Goal: Information Seeking & Learning: Learn about a topic

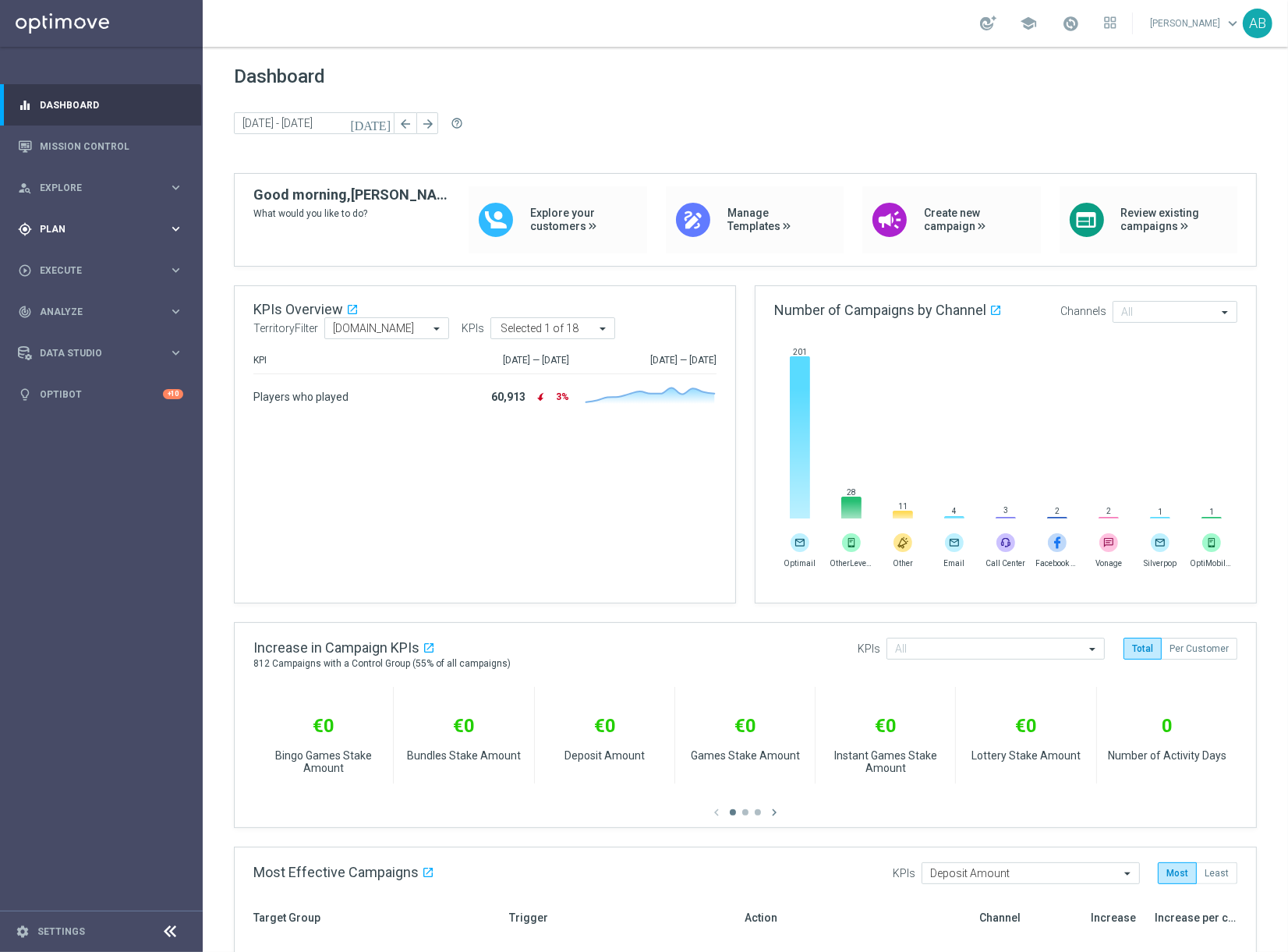
click at [77, 231] on span "Plan" at bounding box center [104, 229] width 129 height 9
click at [76, 186] on span "Explore" at bounding box center [104, 188] width 129 height 9
click at [92, 11] on link at bounding box center [101, 24] width 202 height 47
click at [78, 154] on link "Mission Control" at bounding box center [111, 146] width 144 height 42
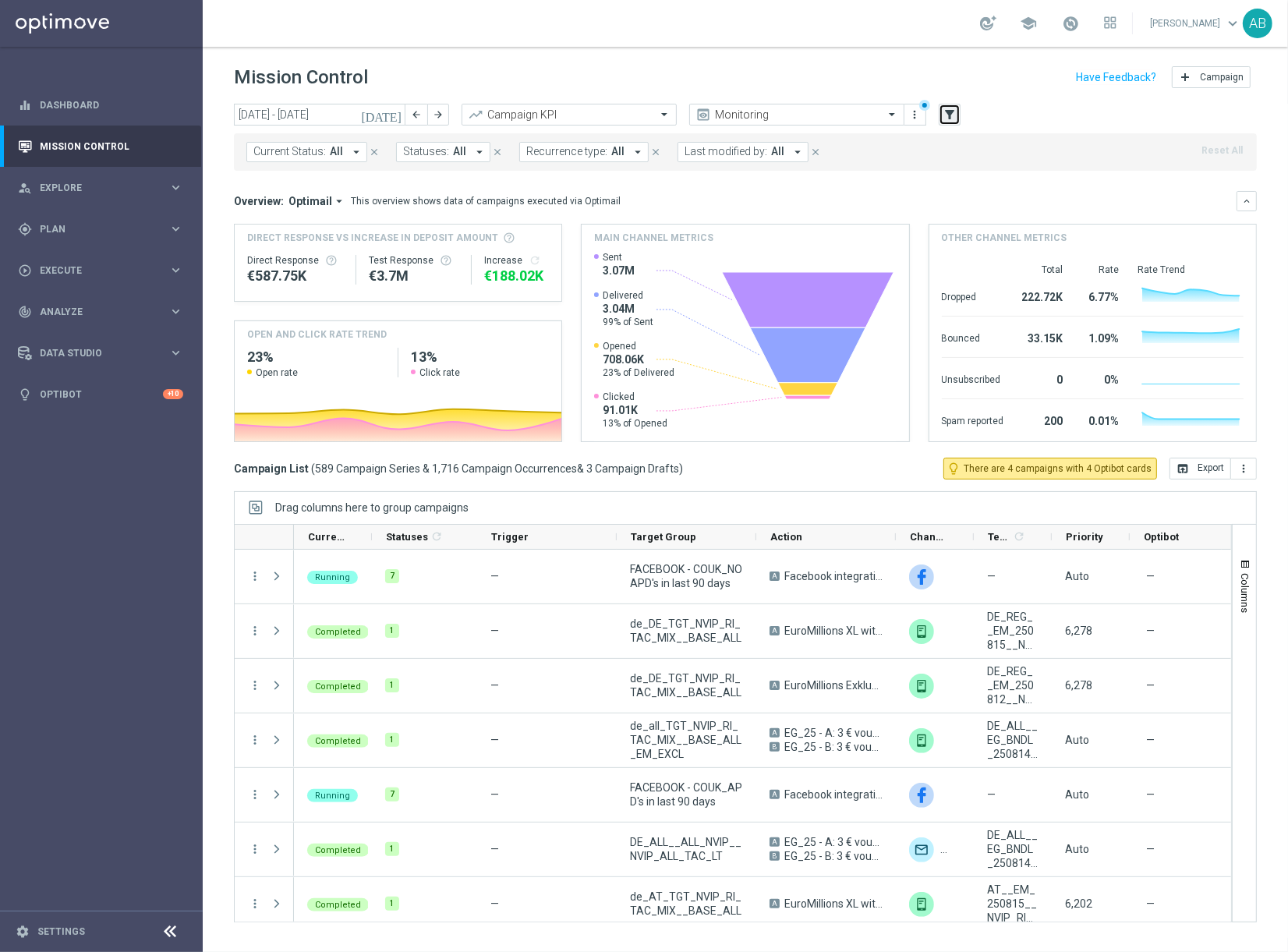
click at [954, 118] on icon "filter_alt" at bounding box center [950, 114] width 14 height 14
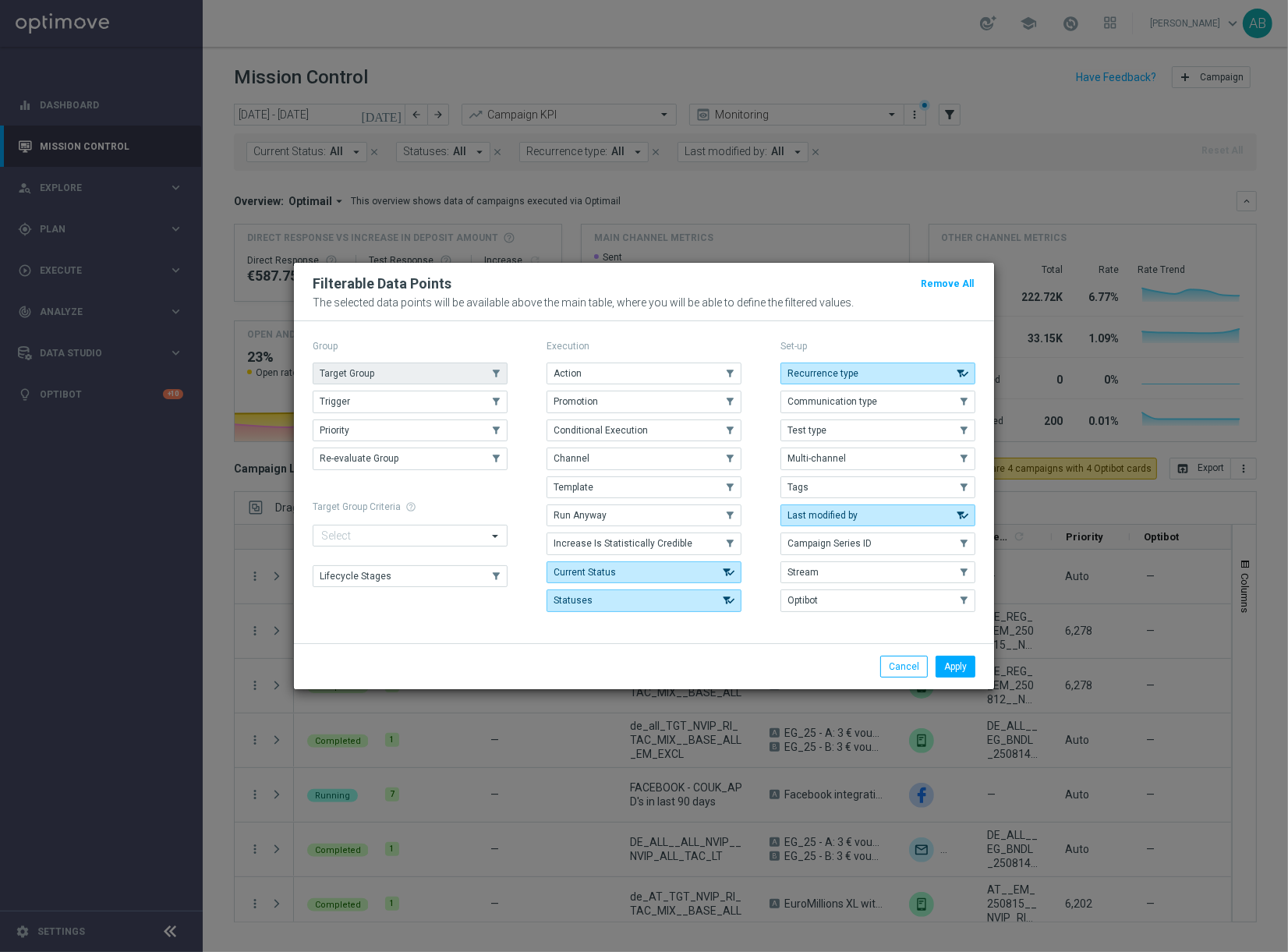
click at [444, 375] on button "Target Group" at bounding box center [410, 373] width 195 height 22
click at [965, 669] on button "Apply" at bounding box center [955, 667] width 40 height 22
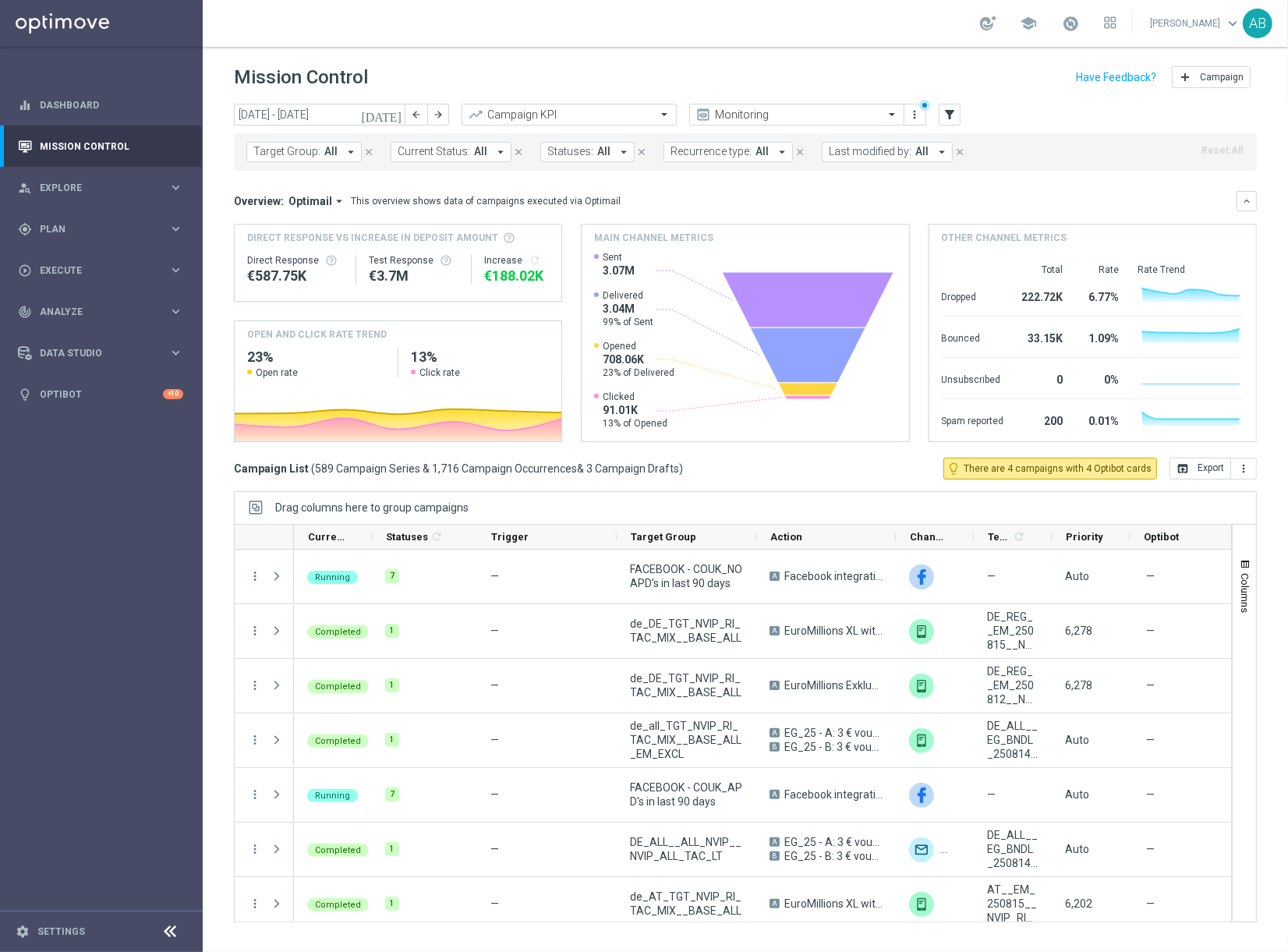
click at [354, 147] on icon "arrow_drop_down" at bounding box center [351, 152] width 14 height 14
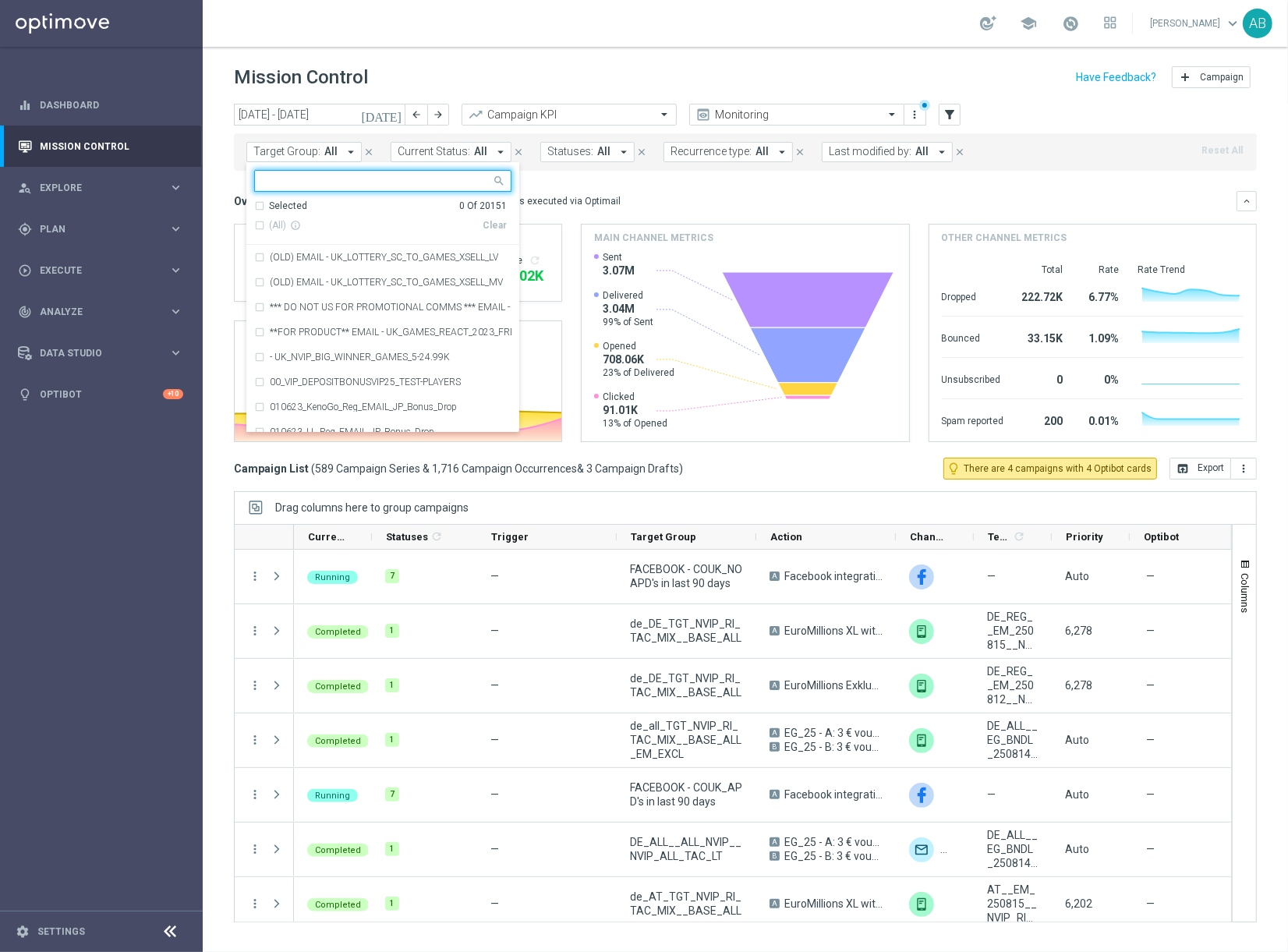
type input "Hola, ¿podría reservar una cita para más tarde hoy o el miércoles por la mañana?"
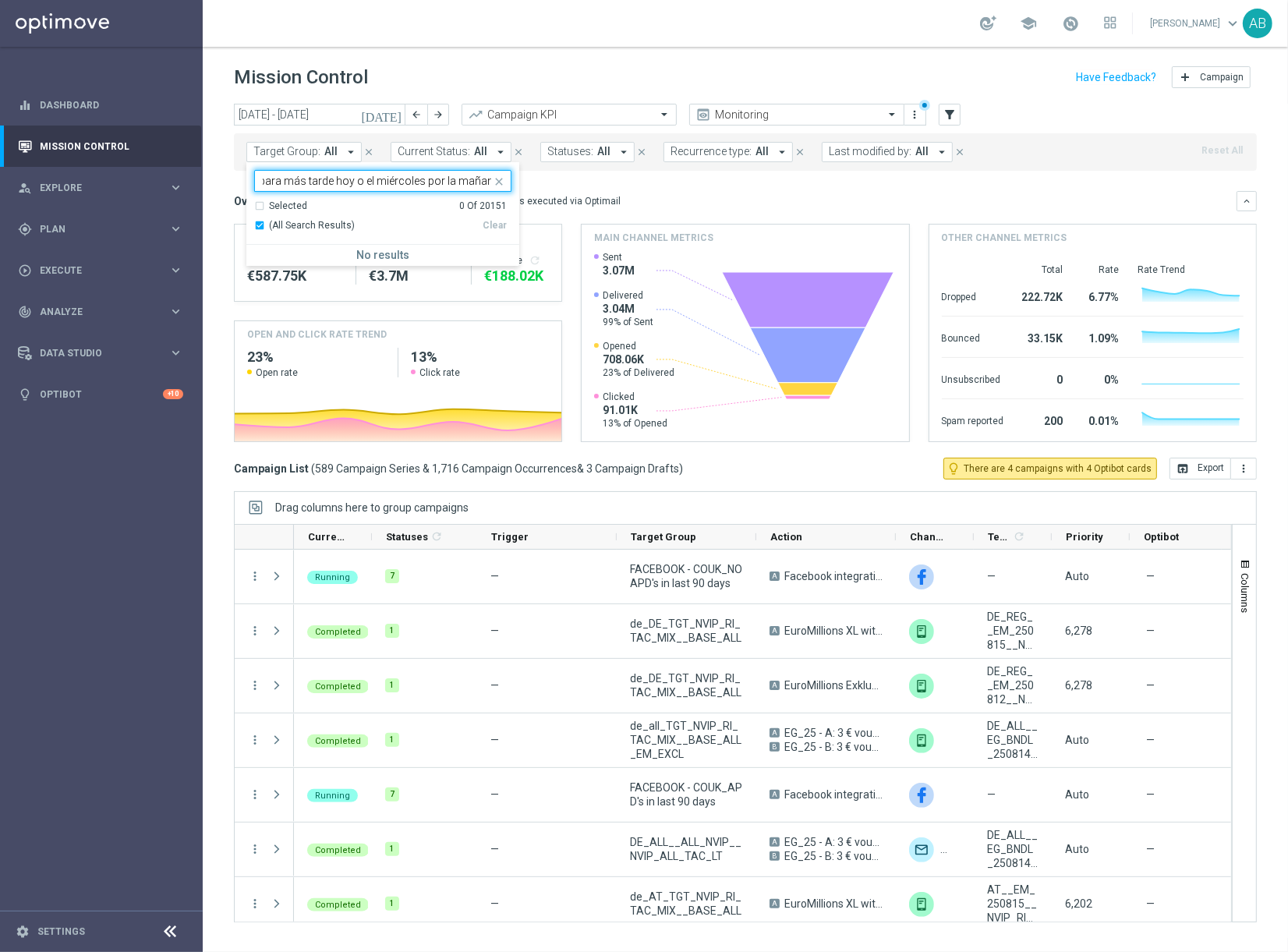
click at [328, 182] on input "Hola, ¿podría reservar una cita para más tarde hoy o el miércoles por la mañana?" at bounding box center [377, 181] width 228 height 13
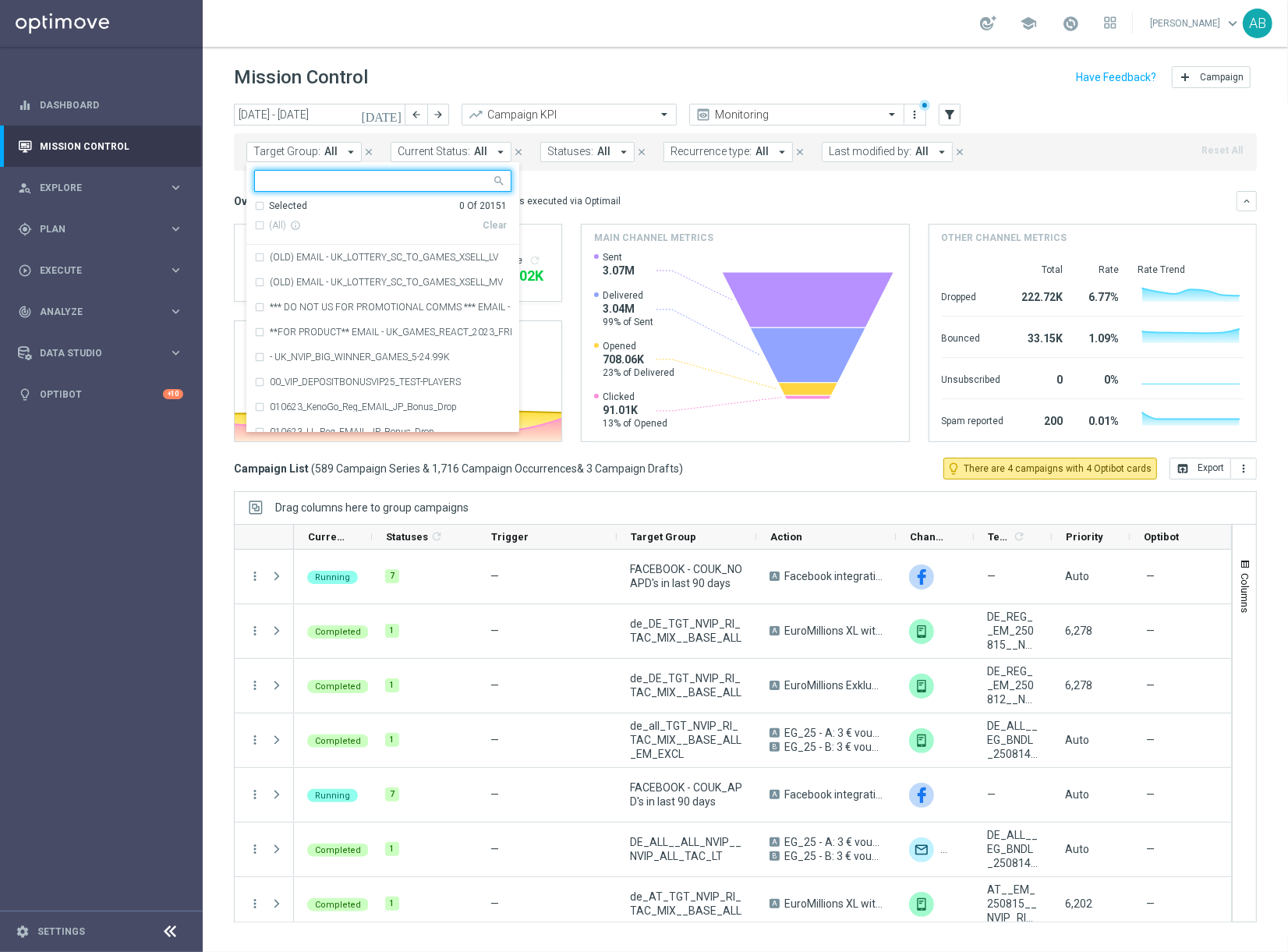
scroll to position [0, 0]
paste input "en_GB_ACQ_GOODLIFE_REBRANDED_NVIP_EMA_TAC_GM"
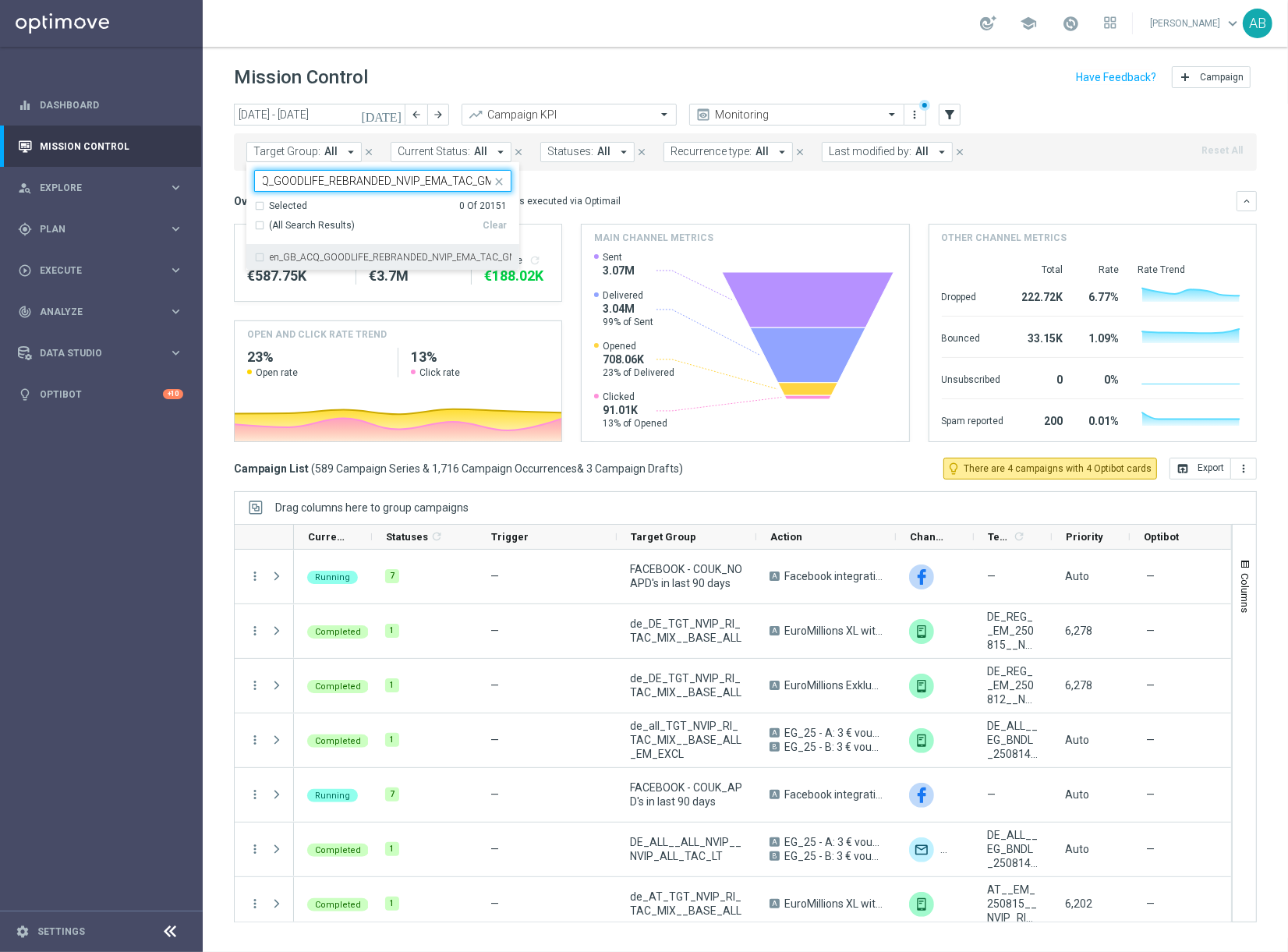
click at [348, 259] on label "en_GB_ACQ_GOODLIFE_REBRANDED_NVIP_EMA_TAC_GM" at bounding box center [391, 257] width 242 height 9
type input "en_GB_ACQ_GOODLIFE_REBRANDED_NVIP_EMA_TAC_GM"
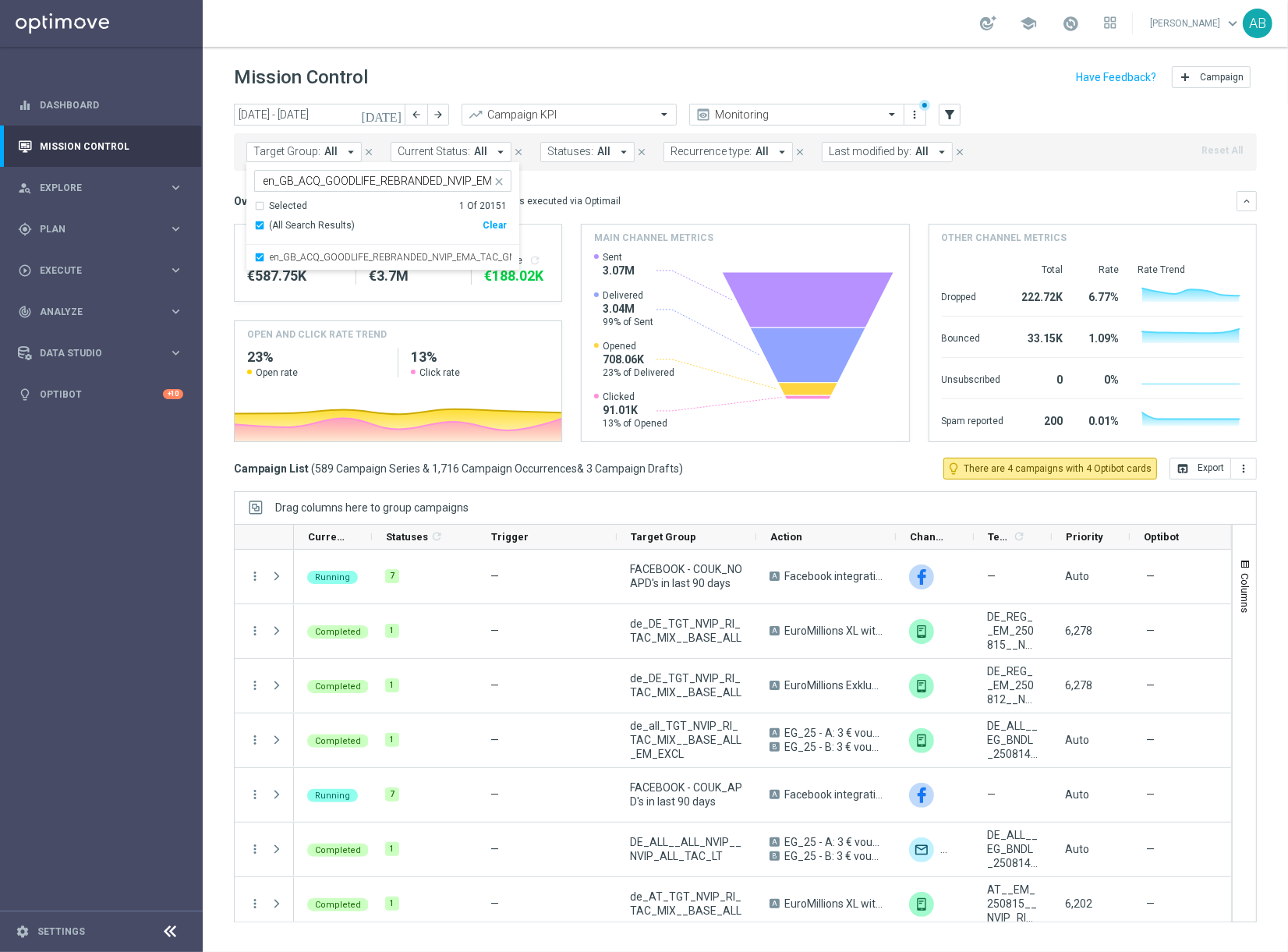
click at [594, 85] on div "Mission Control add Campaign" at bounding box center [745, 78] width 1023 height 31
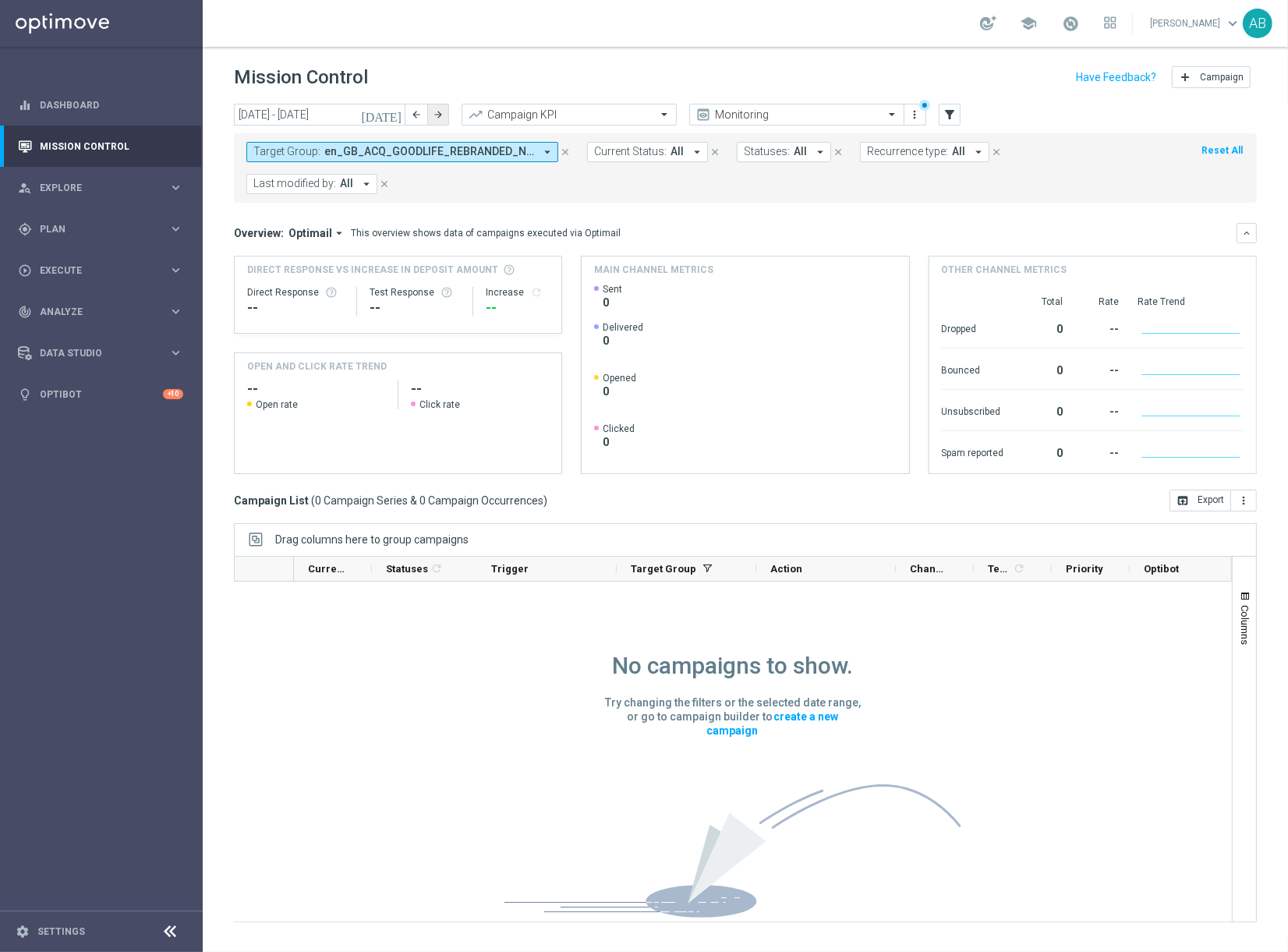
click at [439, 116] on icon "arrow_forward" at bounding box center [438, 114] width 11 height 11
type input "18 Aug 2025 - 24 Aug 2025"
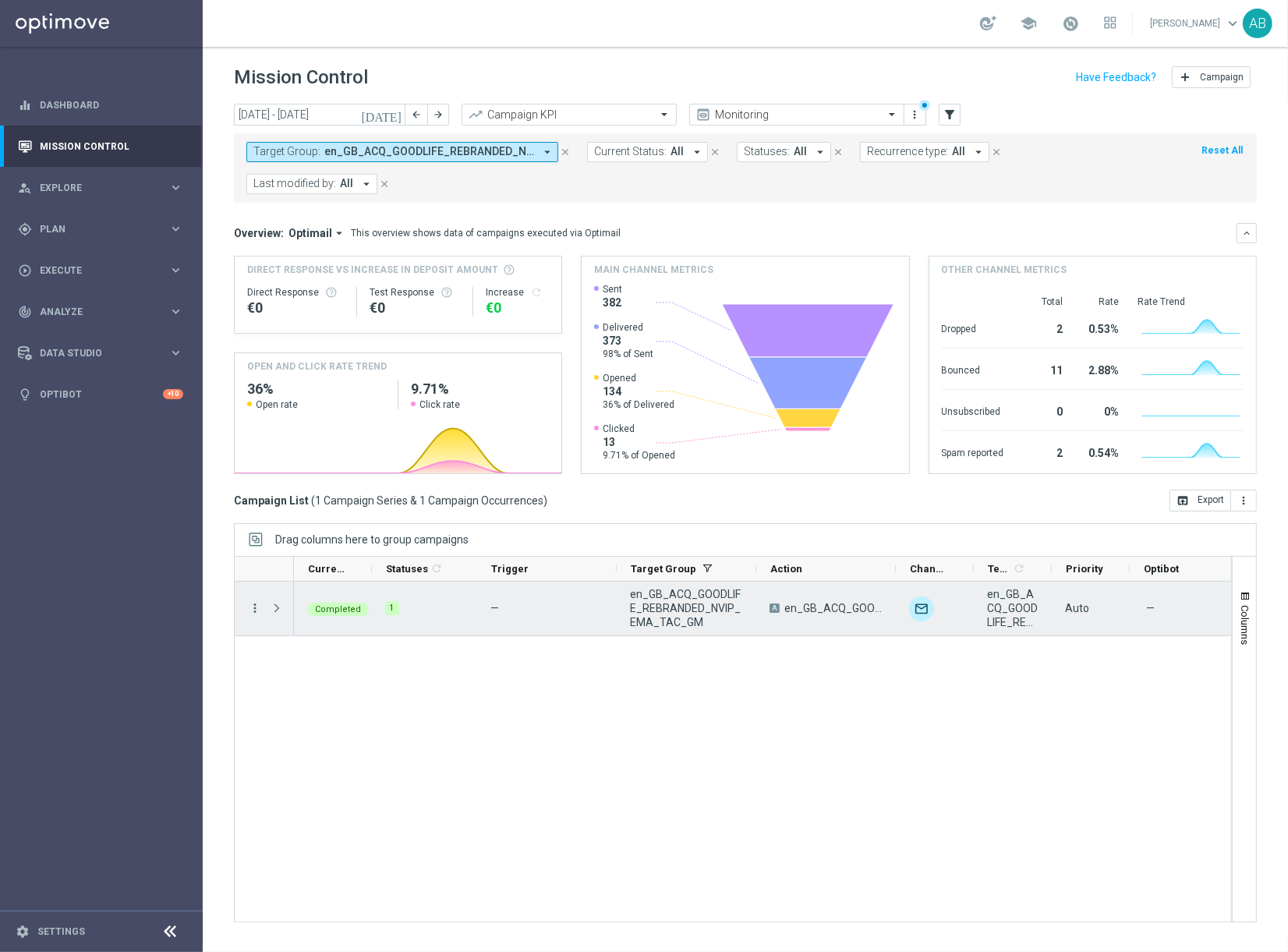
click at [253, 601] on icon "more_vert" at bounding box center [255, 608] width 14 height 14
click at [382, 611] on div "Campaign Metrics" at bounding box center [358, 608] width 145 height 11
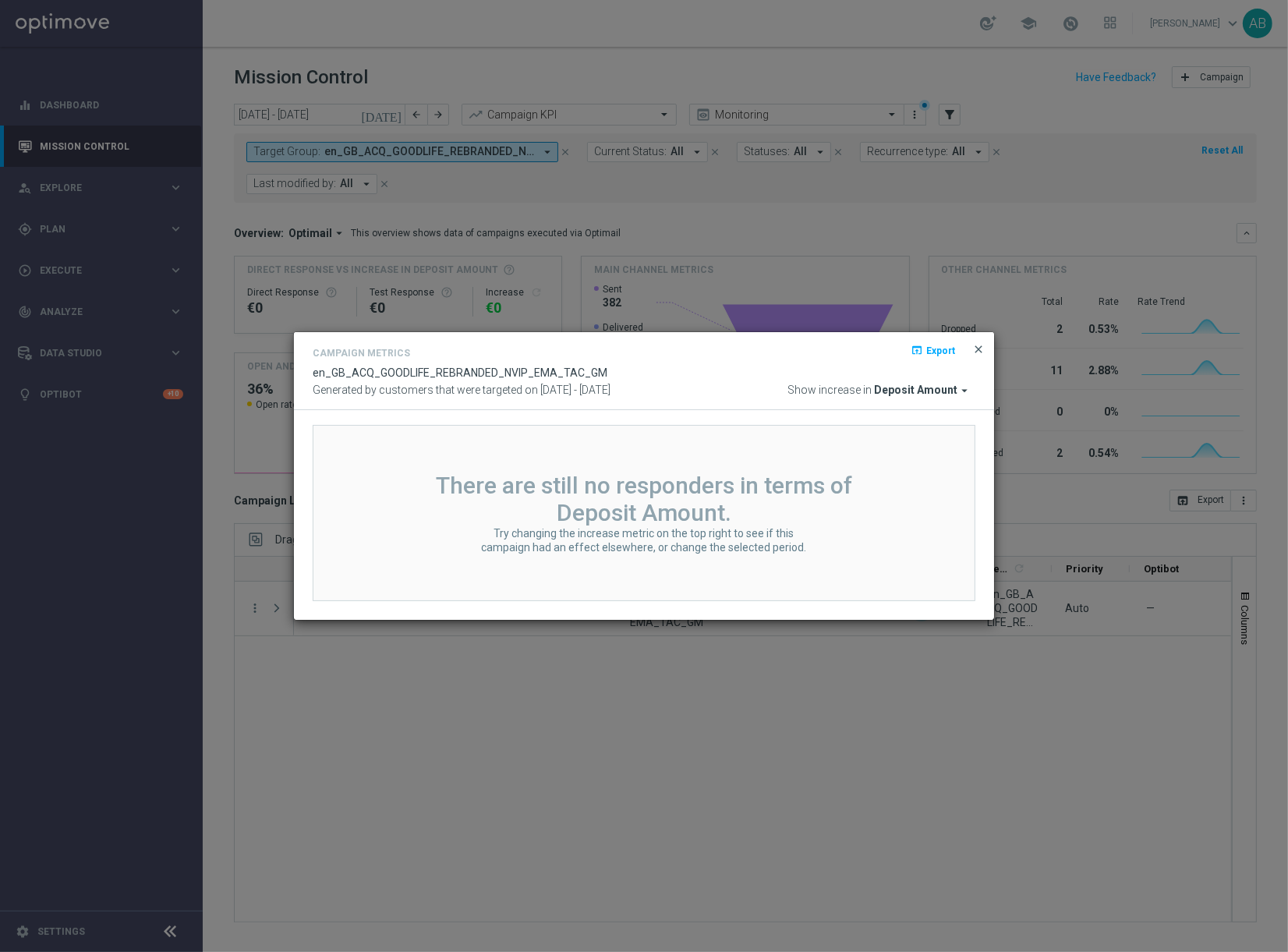
click at [977, 347] on span "close" at bounding box center [979, 349] width 13 height 13
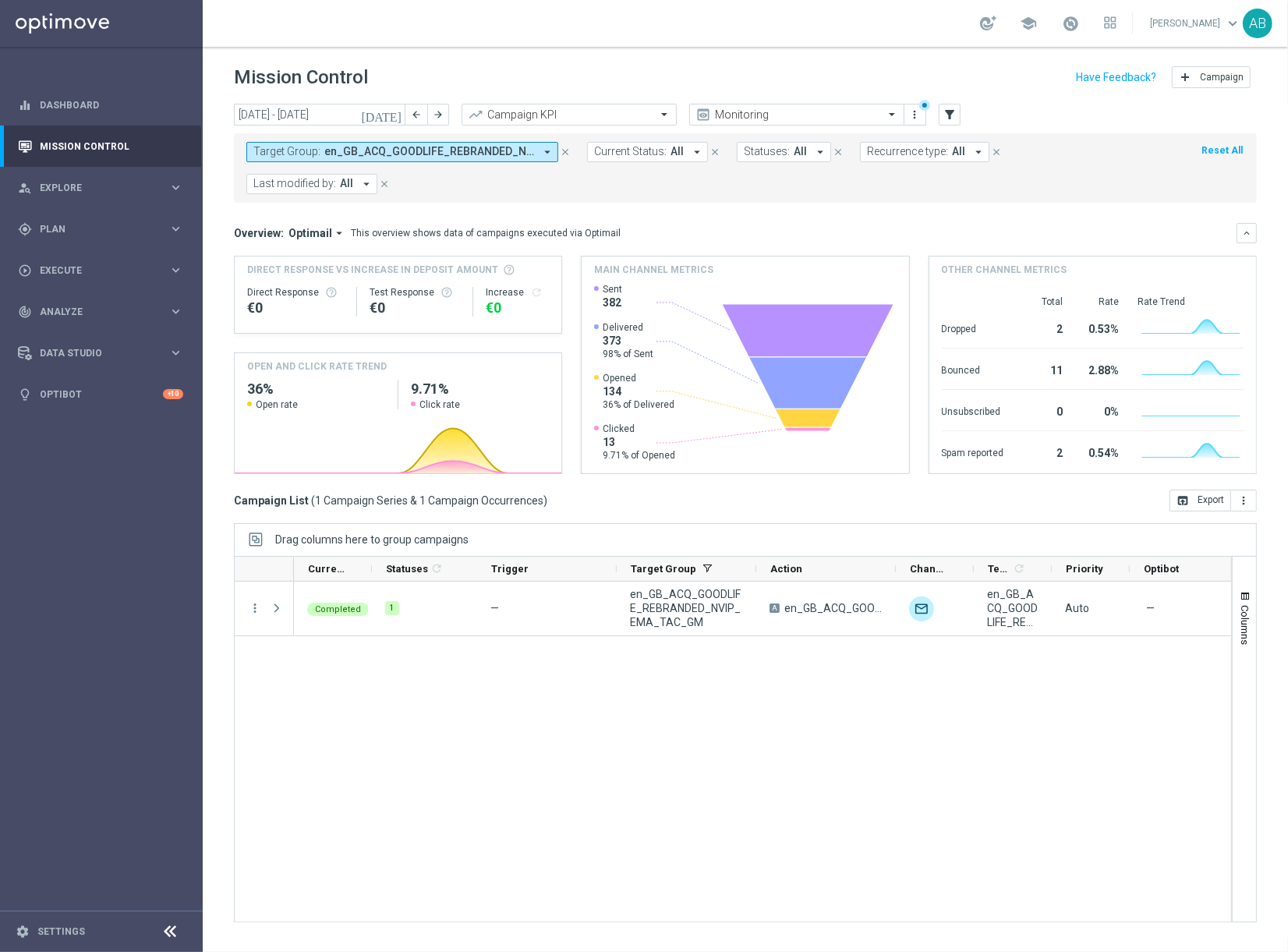
click at [412, 700] on div "Completed 1 — en_GB_ACQ_GOODLIFE_REBRANDED_NVIP_EMA_TAC_GM A en_GB_ACQ_GOODLIFE…" at bounding box center [762, 751] width 937 height 340
click at [577, 643] on div "Completed 1 — en_GB_ACQ_GOODLIFE_REBRANDED_NVIP_EMA_TAC_GM A en_GB_ACQ_GOODLIFE…" at bounding box center [762, 751] width 937 height 340
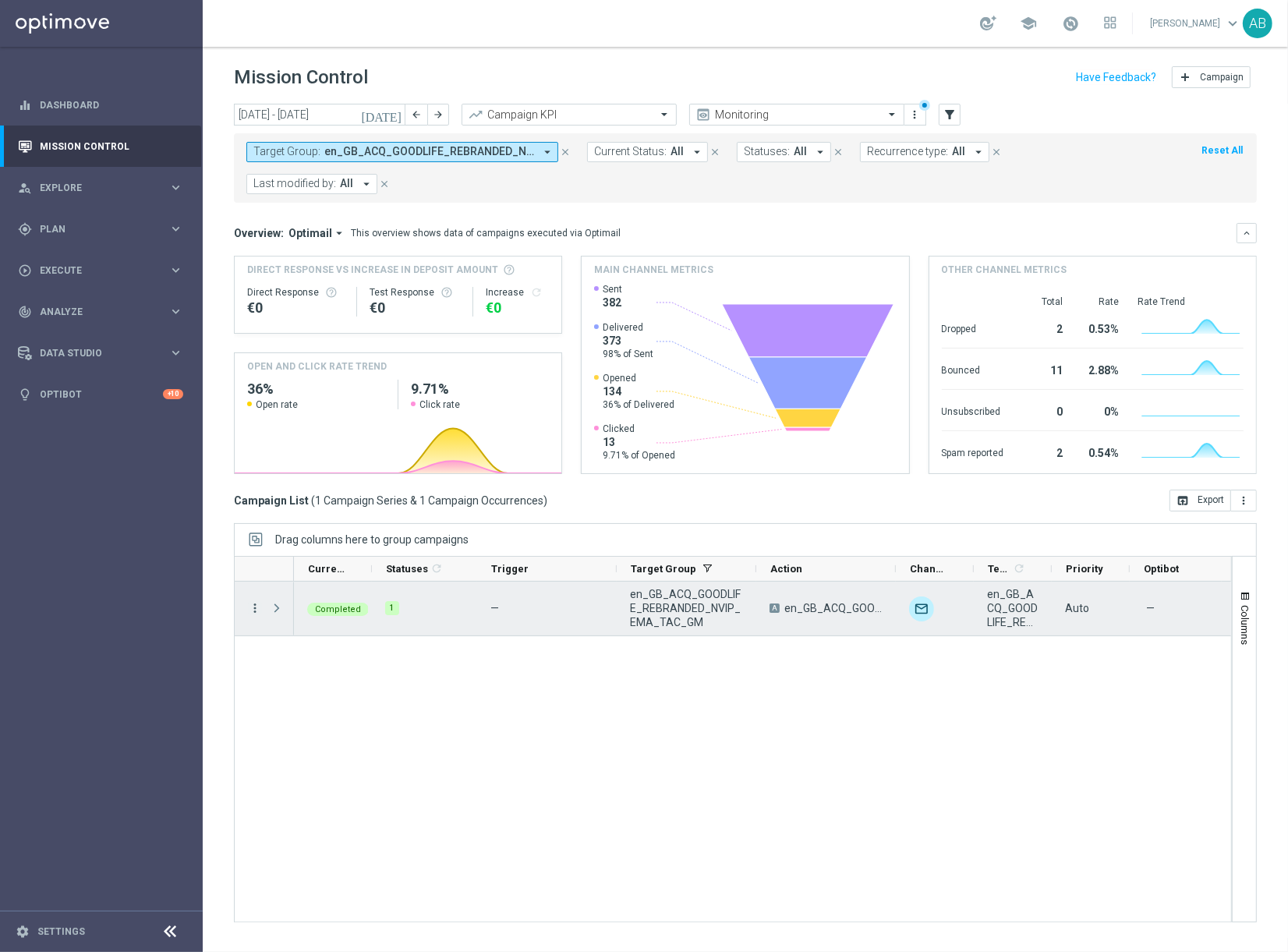
click at [255, 601] on icon "more_vert" at bounding box center [255, 608] width 14 height 14
click at [355, 677] on span "Go to Campaign Analysis" at bounding box center [341, 674] width 111 height 11
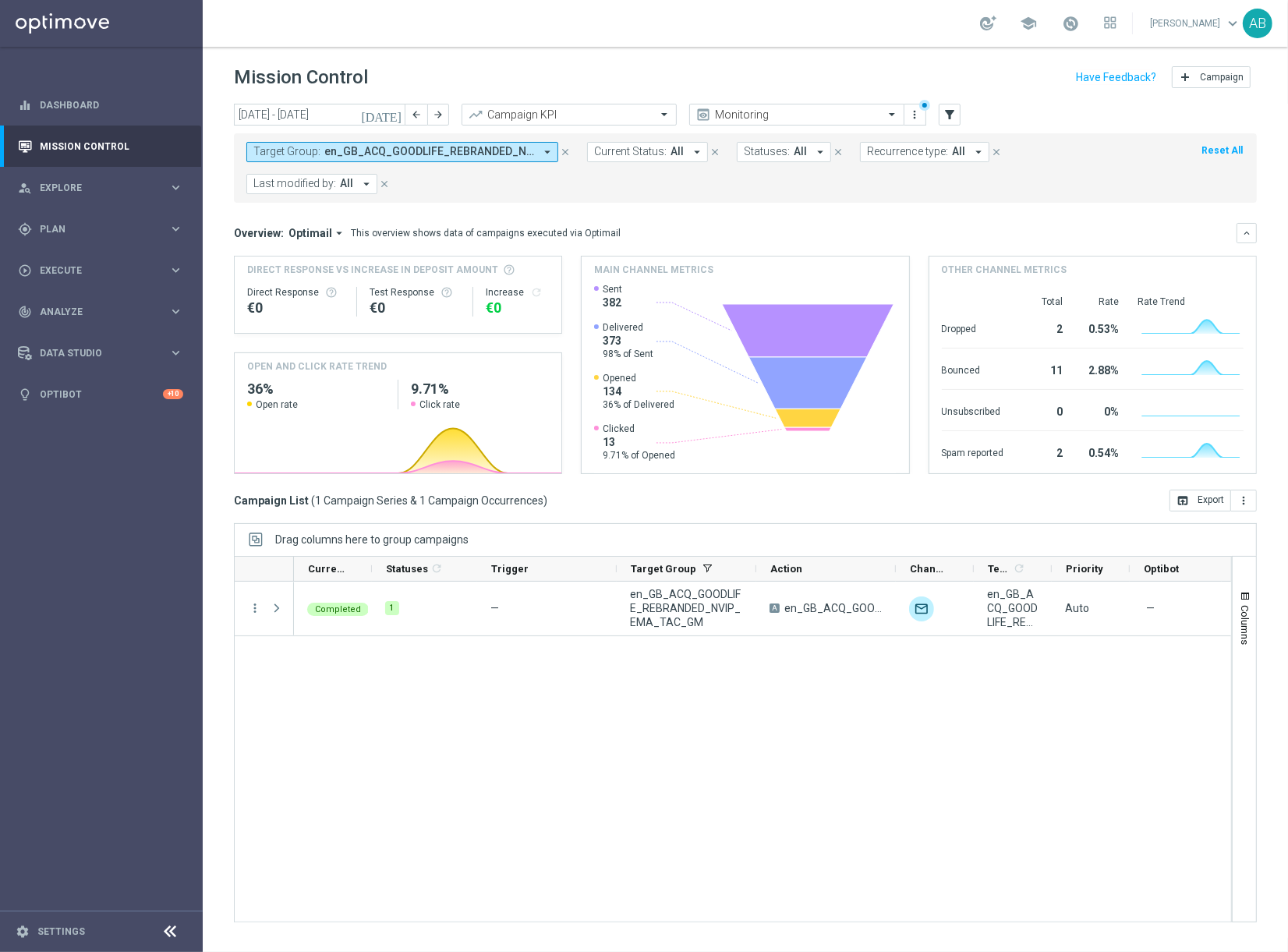
click at [568, 151] on icon "close" at bounding box center [566, 152] width 11 height 11
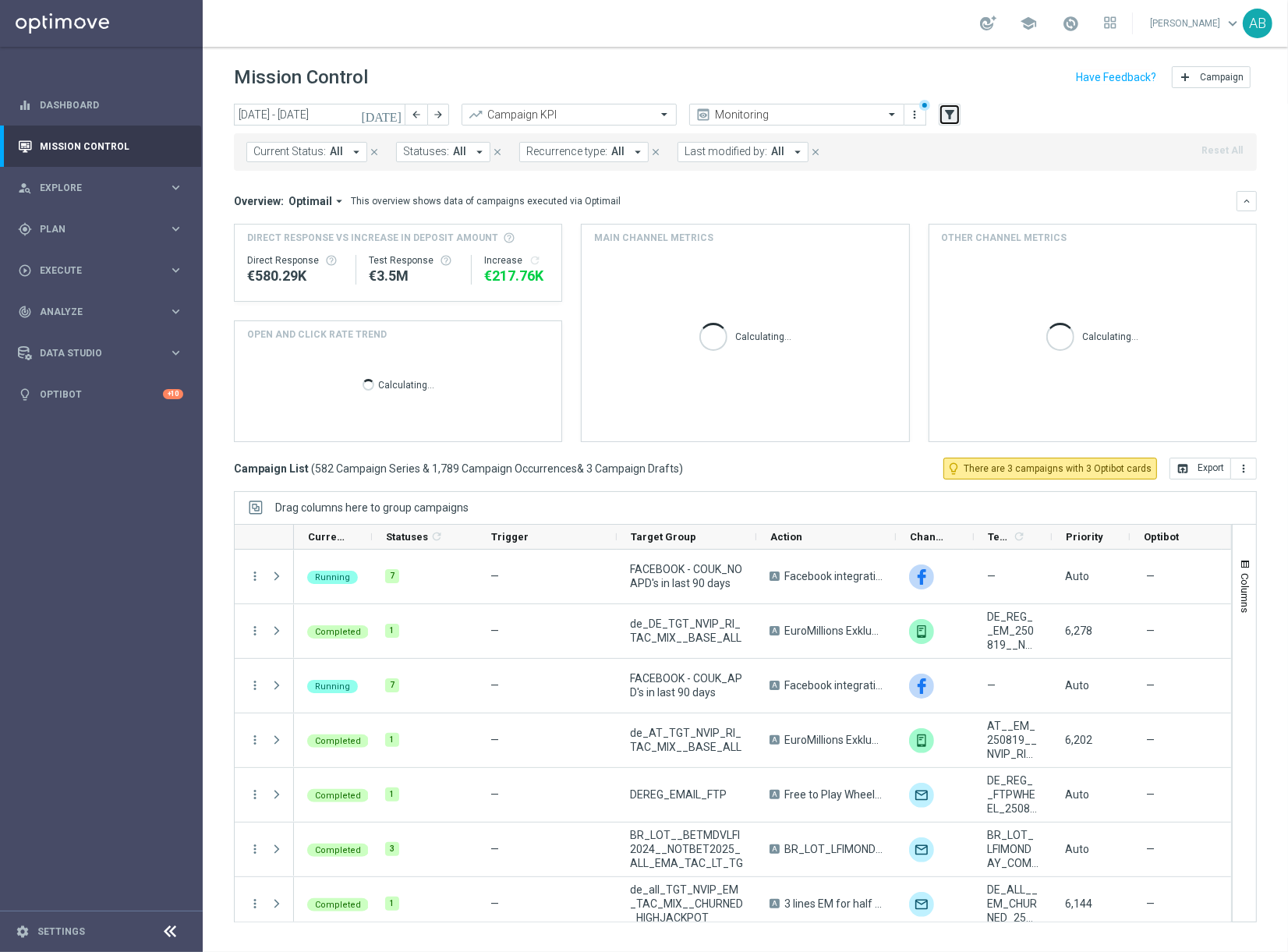
click at [955, 114] on icon "filter_alt" at bounding box center [950, 114] width 14 height 14
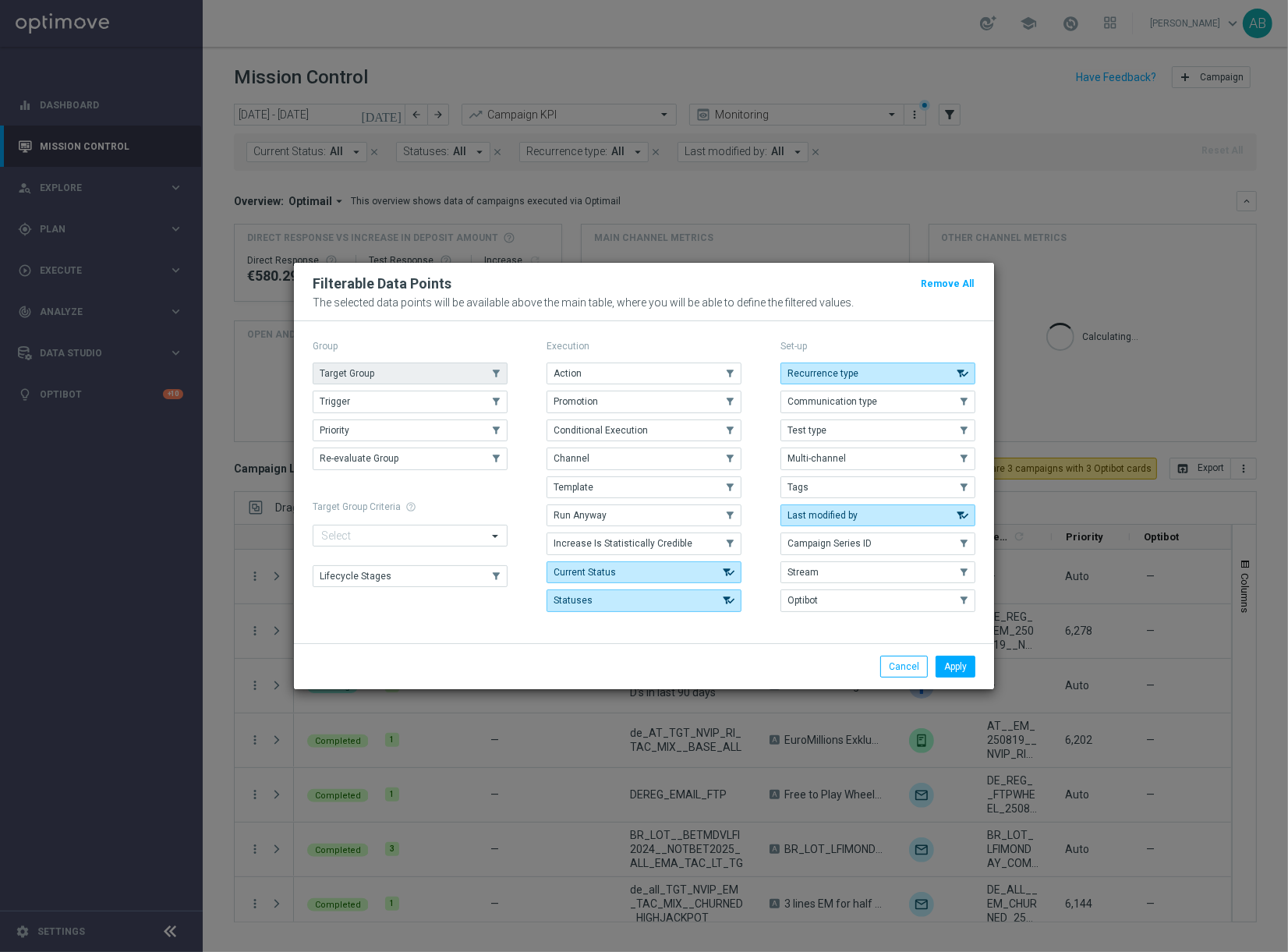
click at [369, 370] on span "Target Group" at bounding box center [347, 373] width 55 height 11
click at [959, 659] on button "Apply" at bounding box center [955, 667] width 40 height 22
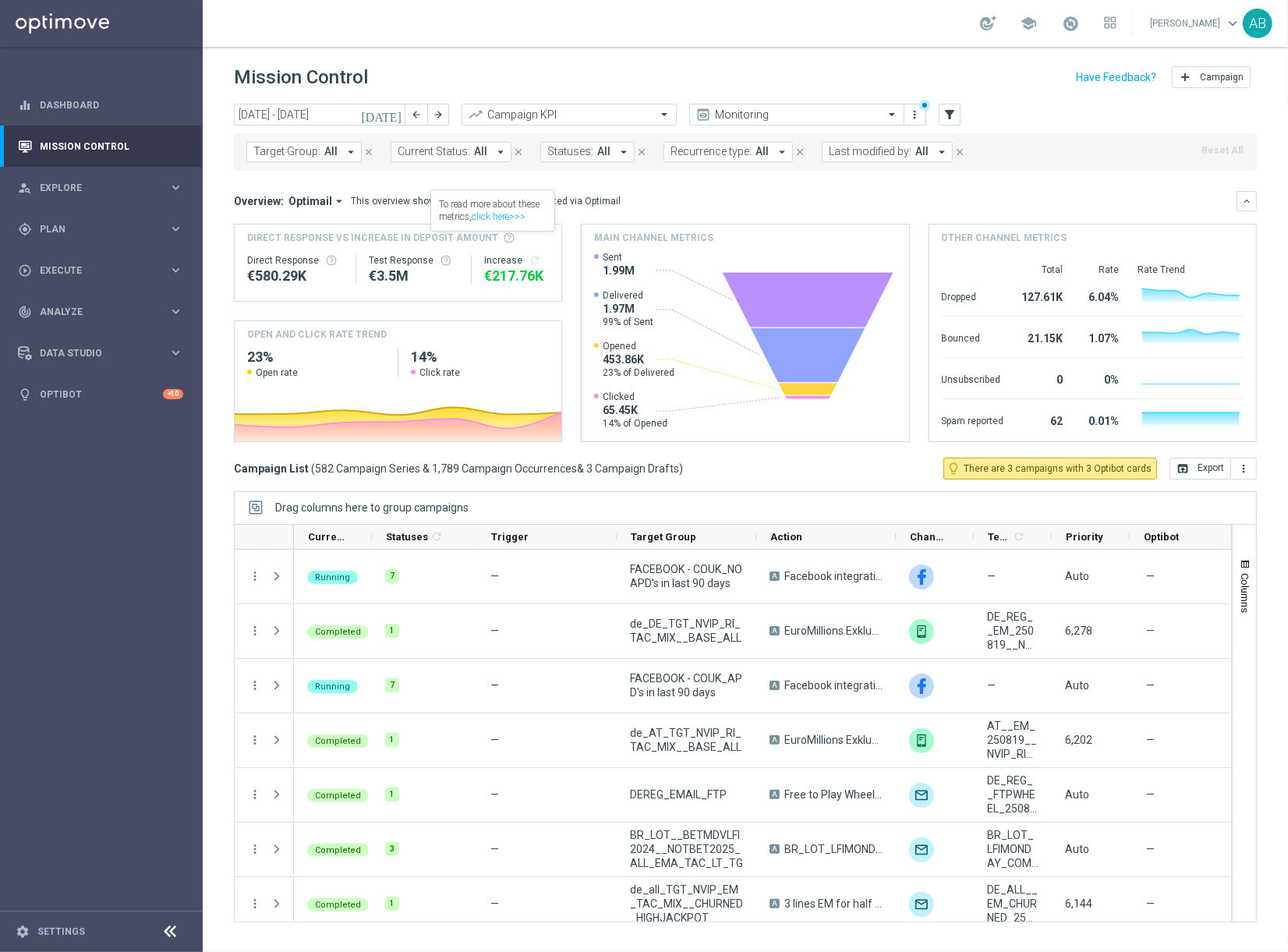
click at [350, 152] on icon "arrow_drop_down" at bounding box center [351, 152] width 14 height 14
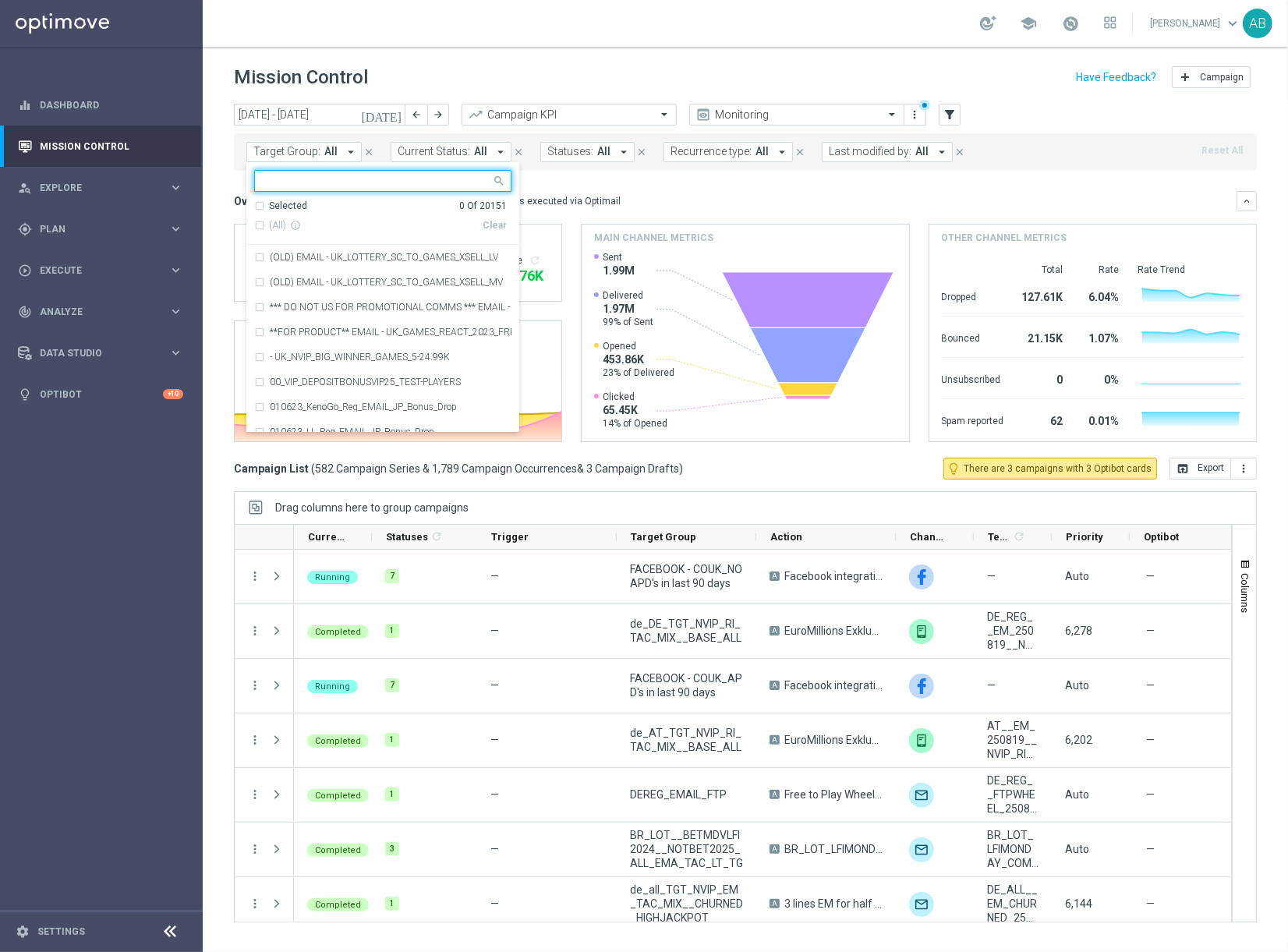
click at [329, 178] on input "text" at bounding box center [377, 181] width 228 height 13
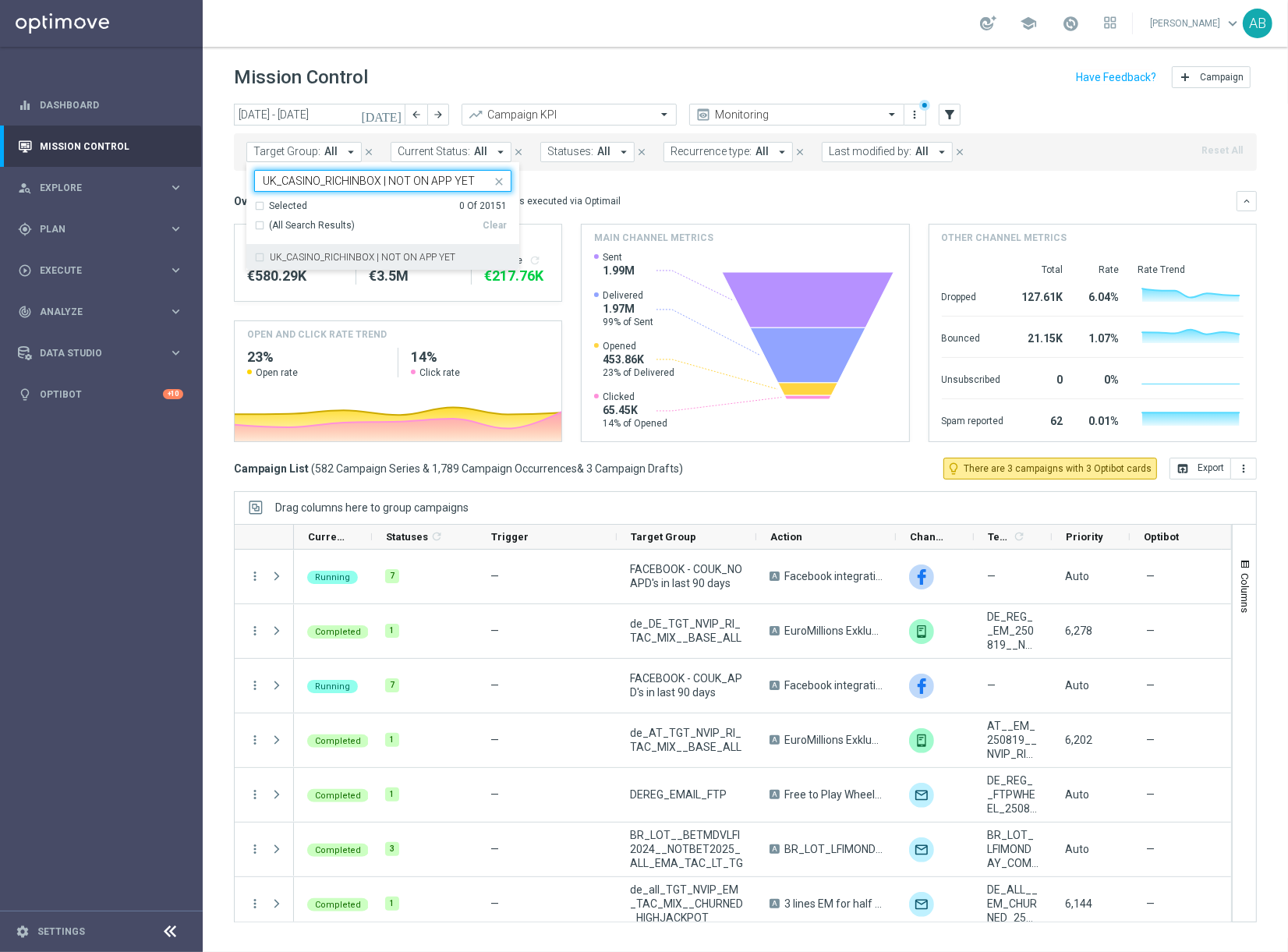
click at [307, 256] on label "UK_CASINO_RICHINBOX | NOT ON APP YET" at bounding box center [362, 257] width 186 height 9
type input "UK_CASINO_RICHINBOX | NOT ON APP YET"
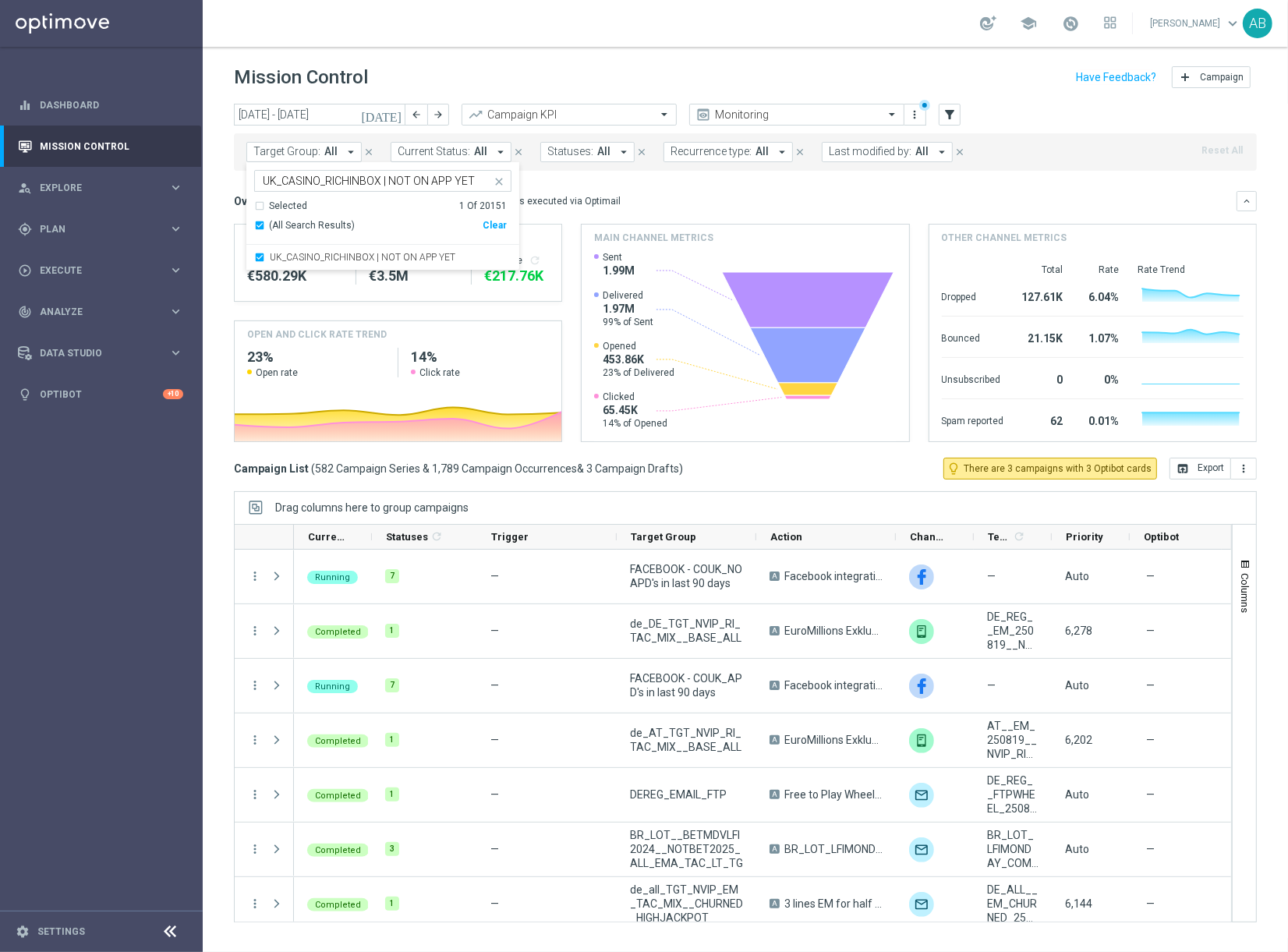
click at [504, 80] on div "Mission Control add Campaign" at bounding box center [745, 78] width 1023 height 31
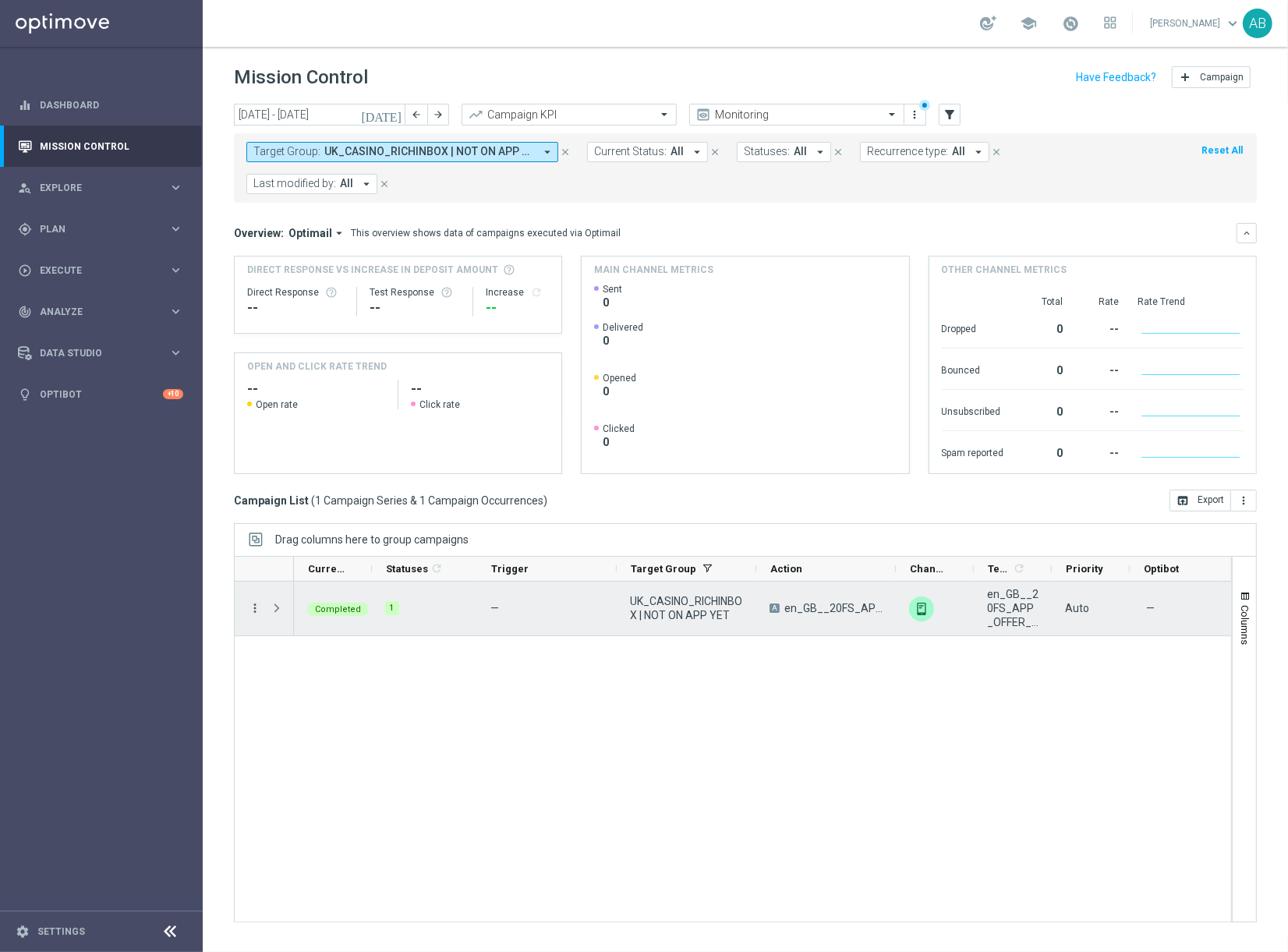
click at [255, 601] on icon "more_vert" at bounding box center [255, 608] width 14 height 14
click at [662, 620] on div "— UK_CASINO_RICHINBOX | NOT ON APP YET A en_GB__20FS_APP_OFFER_REBRANDED__NVIP_…" at bounding box center [762, 751] width 937 height 340
click at [257, 601] on icon "more_vert" at bounding box center [255, 608] width 14 height 14
click at [288, 604] on span "Campaign Metrics" at bounding box center [326, 608] width 81 height 11
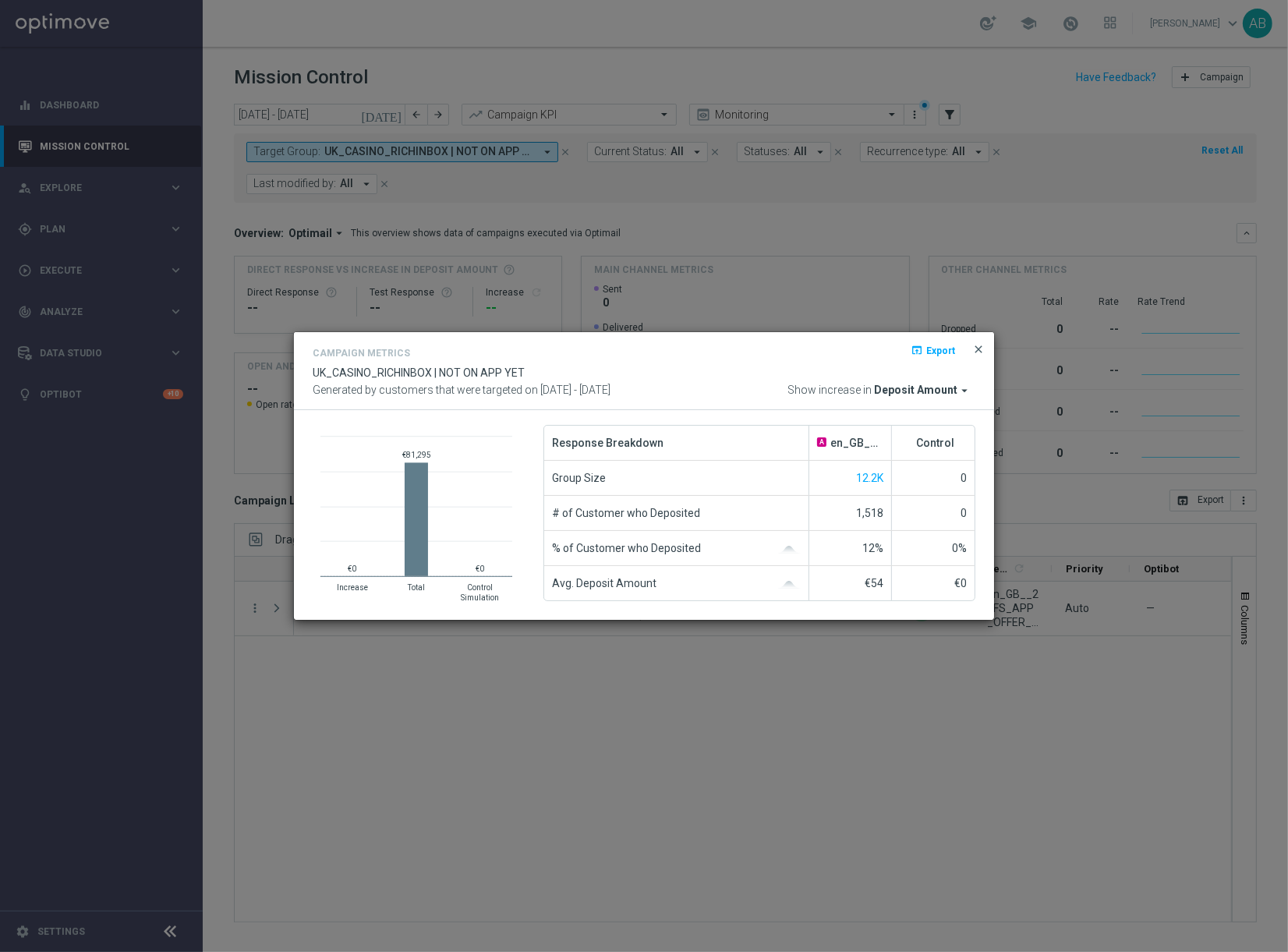
click at [981, 349] on span "close" at bounding box center [979, 349] width 13 height 13
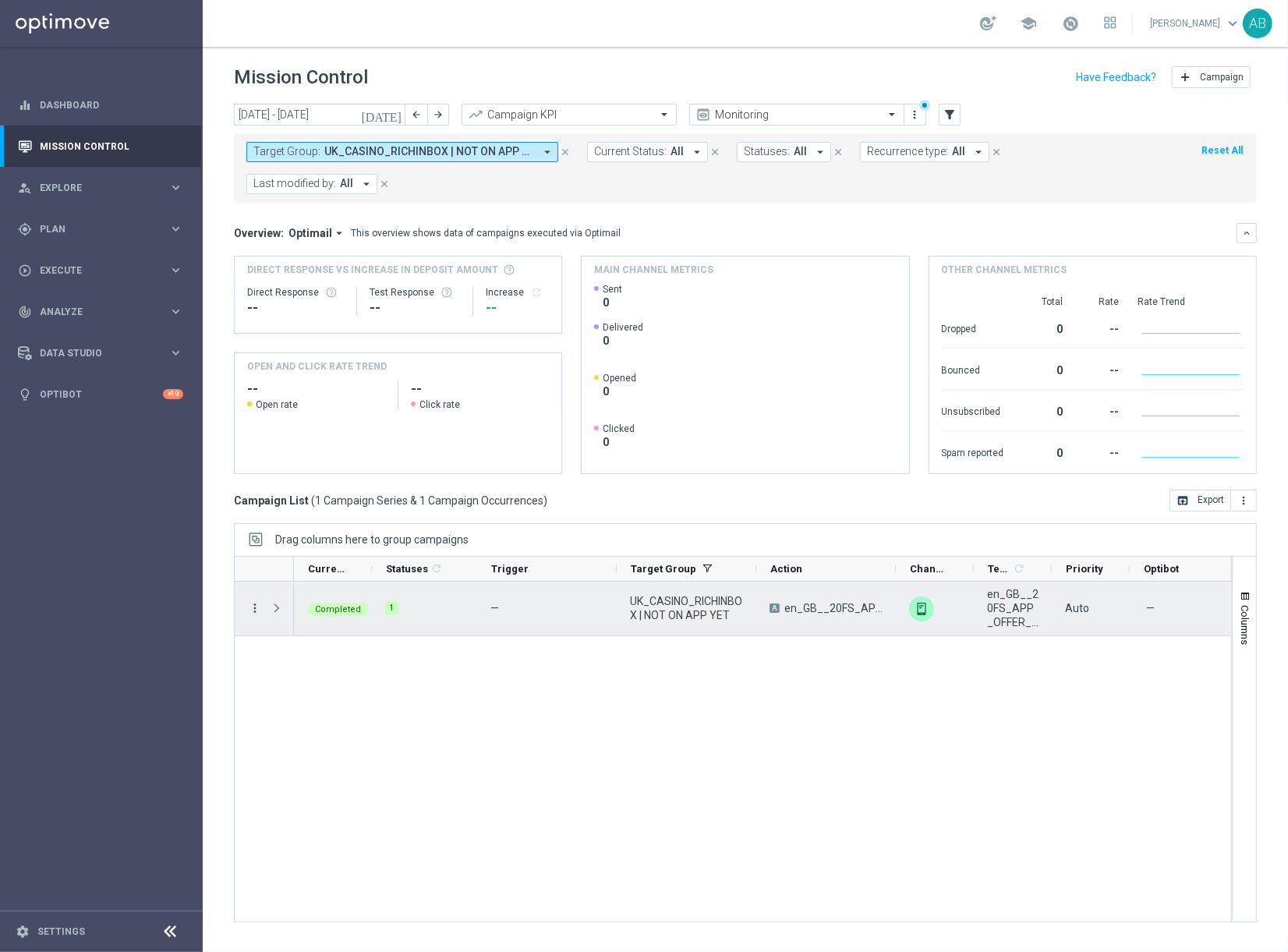
click at [249, 601] on icon "more_vert" at bounding box center [255, 608] width 14 height 14
click at [359, 648] on span "Eligibility & Exclusion" at bounding box center [332, 652] width 93 height 11
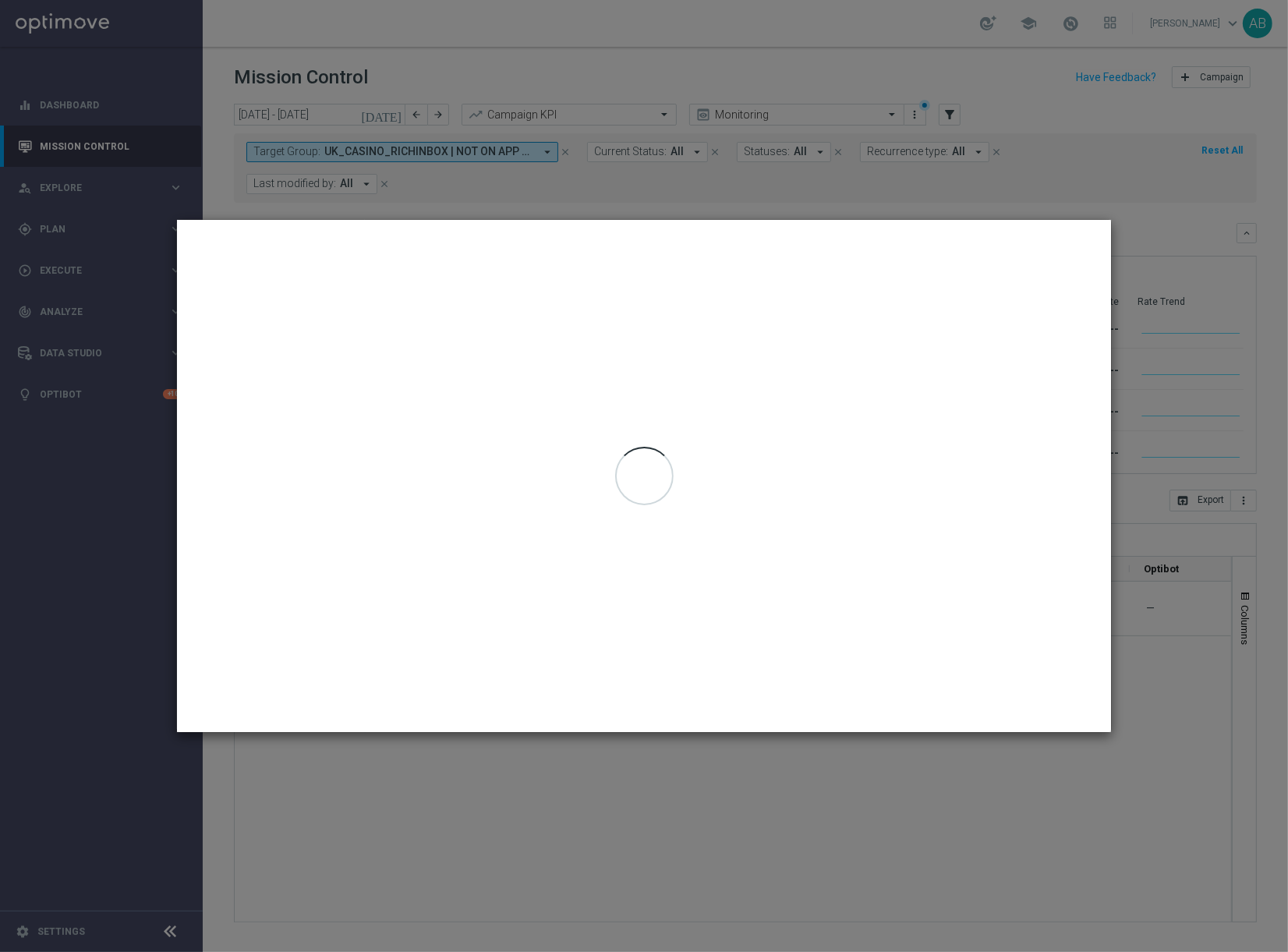
type input "22 Aug 2025 - 22 Aug 2025"
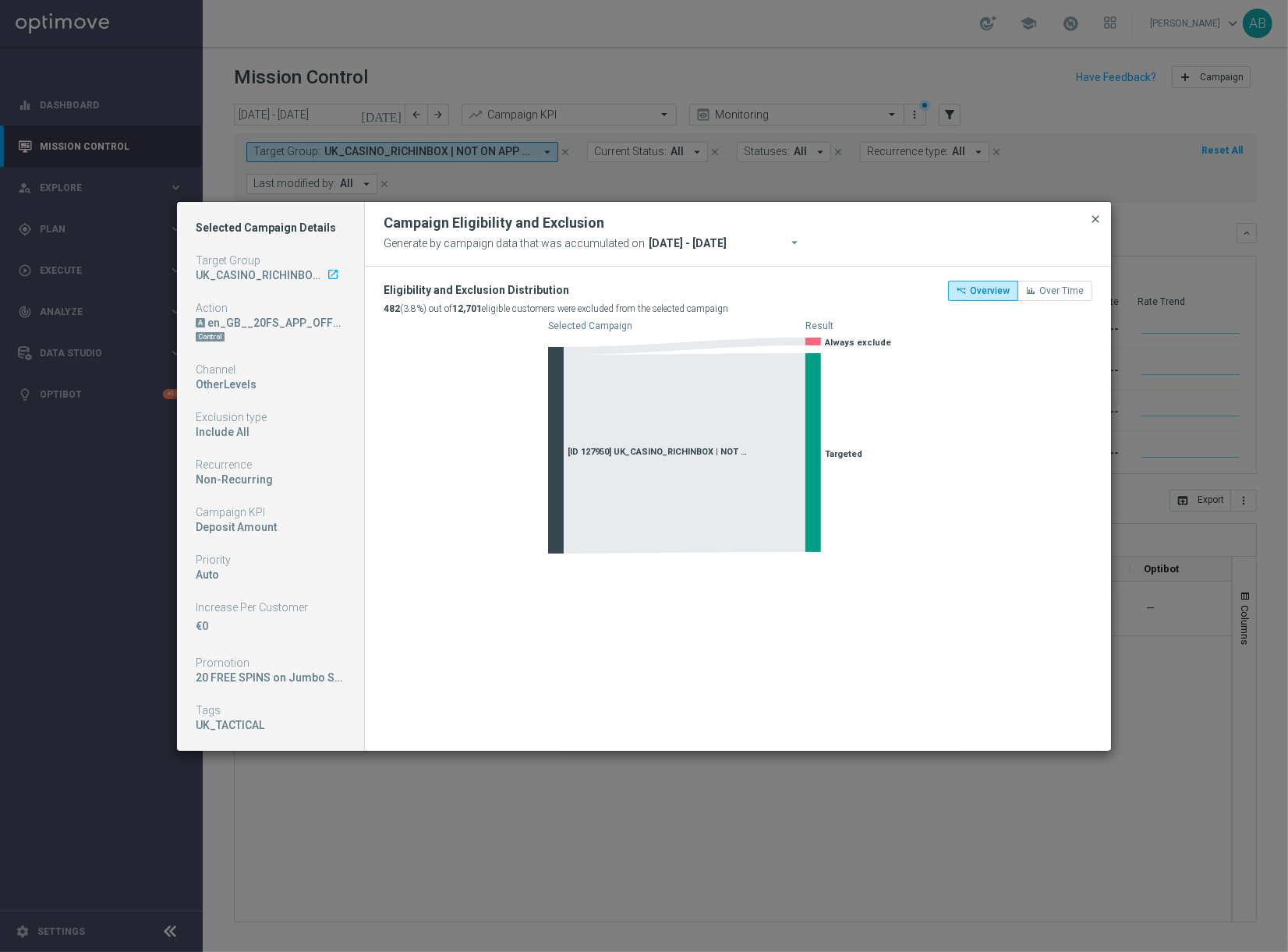
click at [1099, 224] on span "close" at bounding box center [1096, 219] width 13 height 13
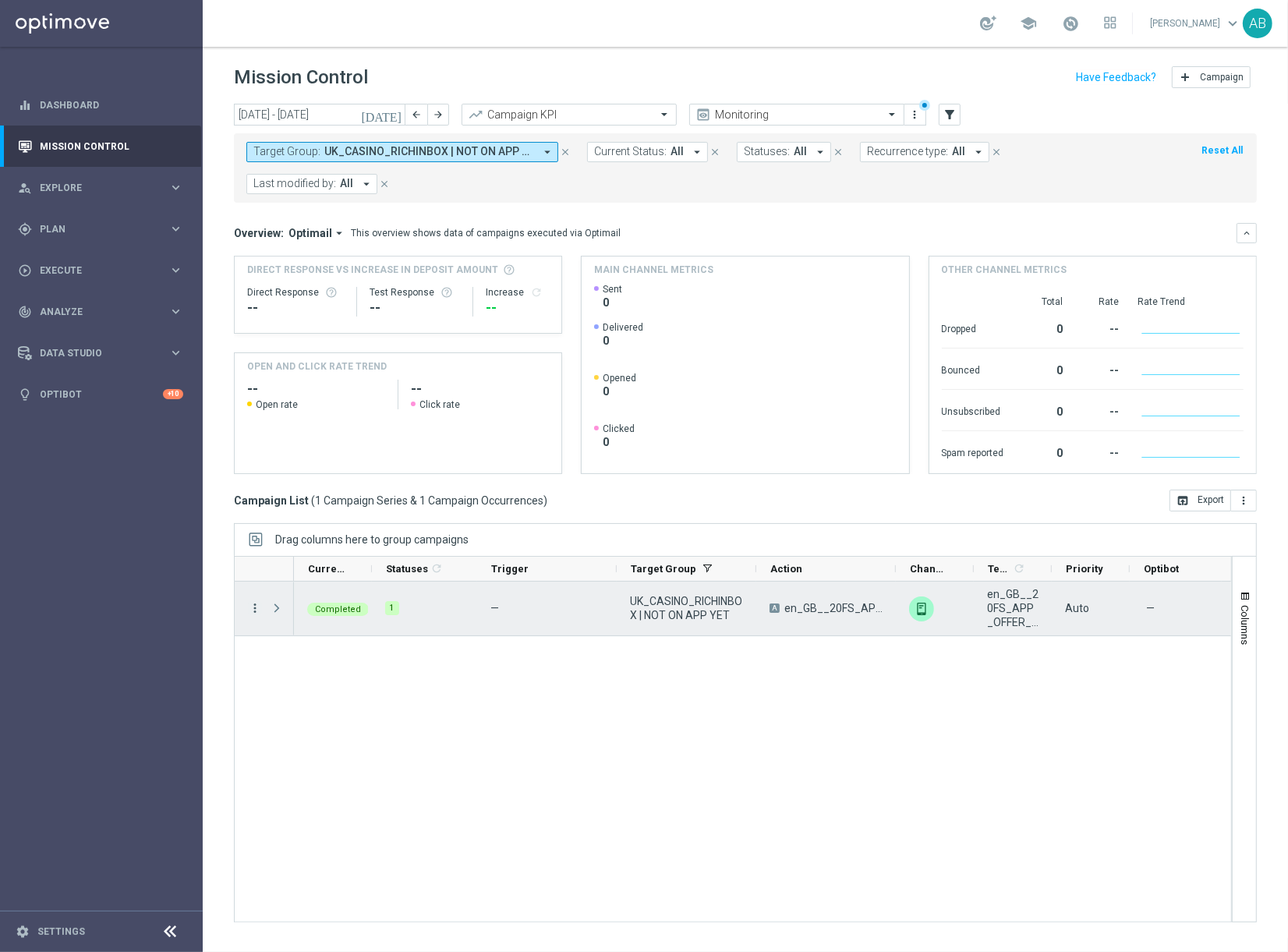
click at [257, 601] on icon "more_vert" at bounding box center [255, 608] width 14 height 14
click at [360, 583] on span "Campaign Details" at bounding box center [325, 587] width 78 height 11
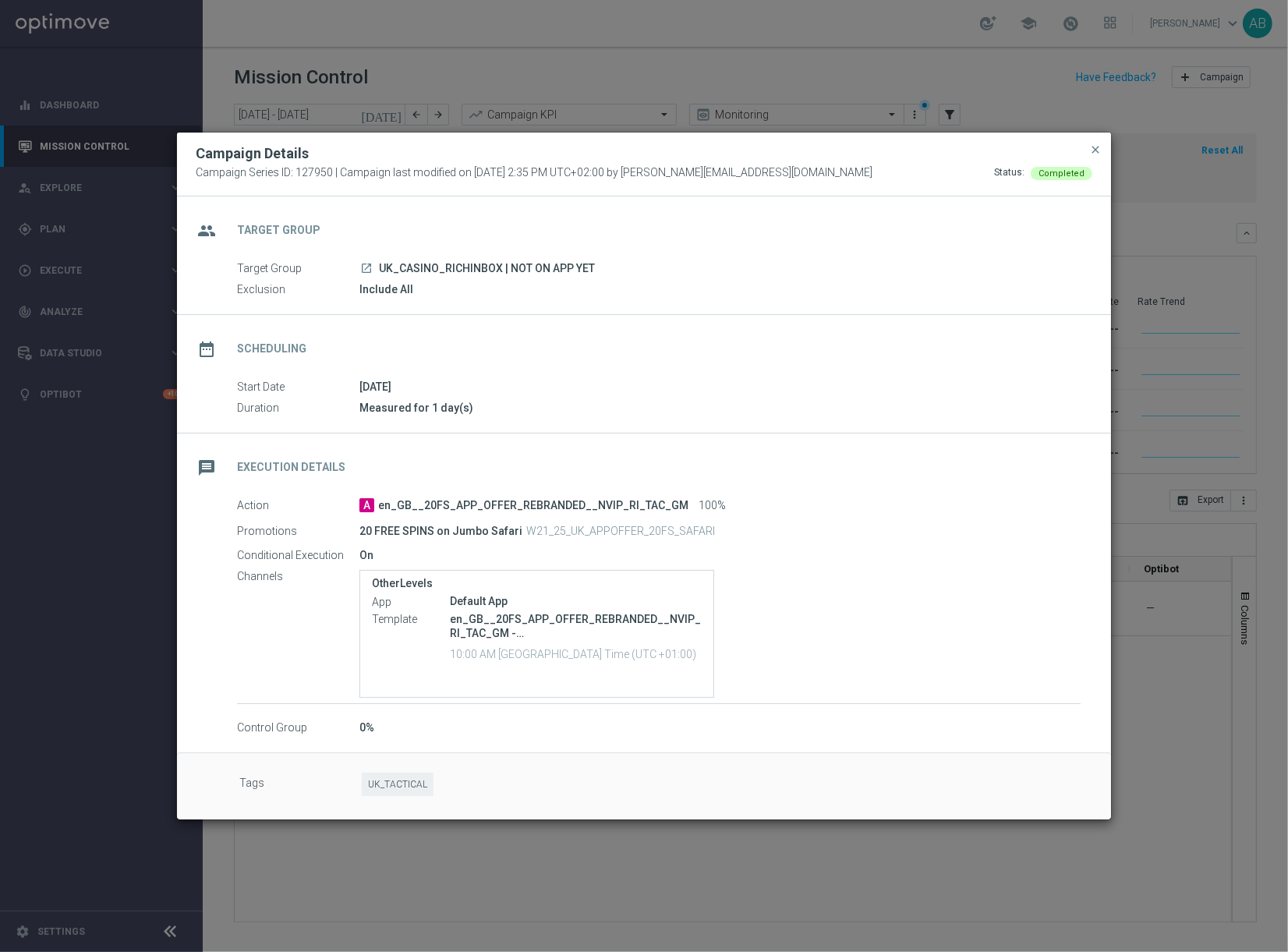
click at [534, 621] on p "en_GB__20FS_APP_OFFER_REBRANDED__NVIP_RI_TAC_GM - en_GB__20FS_APP_OFFER_REBRAND…" at bounding box center [576, 626] width 252 height 28
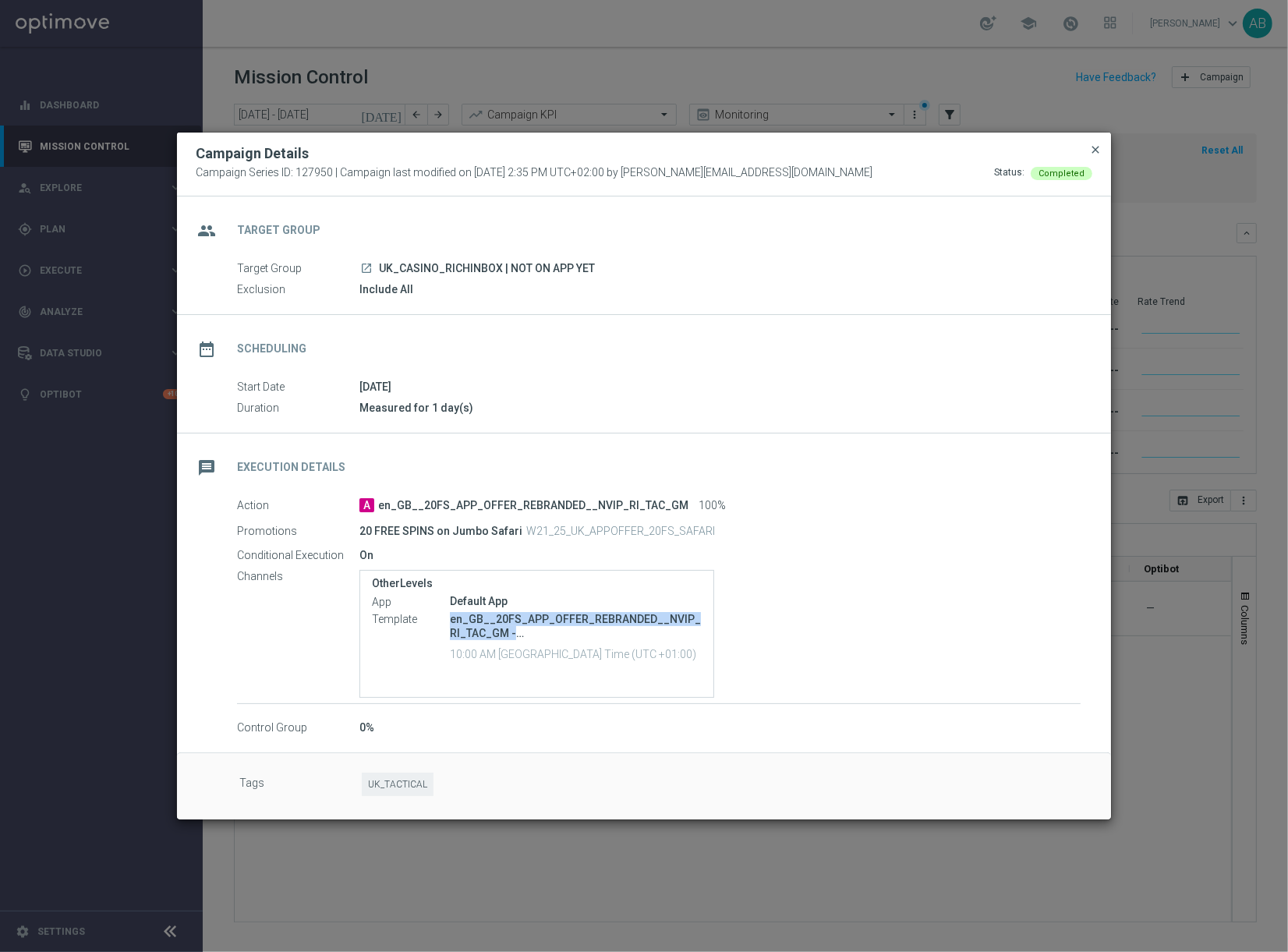
click at [1093, 151] on span "close" at bounding box center [1096, 150] width 13 height 13
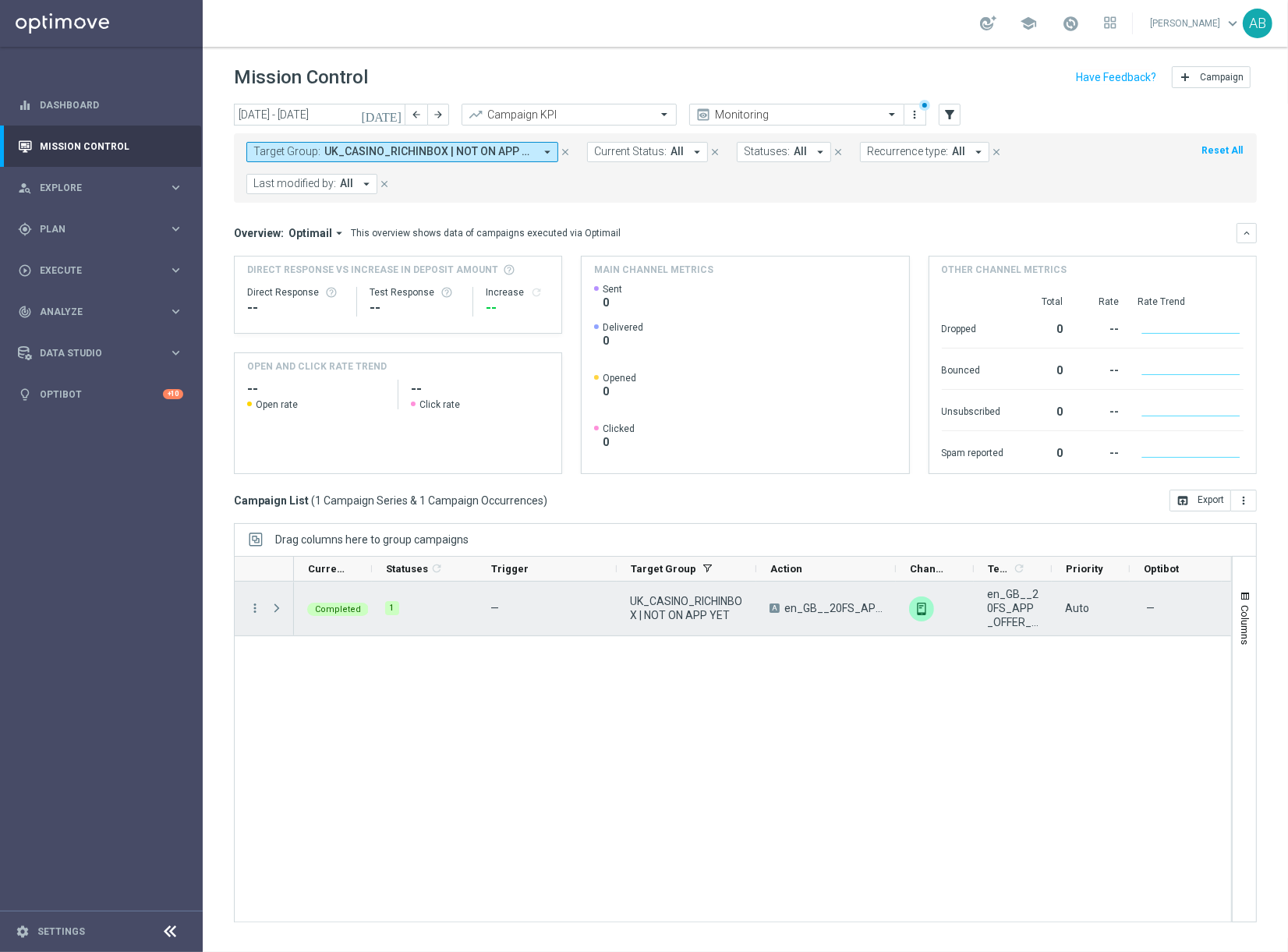
click at [267, 587] on div "Press SPACE to select this row." at bounding box center [278, 609] width 31 height 54
click at [255, 601] on icon "more_vert" at bounding box center [255, 608] width 14 height 14
click at [351, 654] on span "Eligibility & Exclusion" at bounding box center [332, 652] width 93 height 11
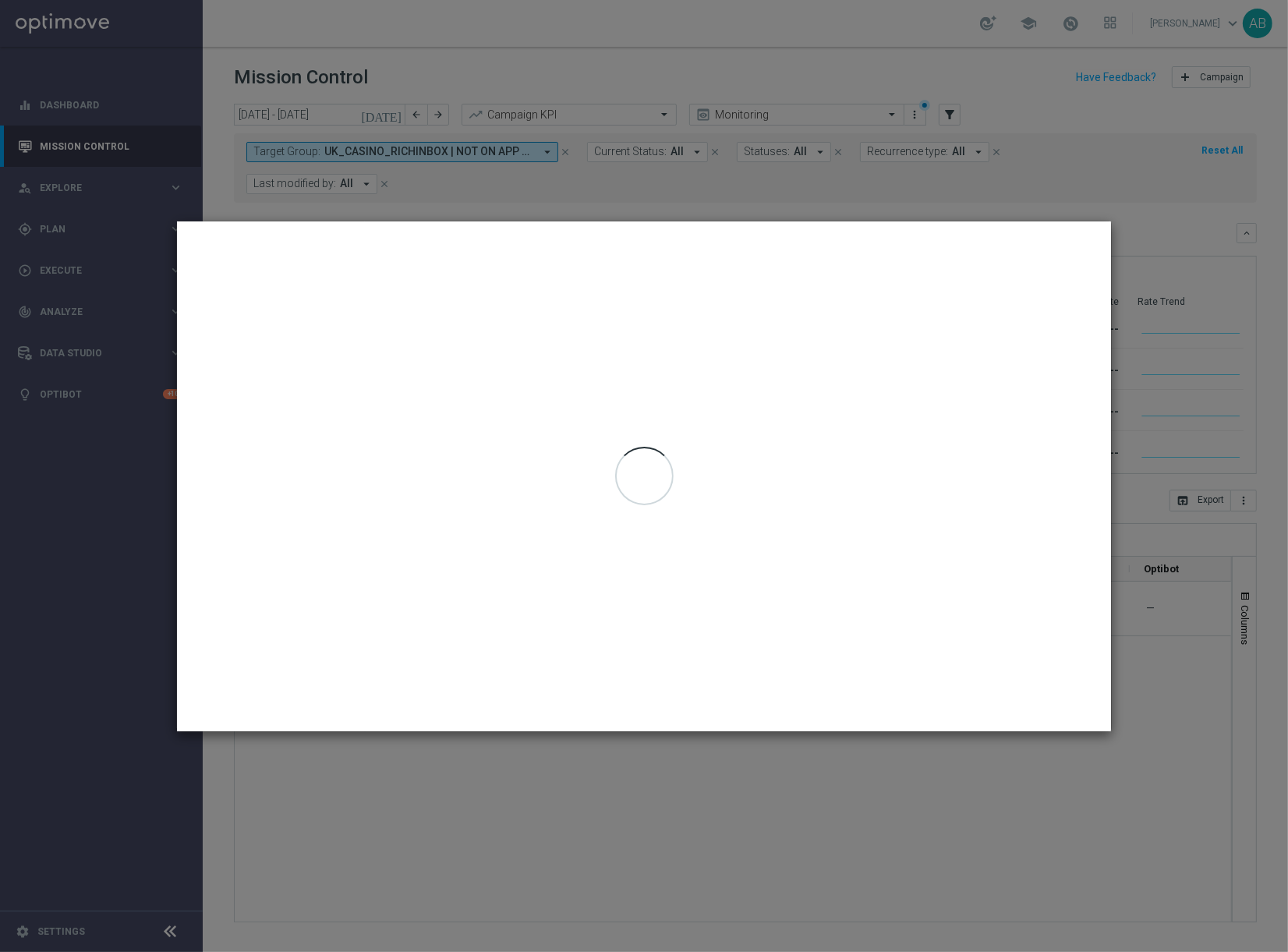
type input "22 Aug 2025 - 22 Aug 2025"
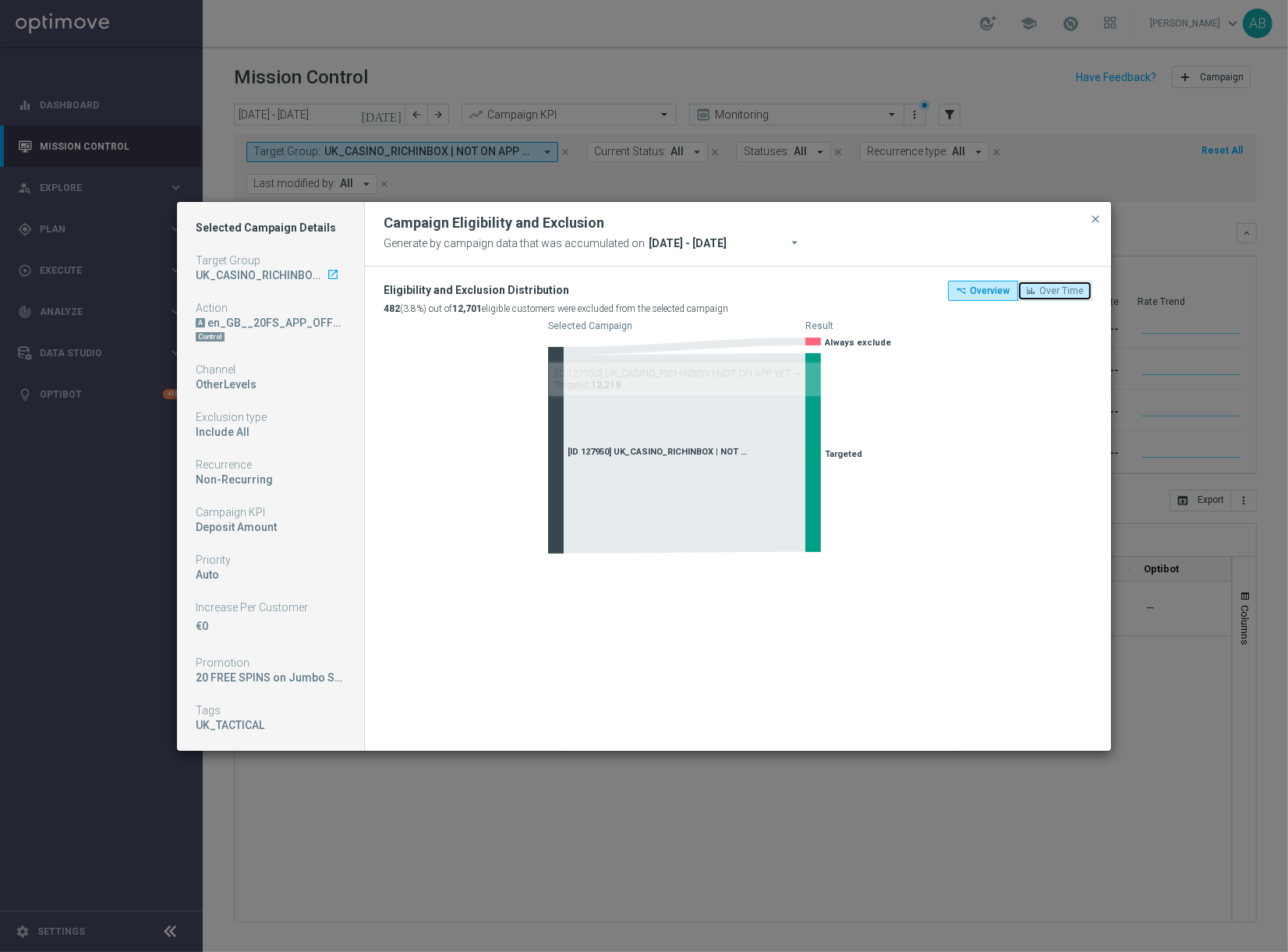
click at [1056, 292] on span "Over Time" at bounding box center [1061, 291] width 45 height 11
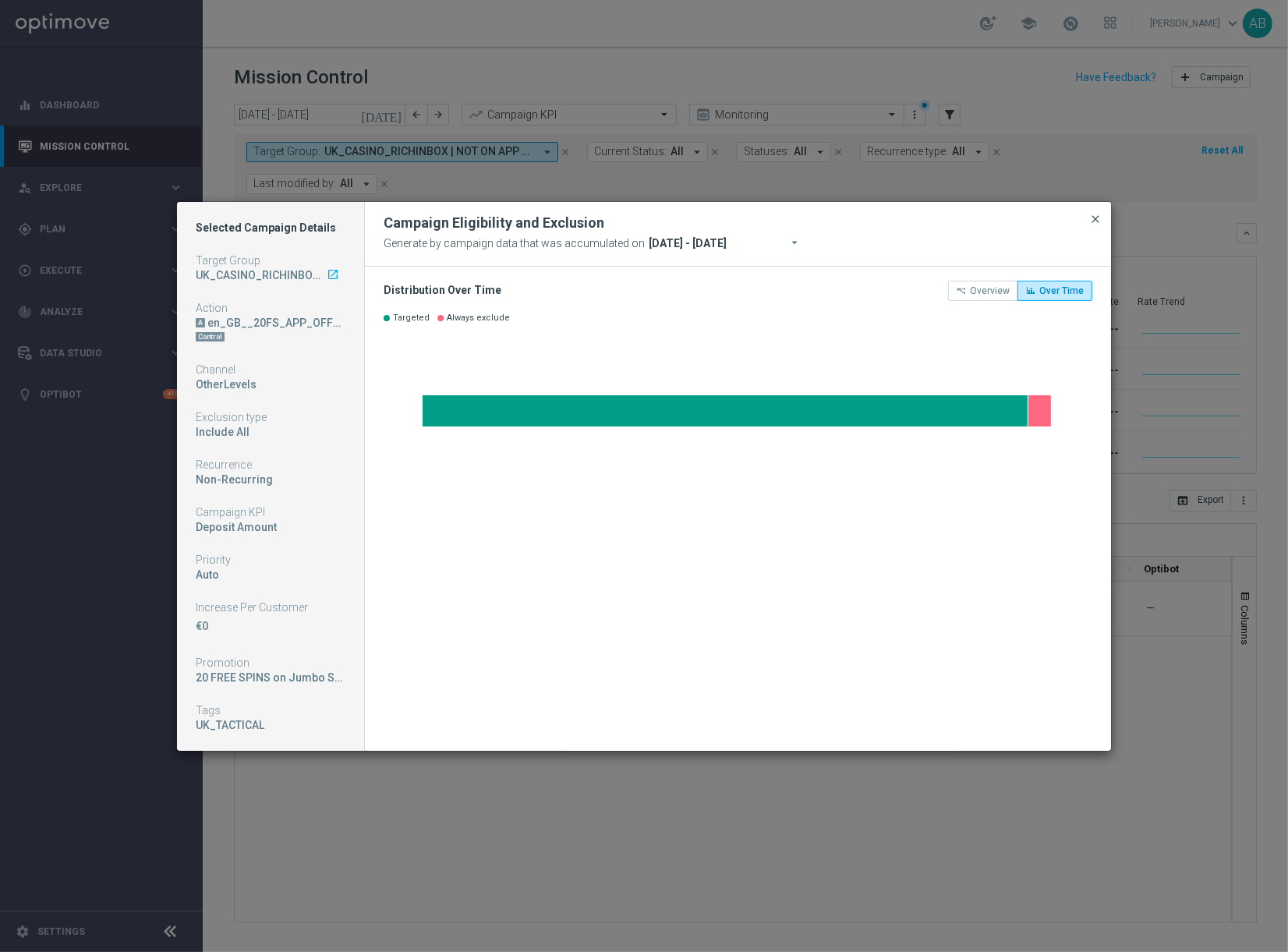
click at [1099, 219] on span "close" at bounding box center [1096, 219] width 13 height 13
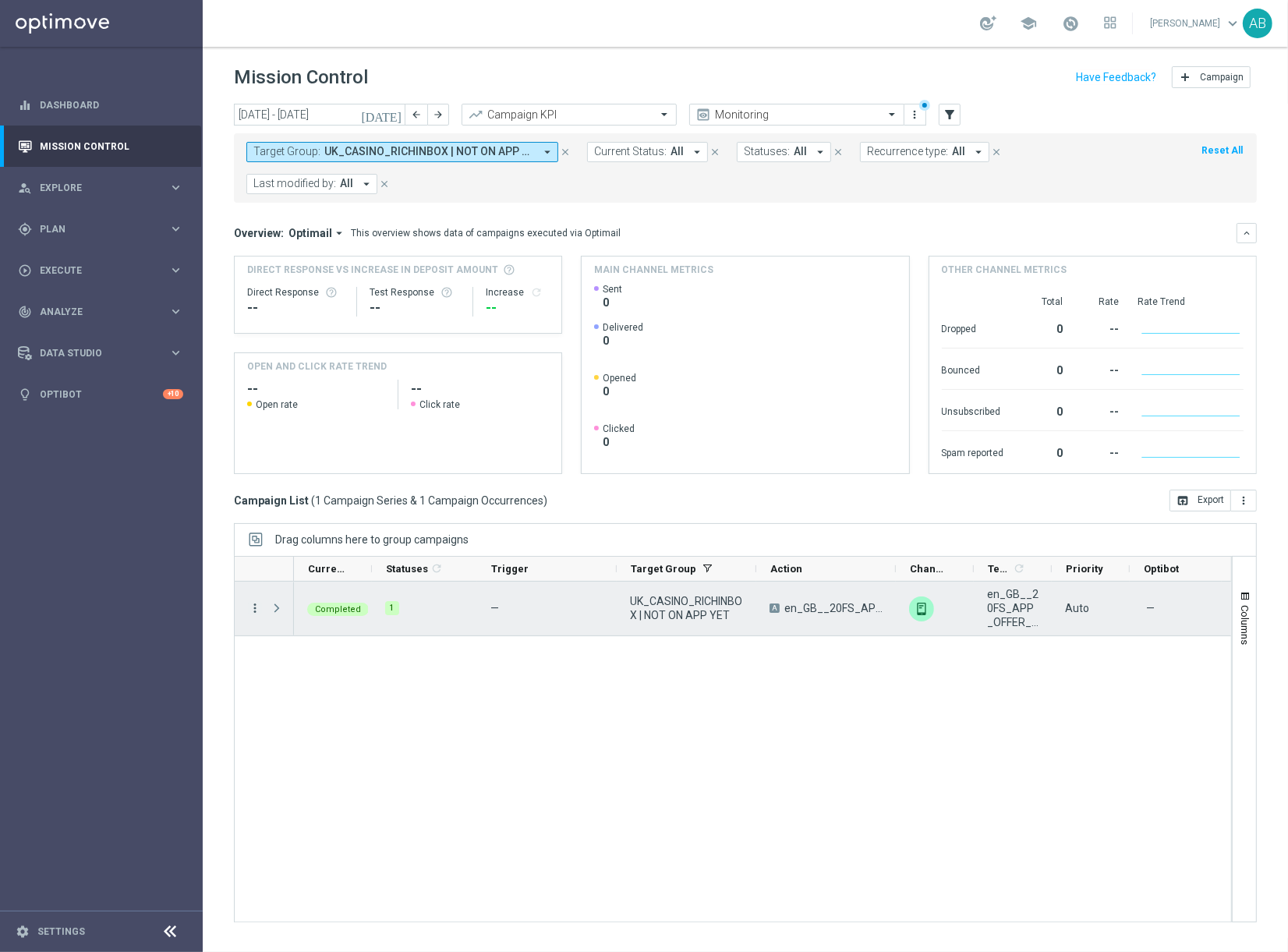
click at [253, 601] on icon "more_vert" at bounding box center [255, 608] width 14 height 14
click at [348, 624] on span "Channel Metrics" at bounding box center [322, 630] width 73 height 11
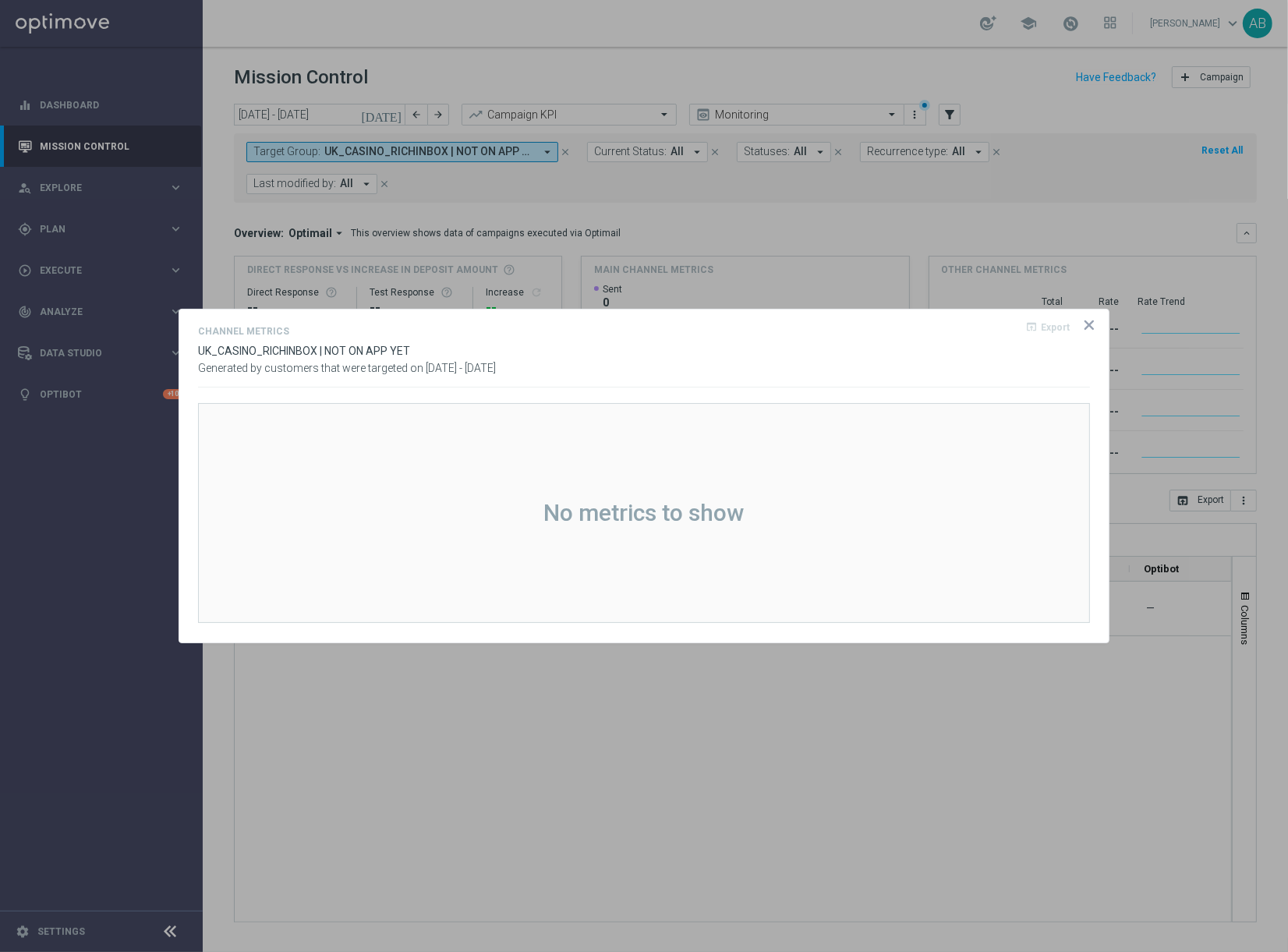
click at [1090, 325] on icon "icon" at bounding box center [1090, 325] width 8 height 8
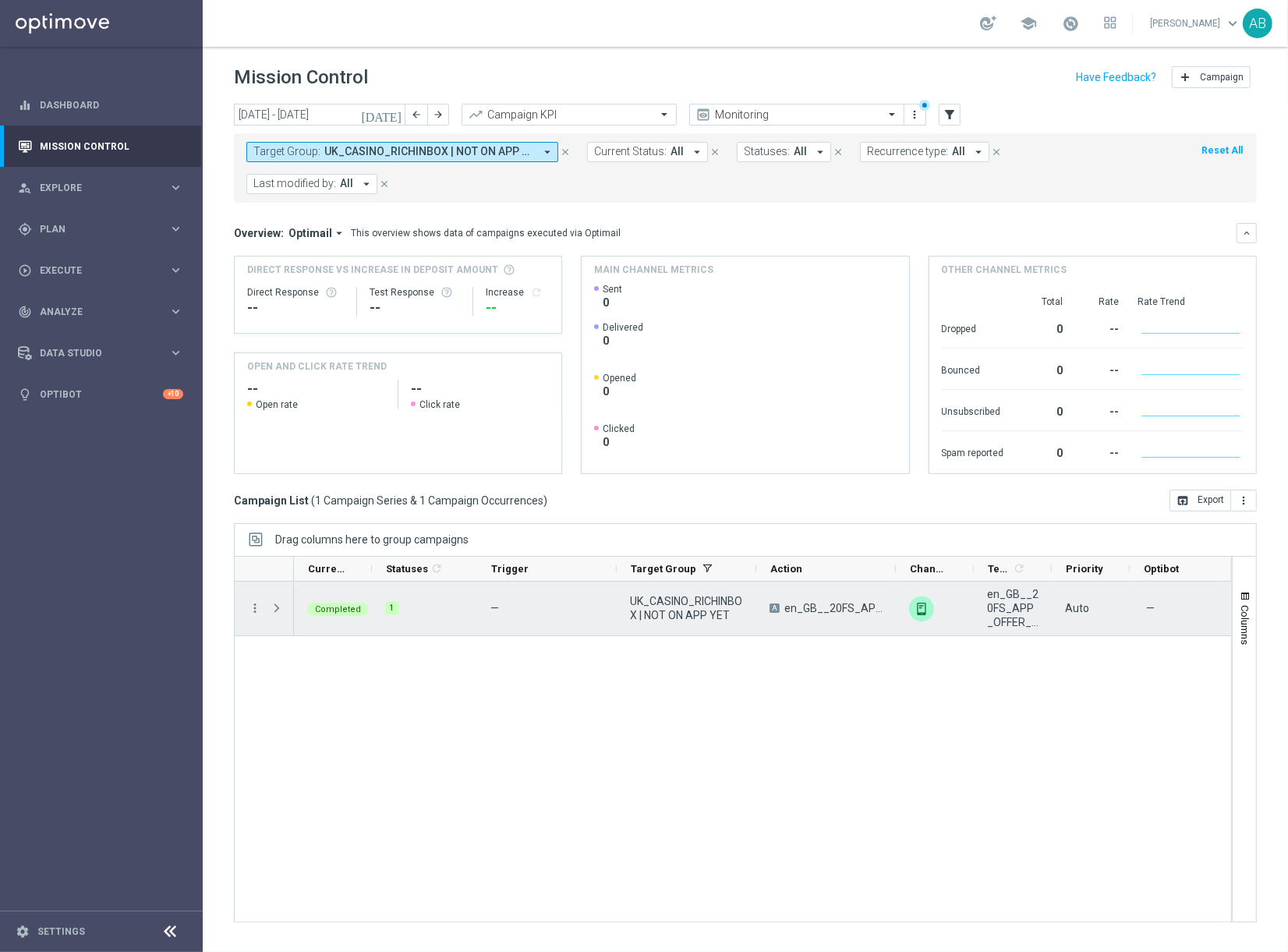
scroll to position [0, 378]
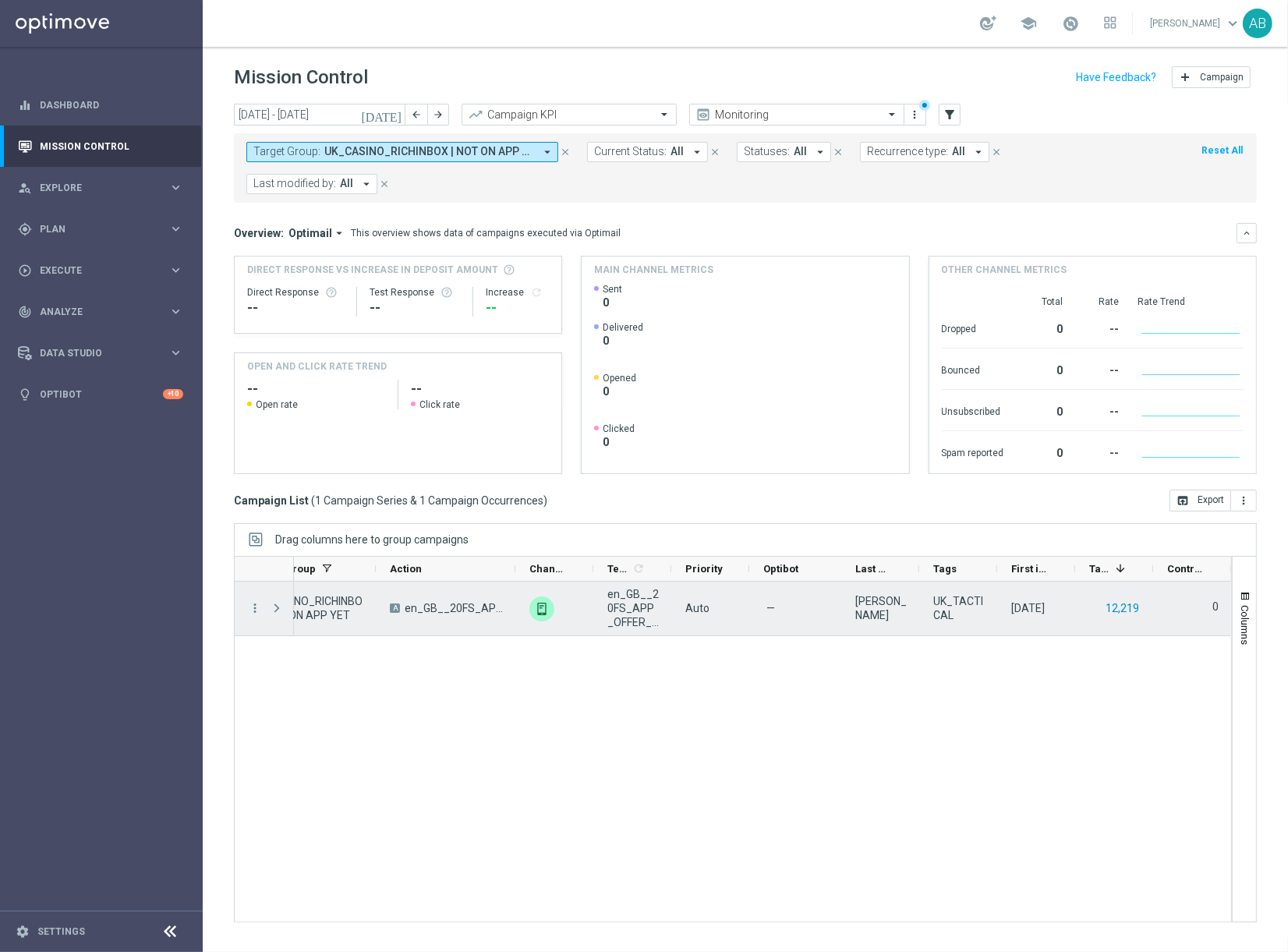
click at [1116, 599] on button "12,219" at bounding box center [1122, 609] width 37 height 20
click at [253, 601] on icon "more_vert" at bounding box center [255, 608] width 14 height 14
click at [642, 699] on div "— UK_CASINO_RICHINBOX | NOT ON APP YET A en_GB__20FS_APP_OFFER_REBRANDED__NVIP_…" at bounding box center [762, 751] width 937 height 340
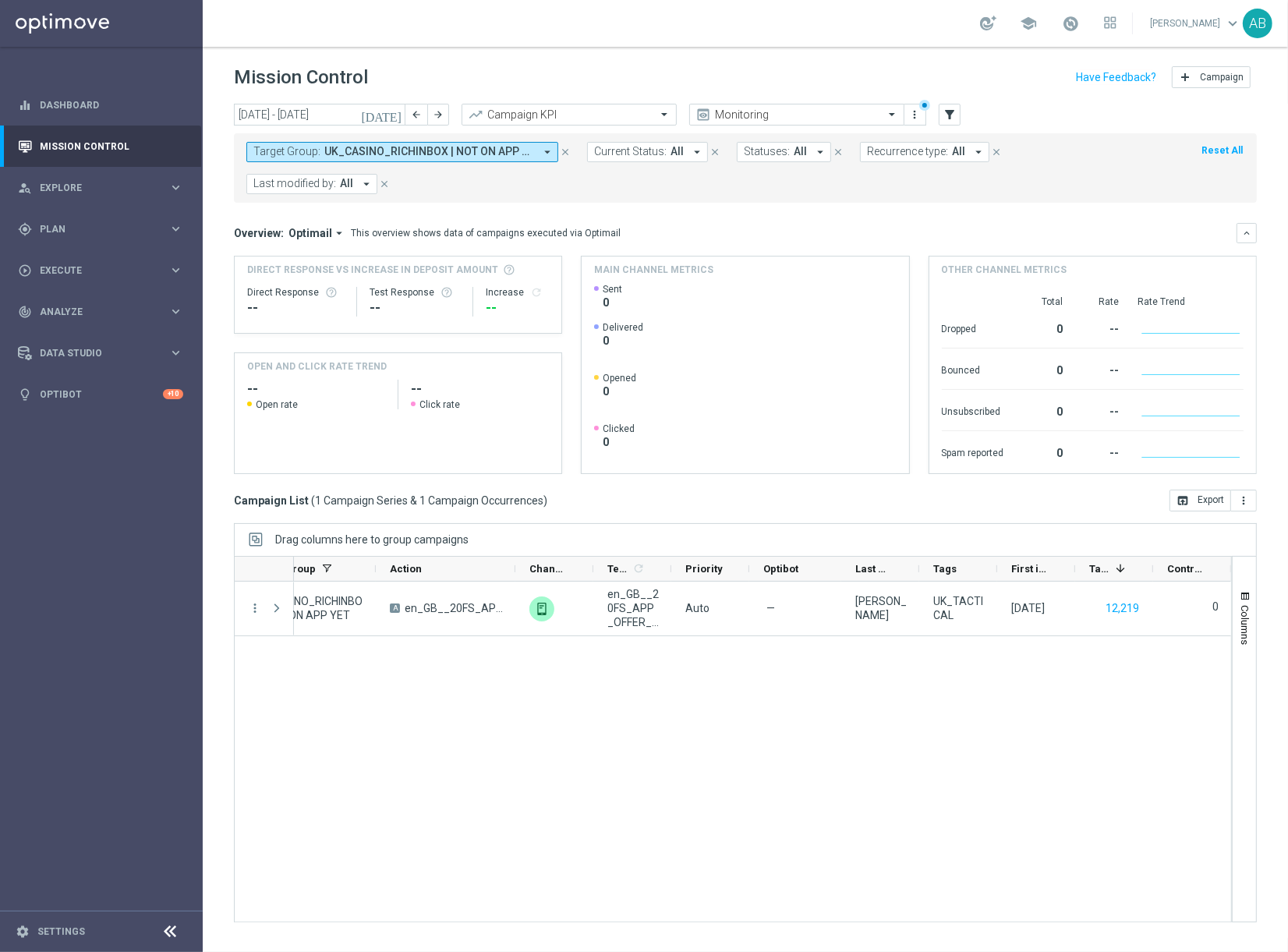
click at [568, 154] on icon "close" at bounding box center [566, 152] width 11 height 11
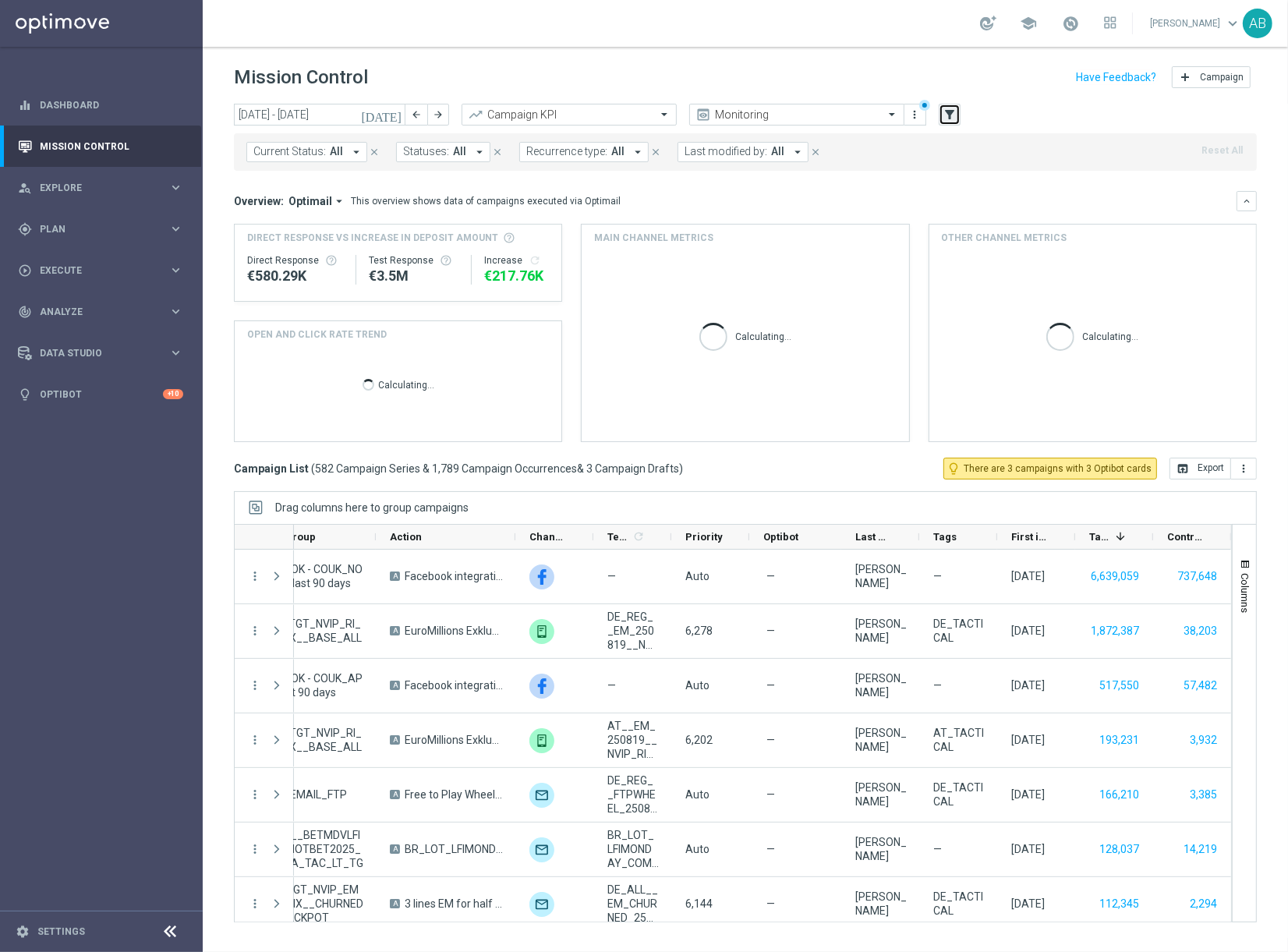
click at [950, 118] on icon "filter_alt" at bounding box center [950, 114] width 14 height 14
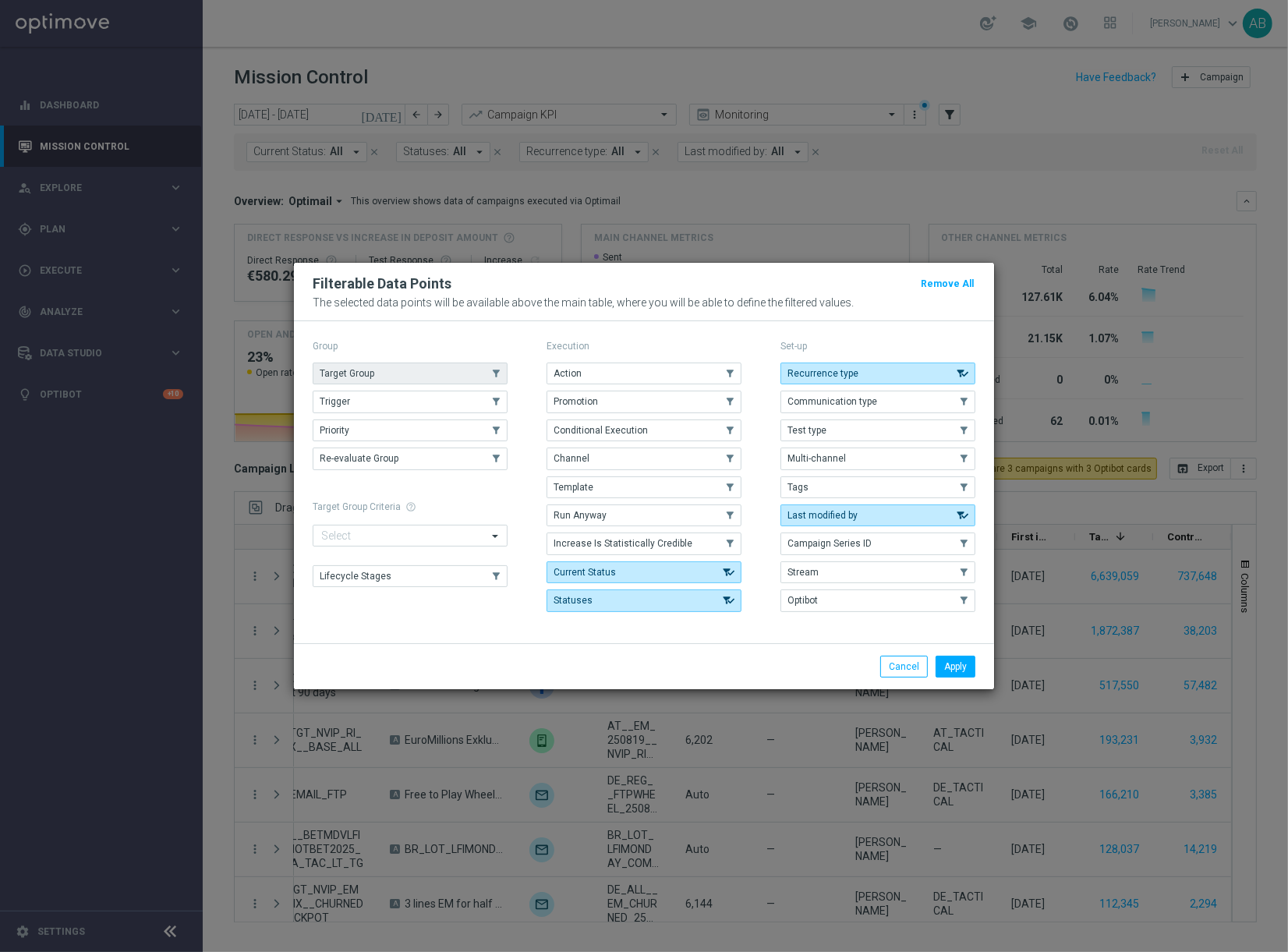
click at [410, 376] on button "Target Group" at bounding box center [410, 373] width 195 height 22
click at [978, 670] on li "Apply" at bounding box center [955, 667] width 48 height 22
click at [953, 667] on button "Apply" at bounding box center [955, 667] width 40 height 22
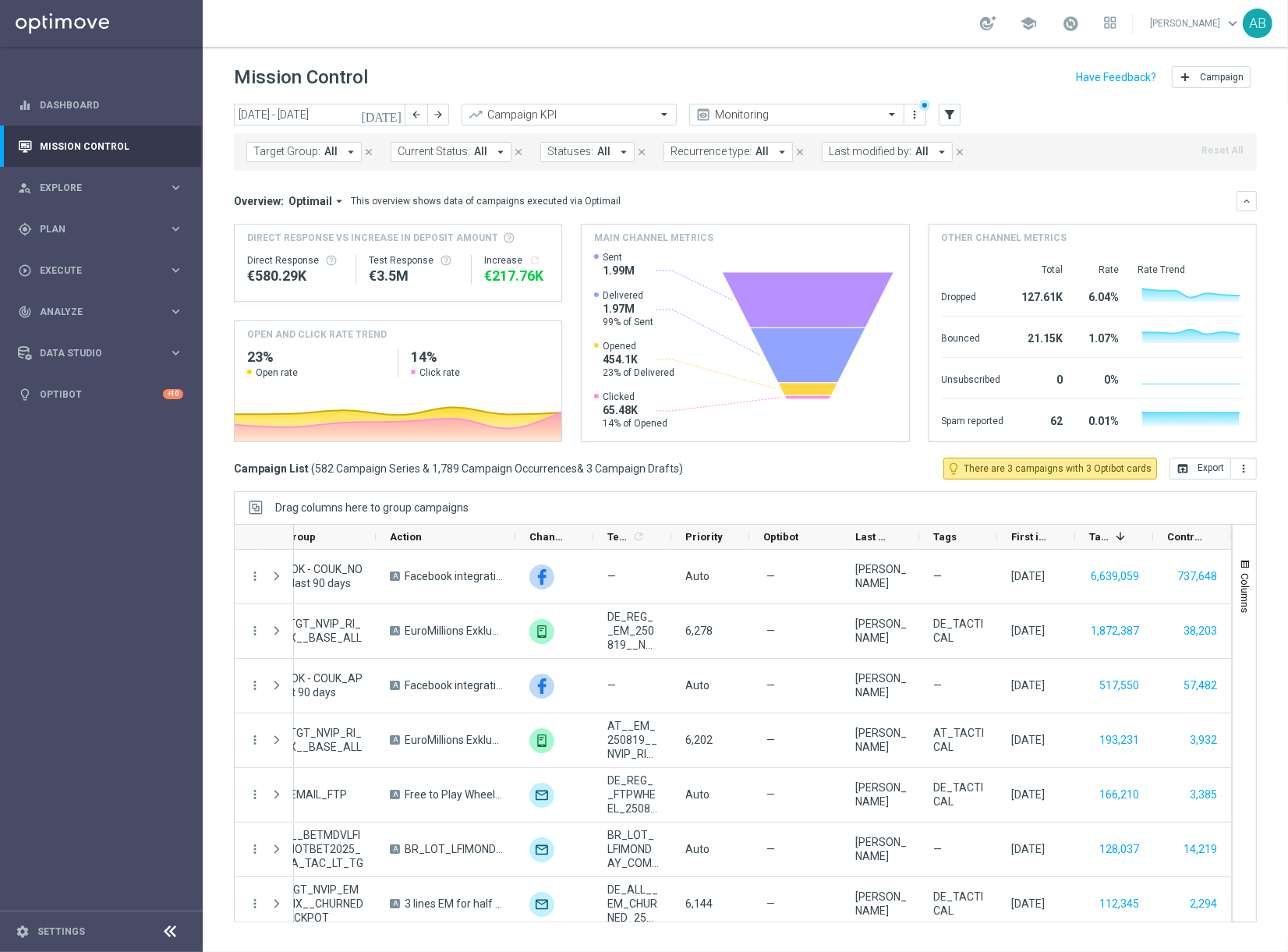
click at [348, 151] on icon "arrow_drop_down" at bounding box center [351, 152] width 14 height 14
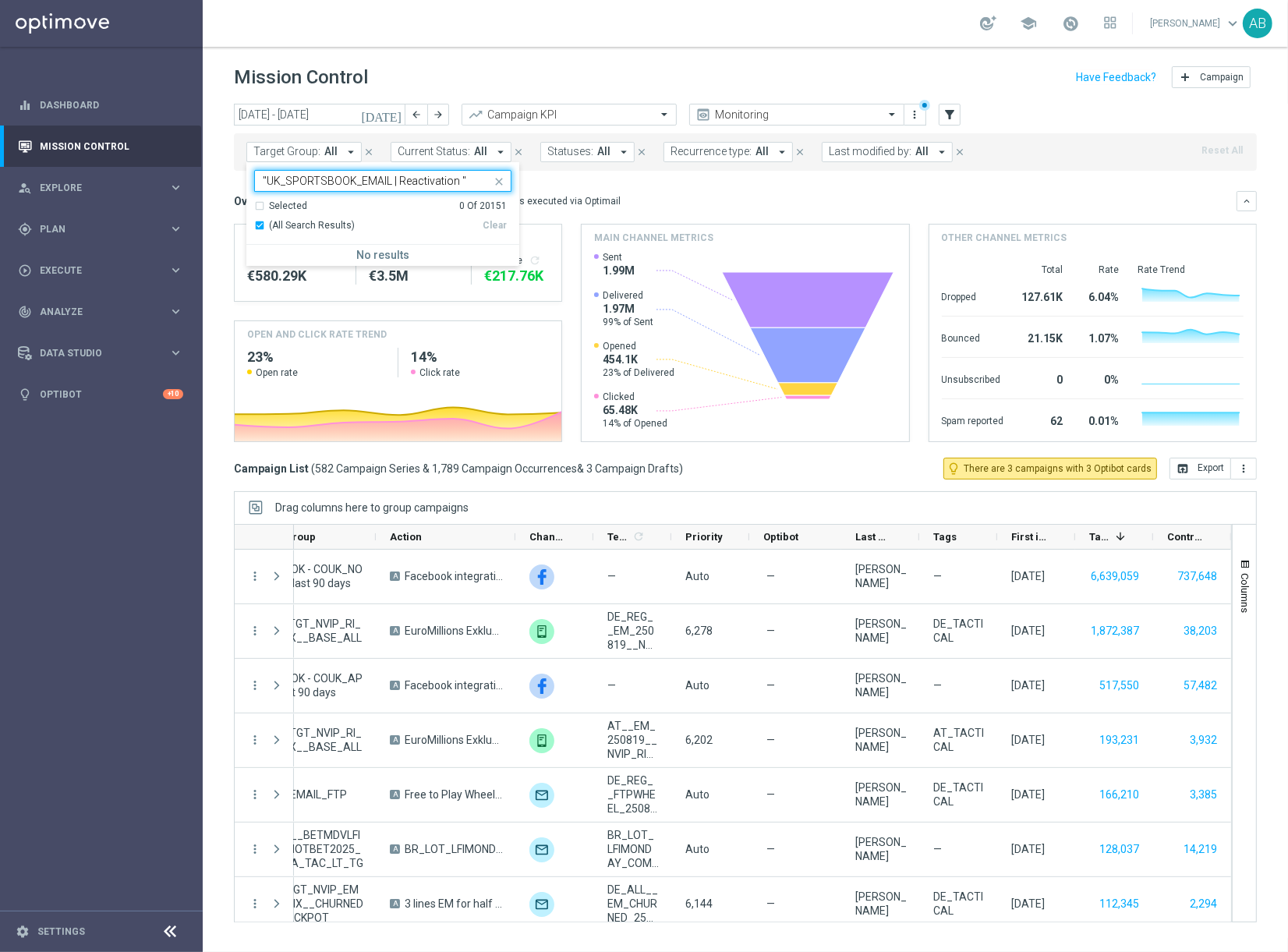
click at [268, 183] on input ""UK_SPORTSBOOK_EMAIL | Reactivation "" at bounding box center [377, 181] width 228 height 13
click at [481, 182] on input "UK_SPORTSBOOK_EMAIL | Reactivation "" at bounding box center [377, 181] width 228 height 13
click at [365, 257] on label "UK_SPORTSBOOK_EMAIL | Reactivation" at bounding box center [353, 257] width 166 height 9
type input "UK_SPORTSBOOK_EMAIL | Reactivation"
click at [608, 76] on div "Mission Control add Campaign" at bounding box center [745, 78] width 1023 height 31
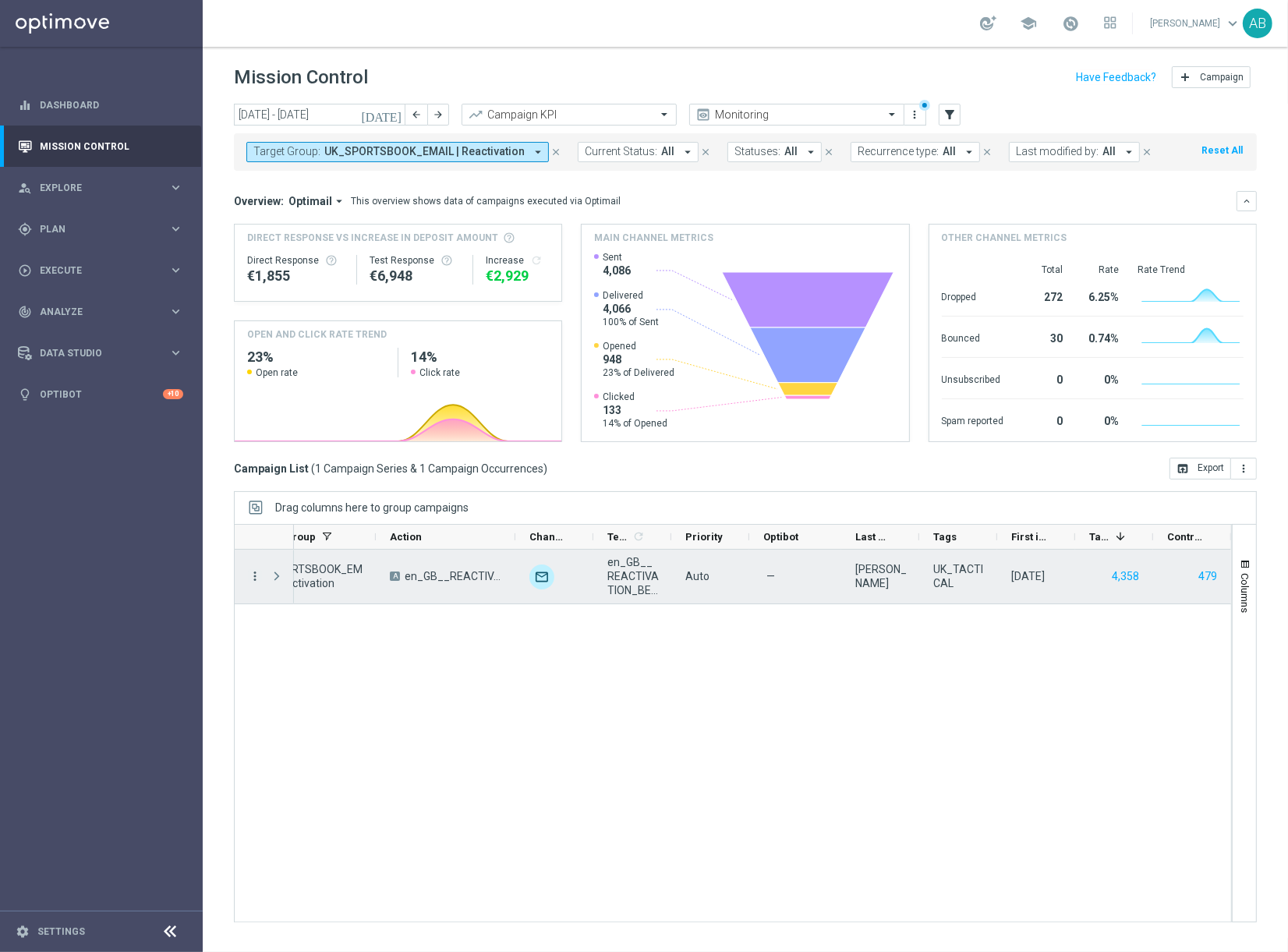
click at [255, 569] on icon "more_vert" at bounding box center [255, 576] width 14 height 14
click at [391, 598] on div "show_chart Campaign Metrics" at bounding box center [350, 609] width 176 height 22
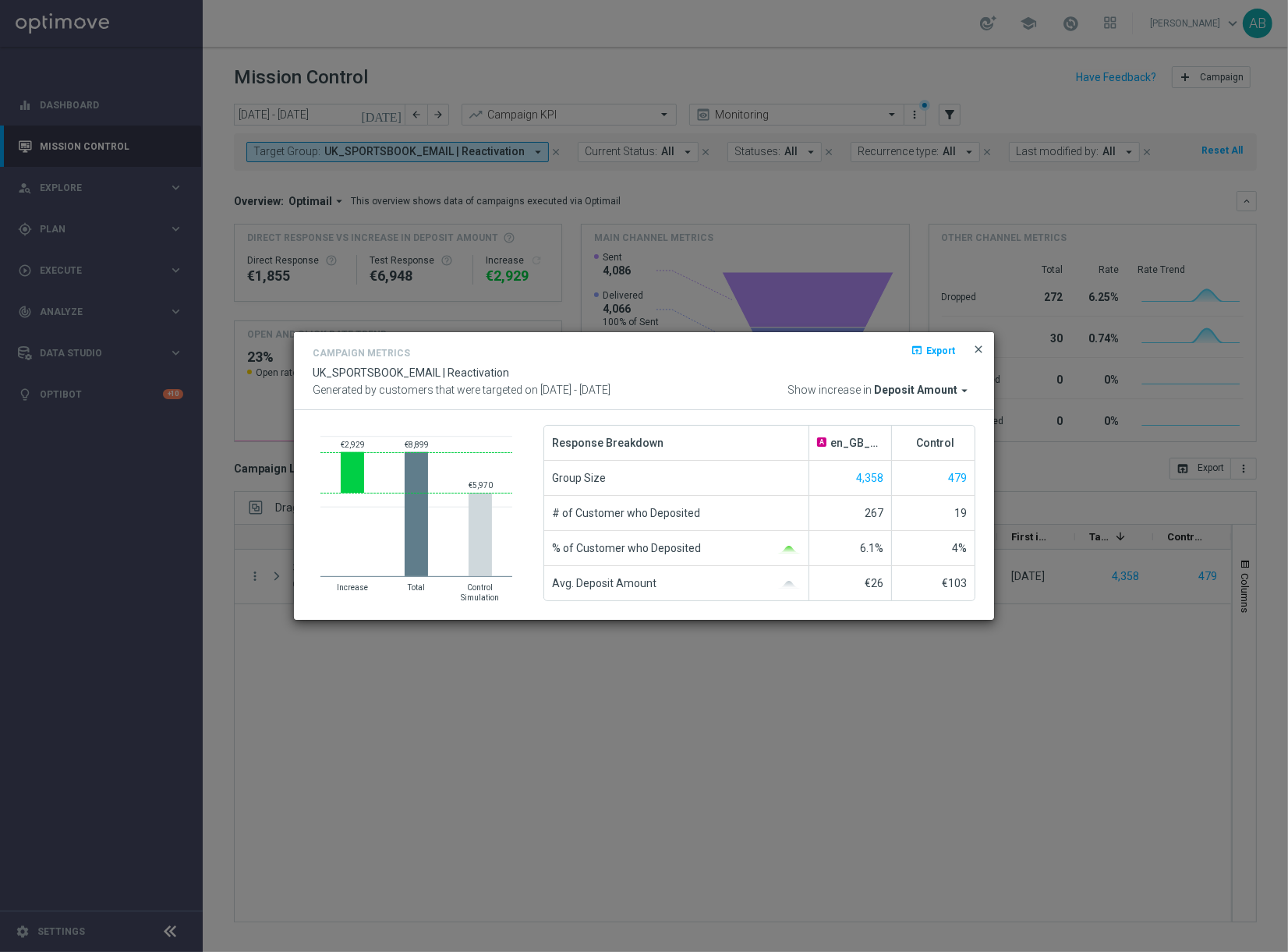
click at [980, 349] on span "close" at bounding box center [979, 349] width 13 height 13
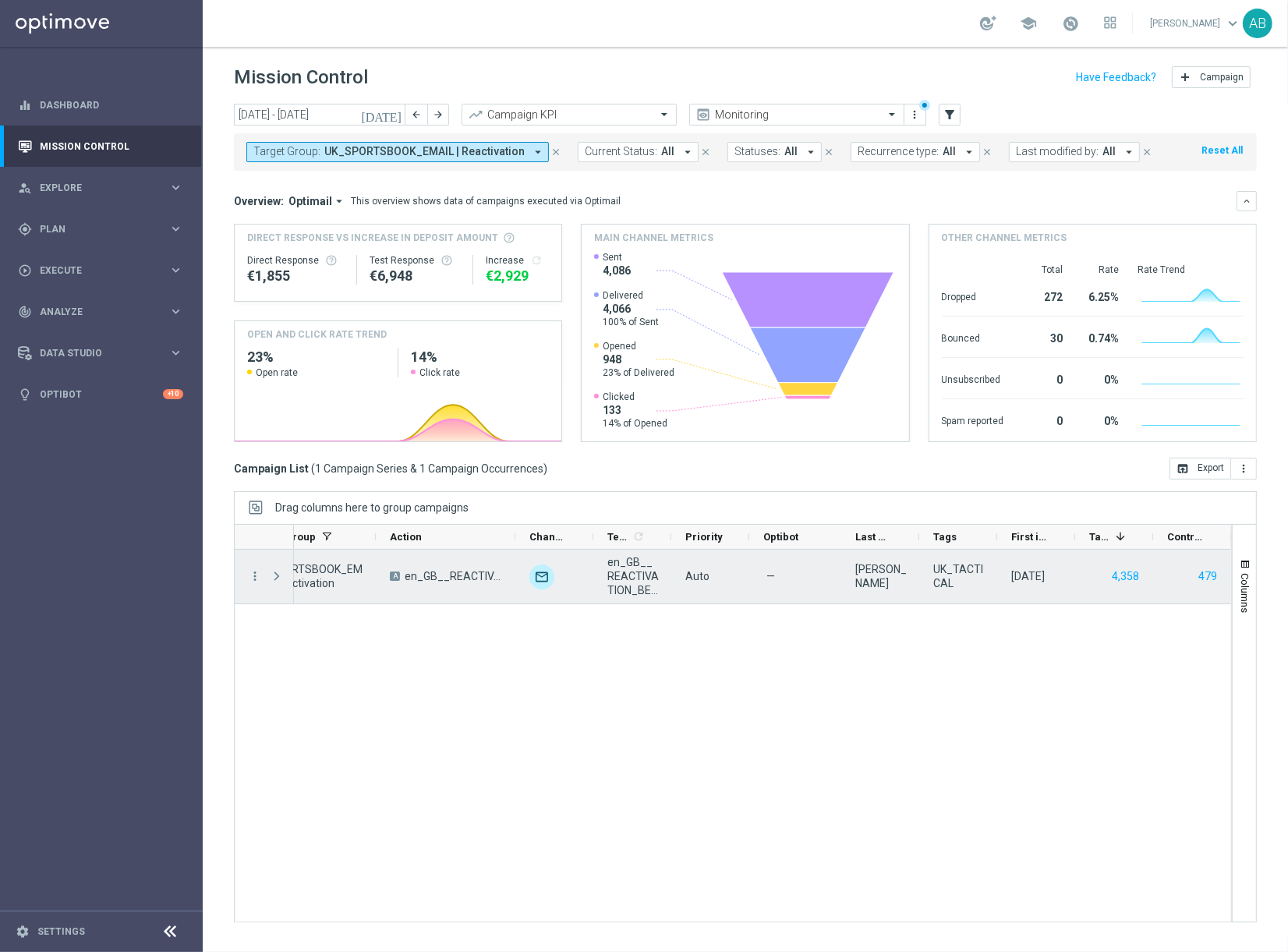
click at [263, 578] on div "Press SPACE to select this row." at bounding box center [278, 576] width 31 height 54
click at [250, 576] on icon "more_vert" at bounding box center [255, 576] width 14 height 14
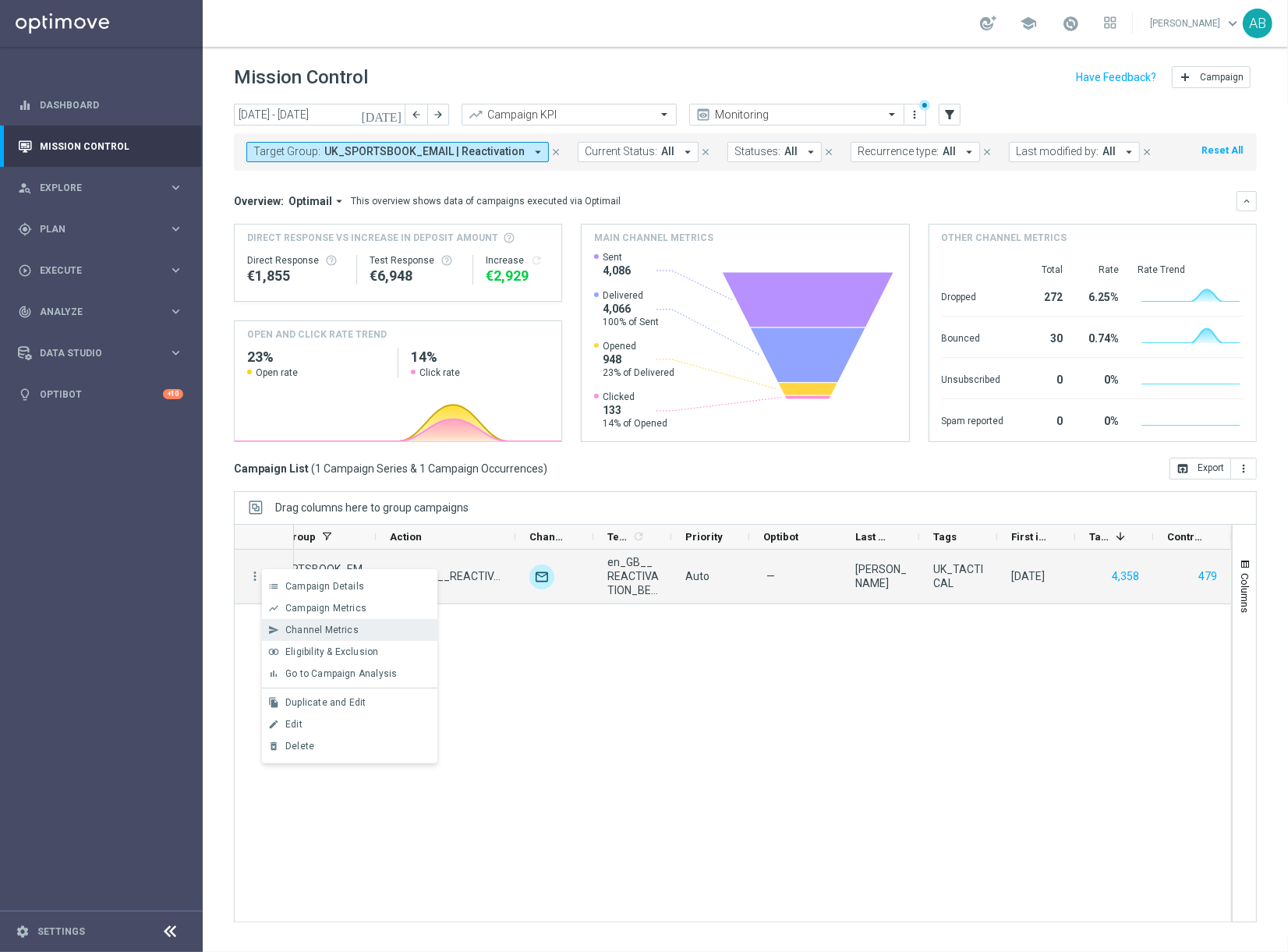
click at [346, 627] on span "Channel Metrics" at bounding box center [322, 630] width 73 height 11
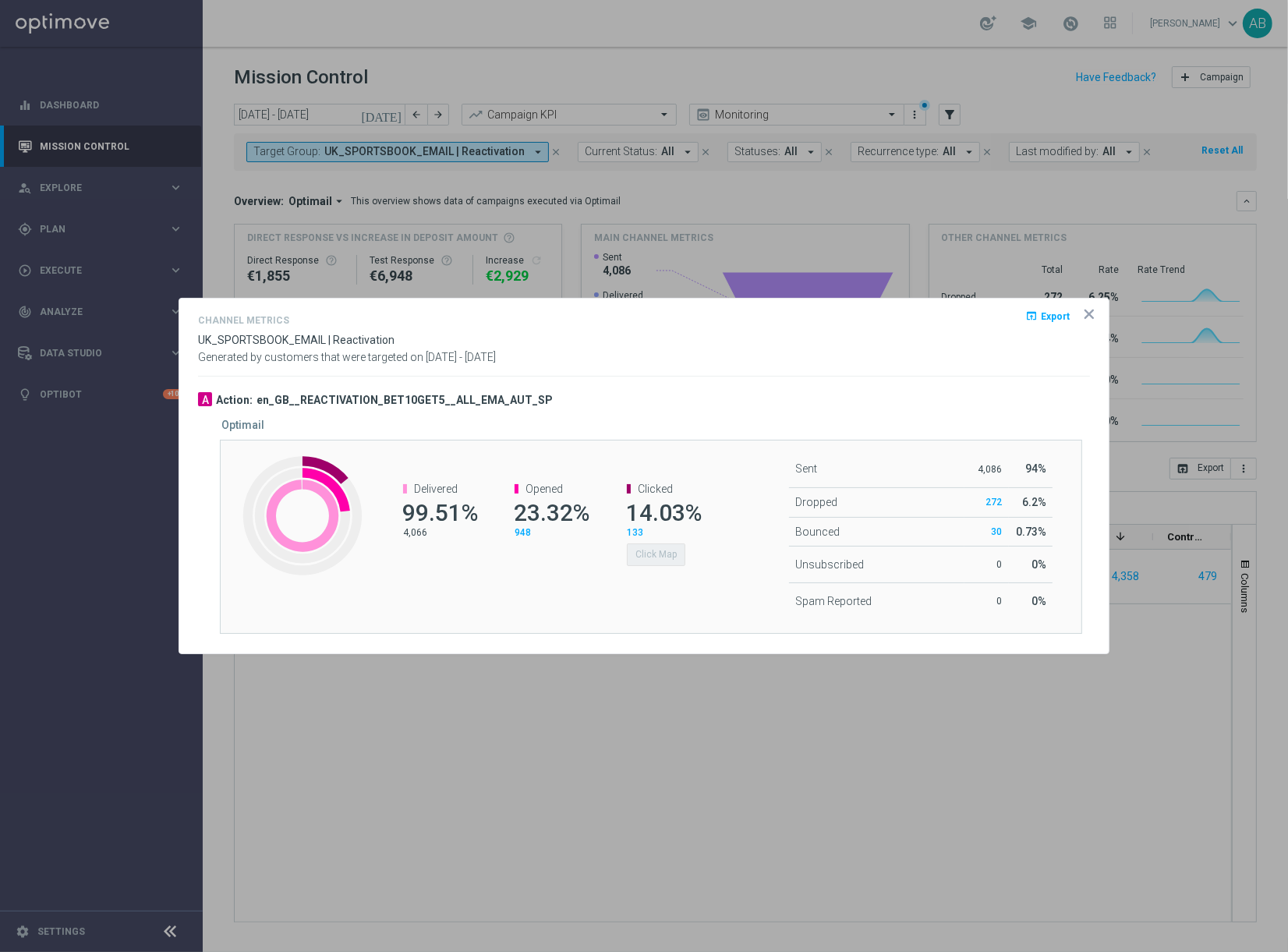
click at [655, 542] on div "Click Map" at bounding box center [663, 552] width 72 height 26
click at [651, 573] on div "Clicked 14.03% 133 Click Map" at bounding box center [656, 525] width 111 height 114
click at [1090, 314] on icon "icon" at bounding box center [1090, 314] width 8 height 8
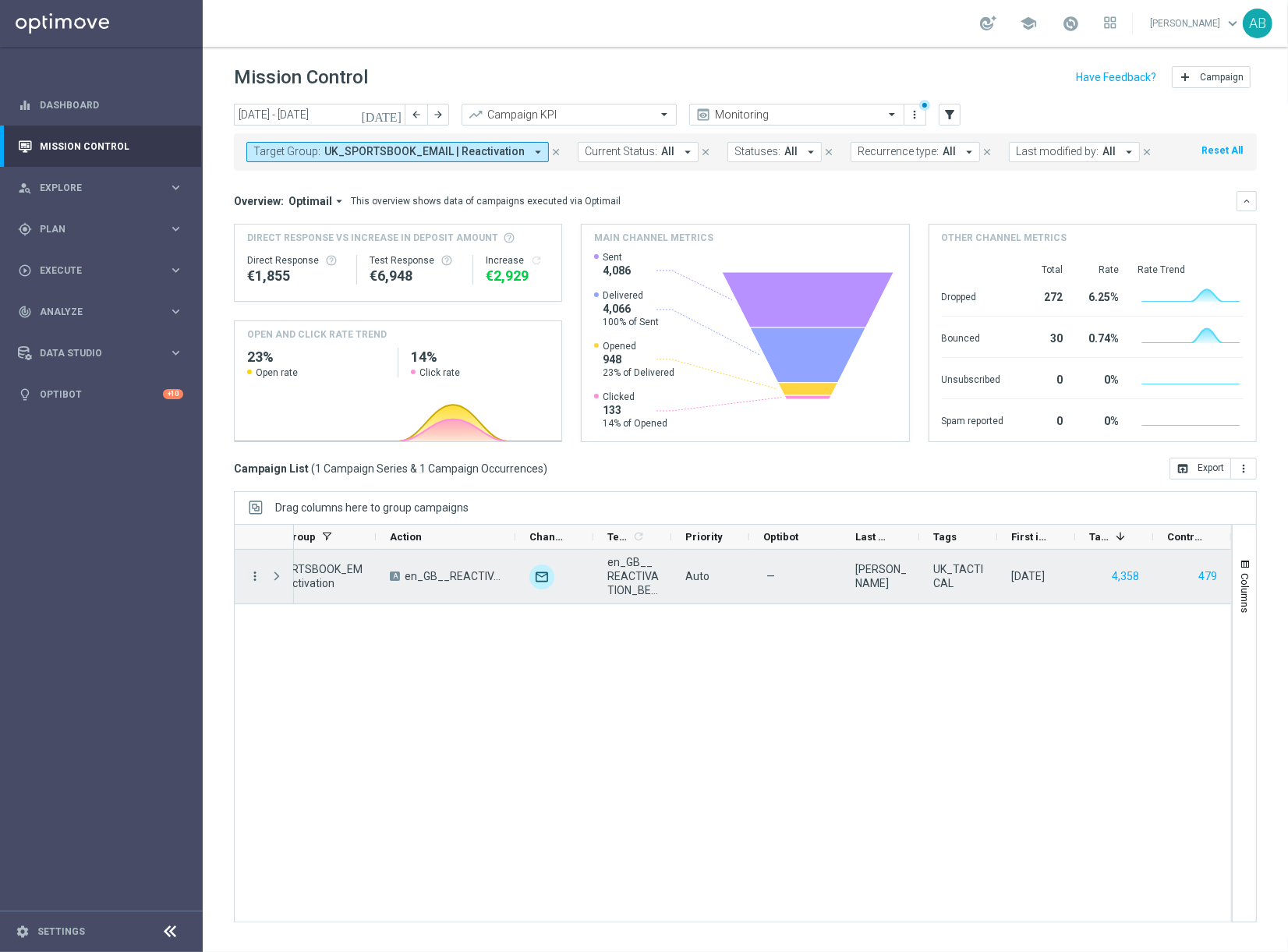
click at [253, 580] on icon "more_vert" at bounding box center [255, 576] width 14 height 14
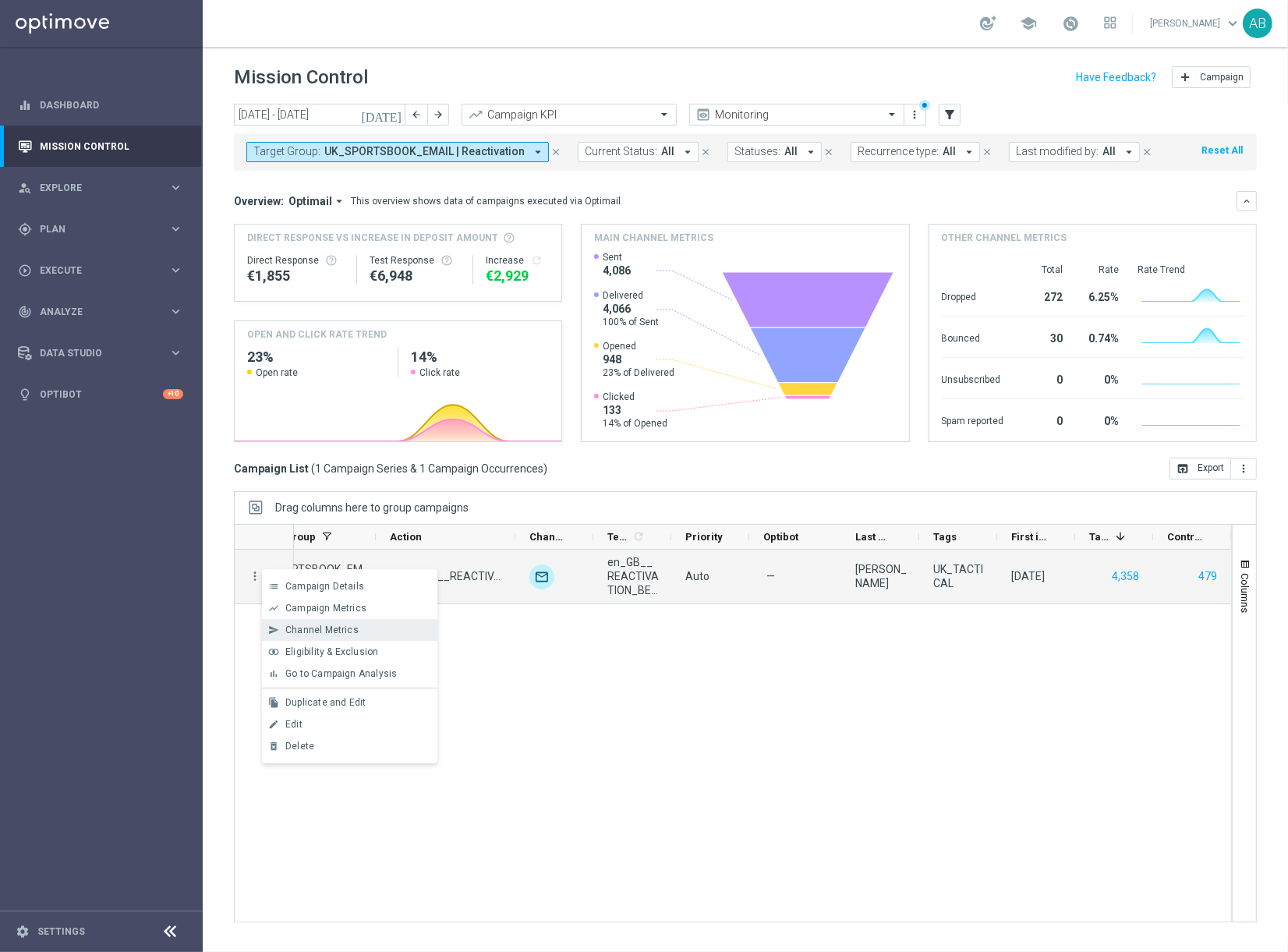
click at [350, 629] on span "Channel Metrics" at bounding box center [322, 630] width 73 height 11
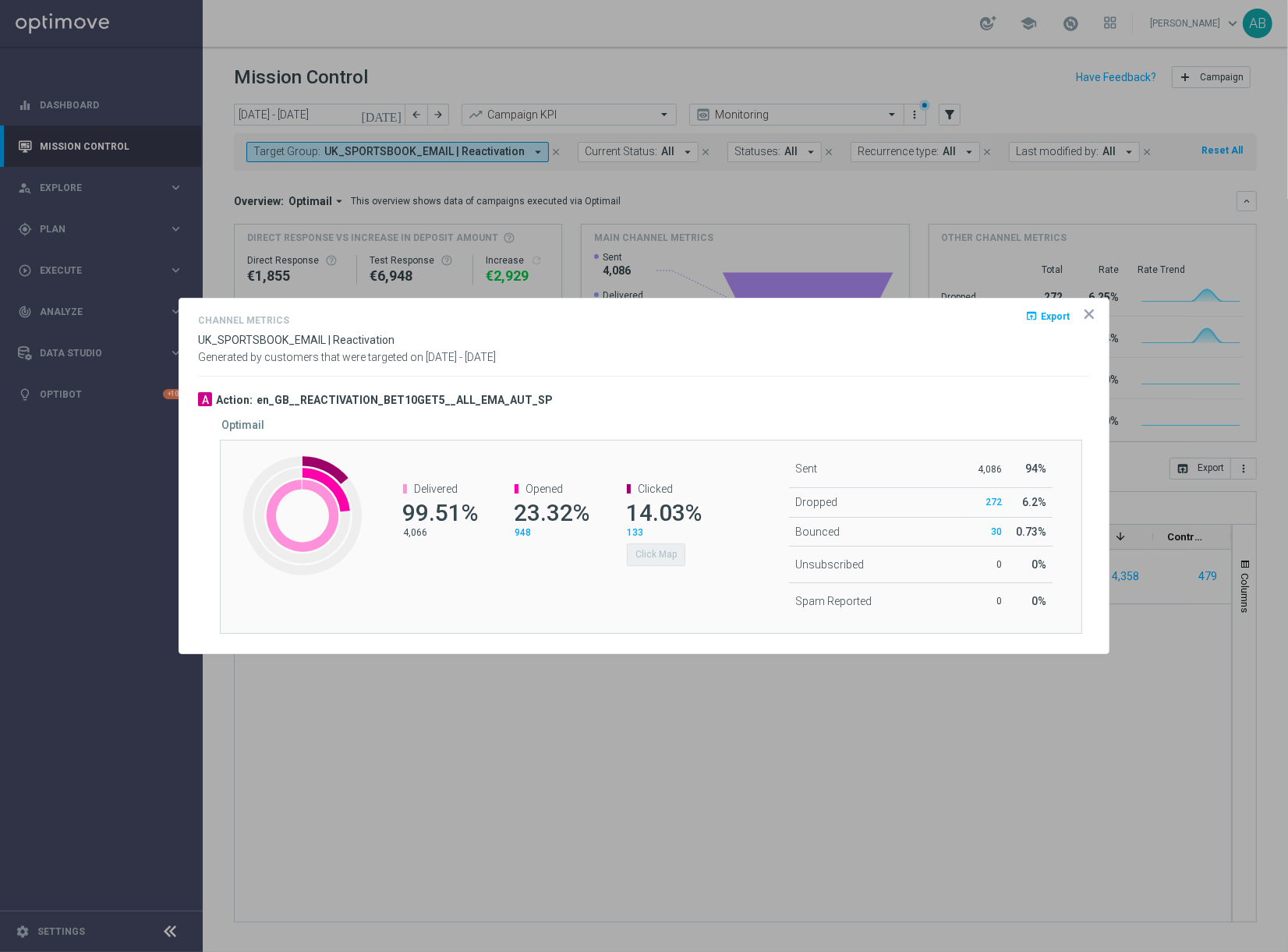
click at [1086, 314] on icon "icon" at bounding box center [1090, 314] width 16 height 16
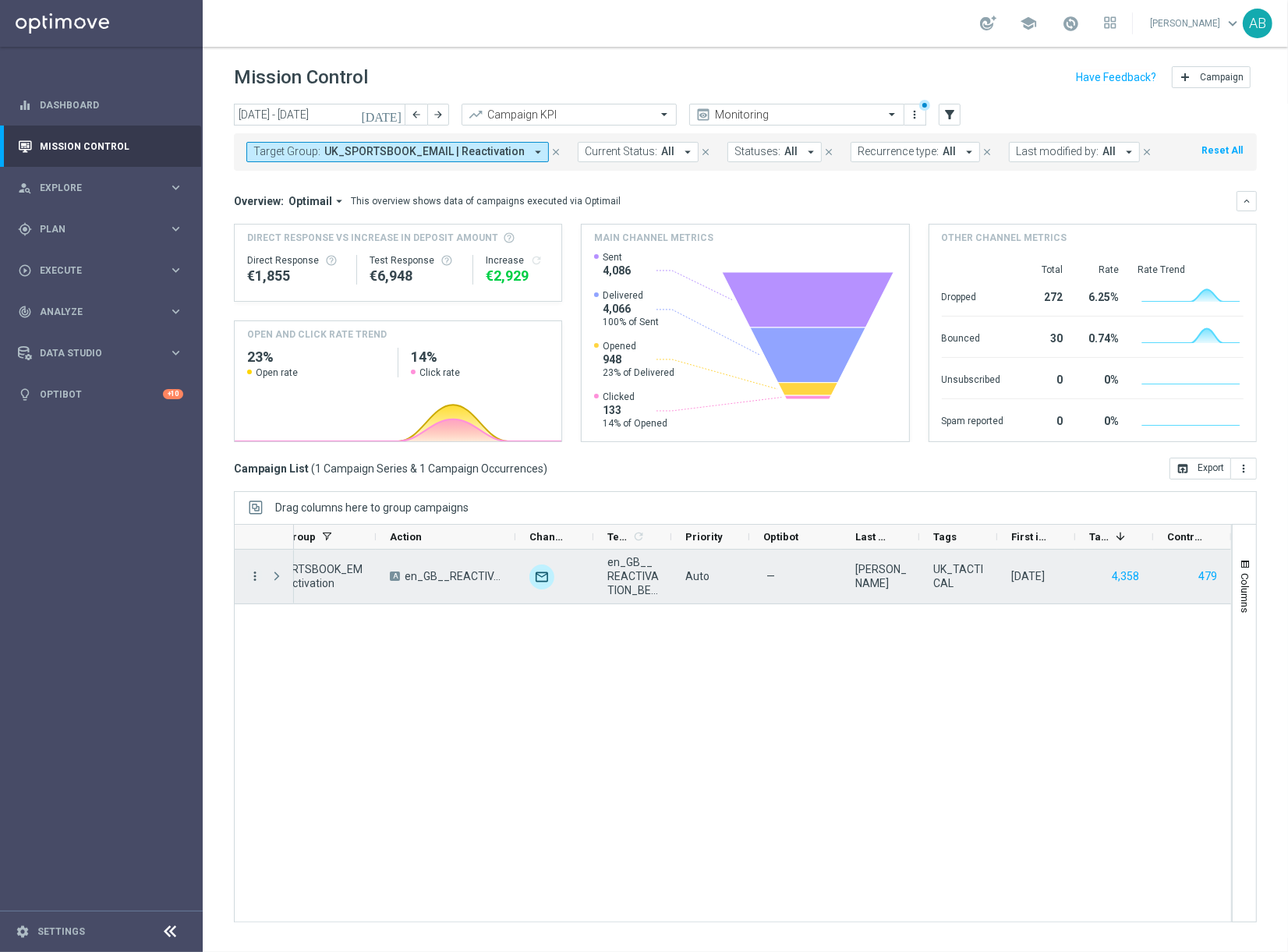
click at [261, 578] on icon "more_vert" at bounding box center [255, 576] width 14 height 14
click at [366, 611] on div "Campaign Metrics" at bounding box center [358, 608] width 145 height 11
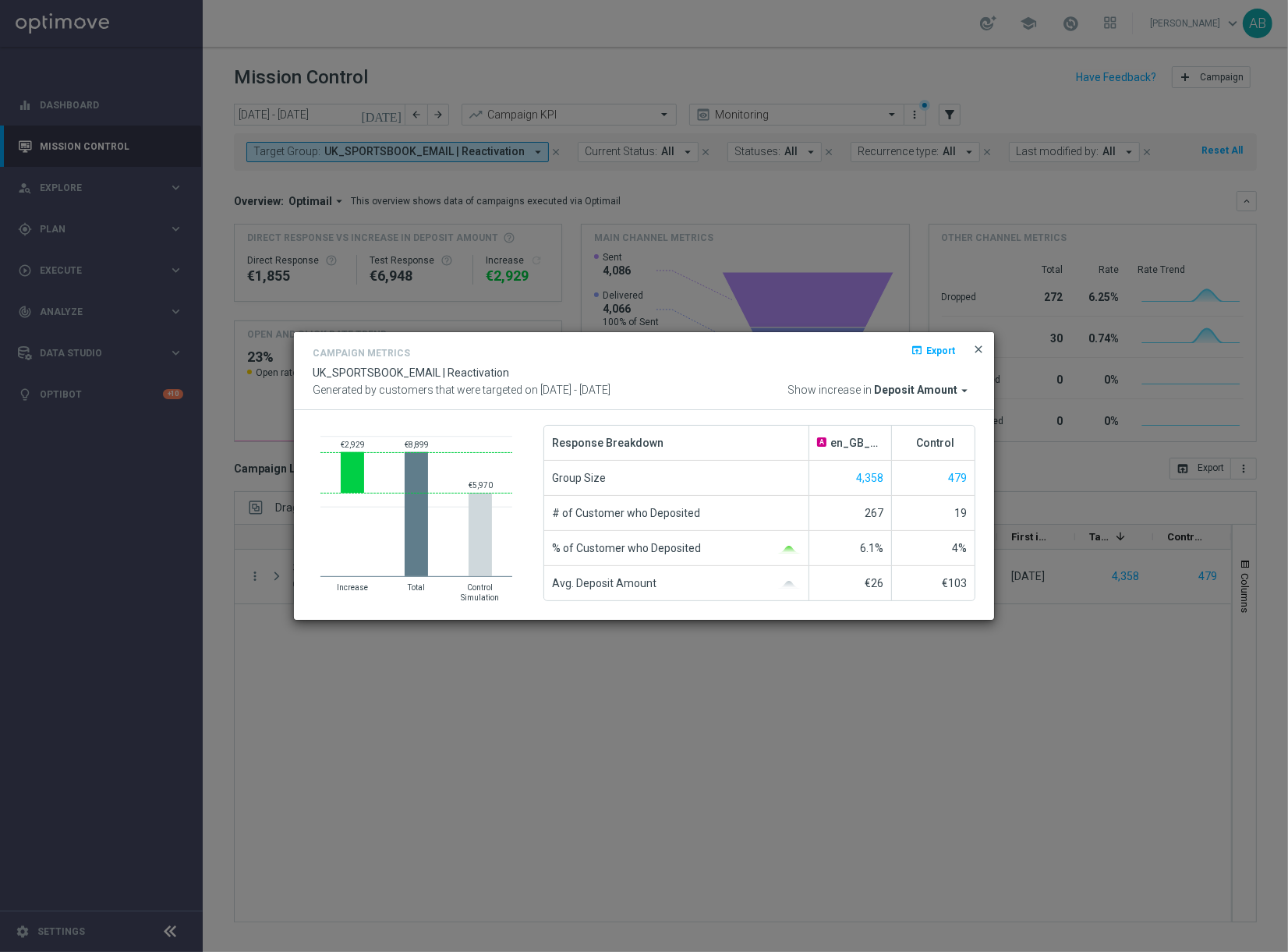
click at [980, 345] on span "close" at bounding box center [979, 349] width 13 height 13
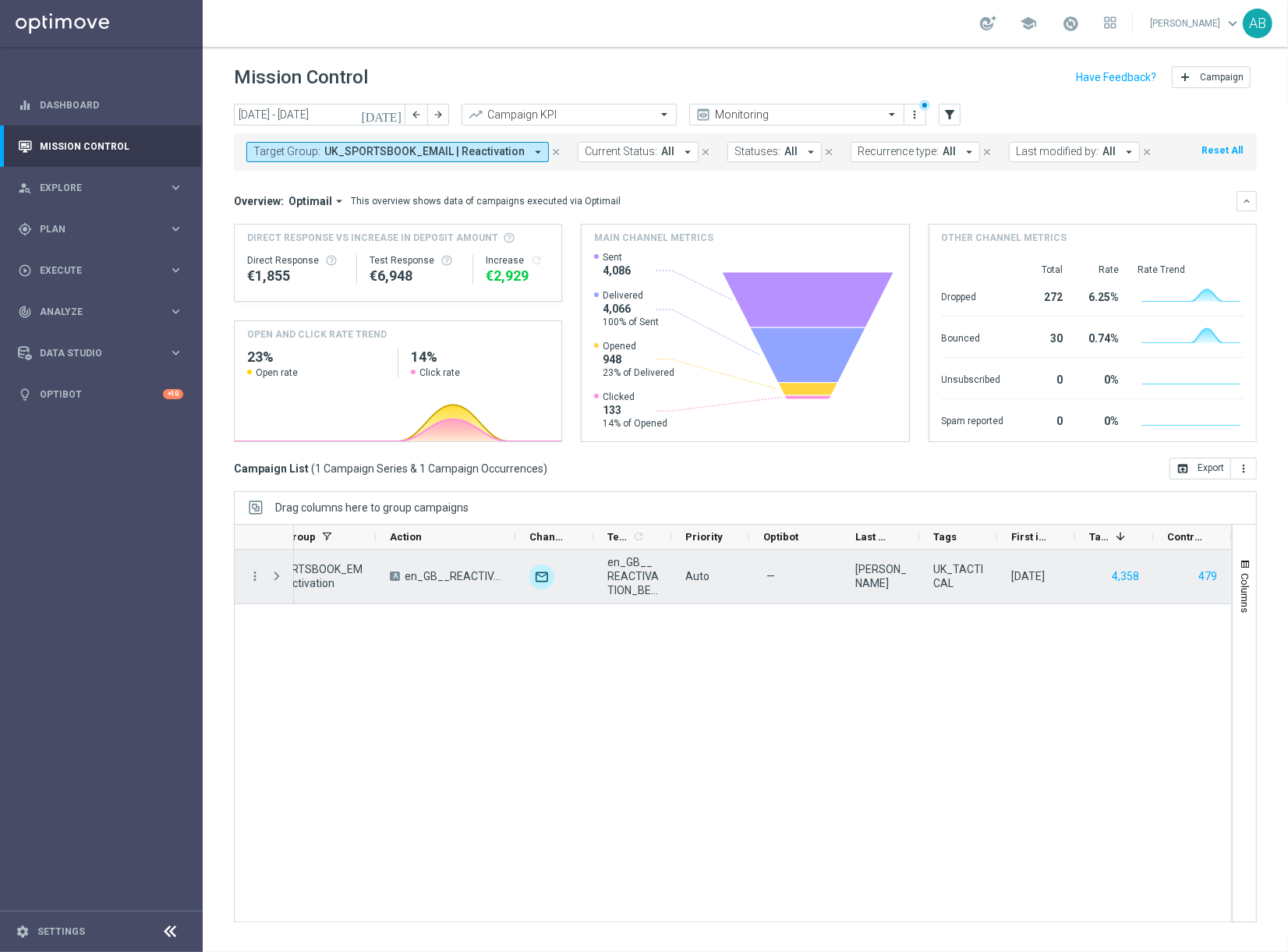
click at [245, 576] on div "more_vert" at bounding box center [249, 576] width 28 height 54
click at [255, 575] on icon "more_vert" at bounding box center [255, 576] width 14 height 14
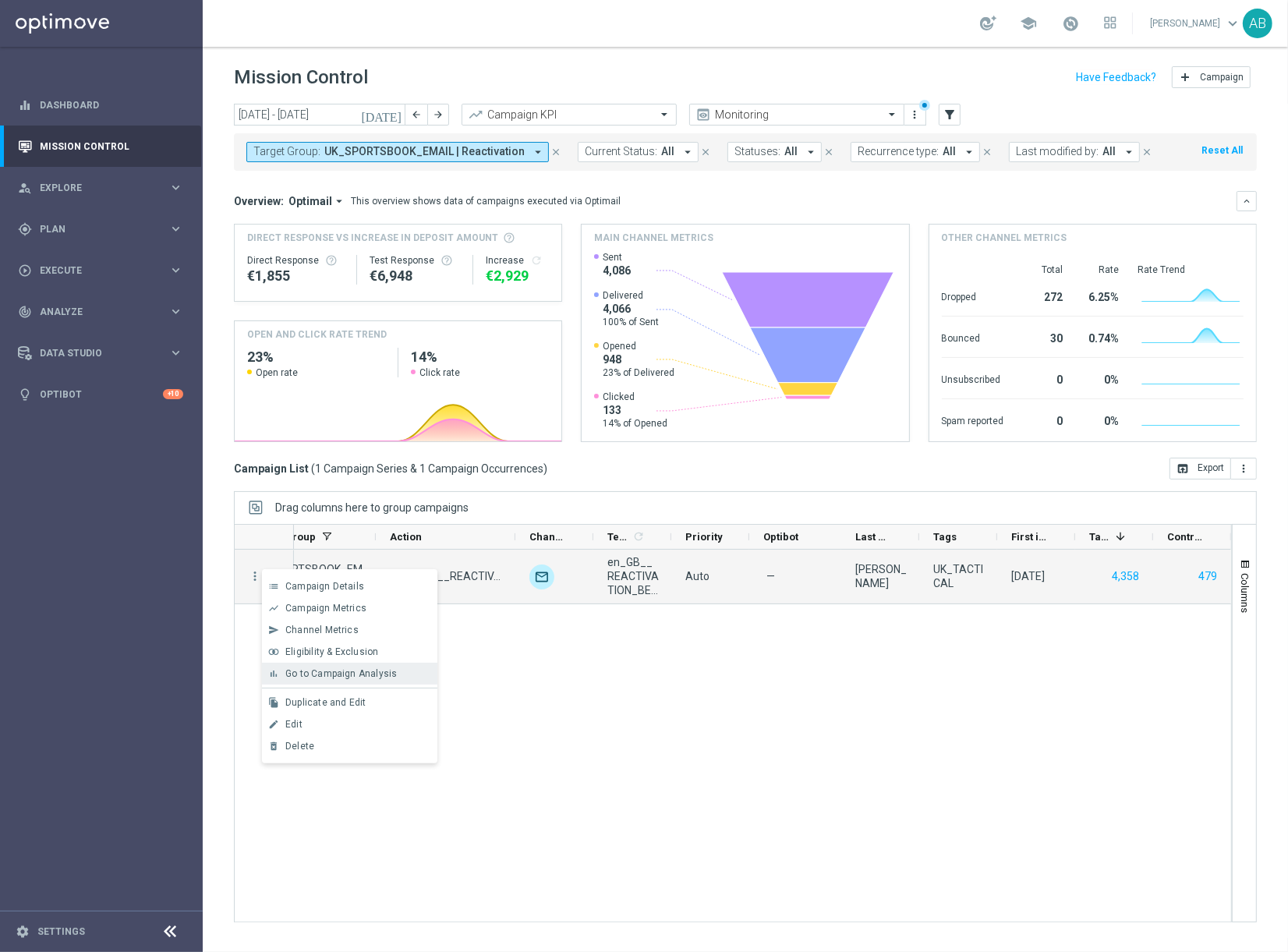
click at [312, 670] on span "Go to Campaign Analysis" at bounding box center [341, 674] width 111 height 11
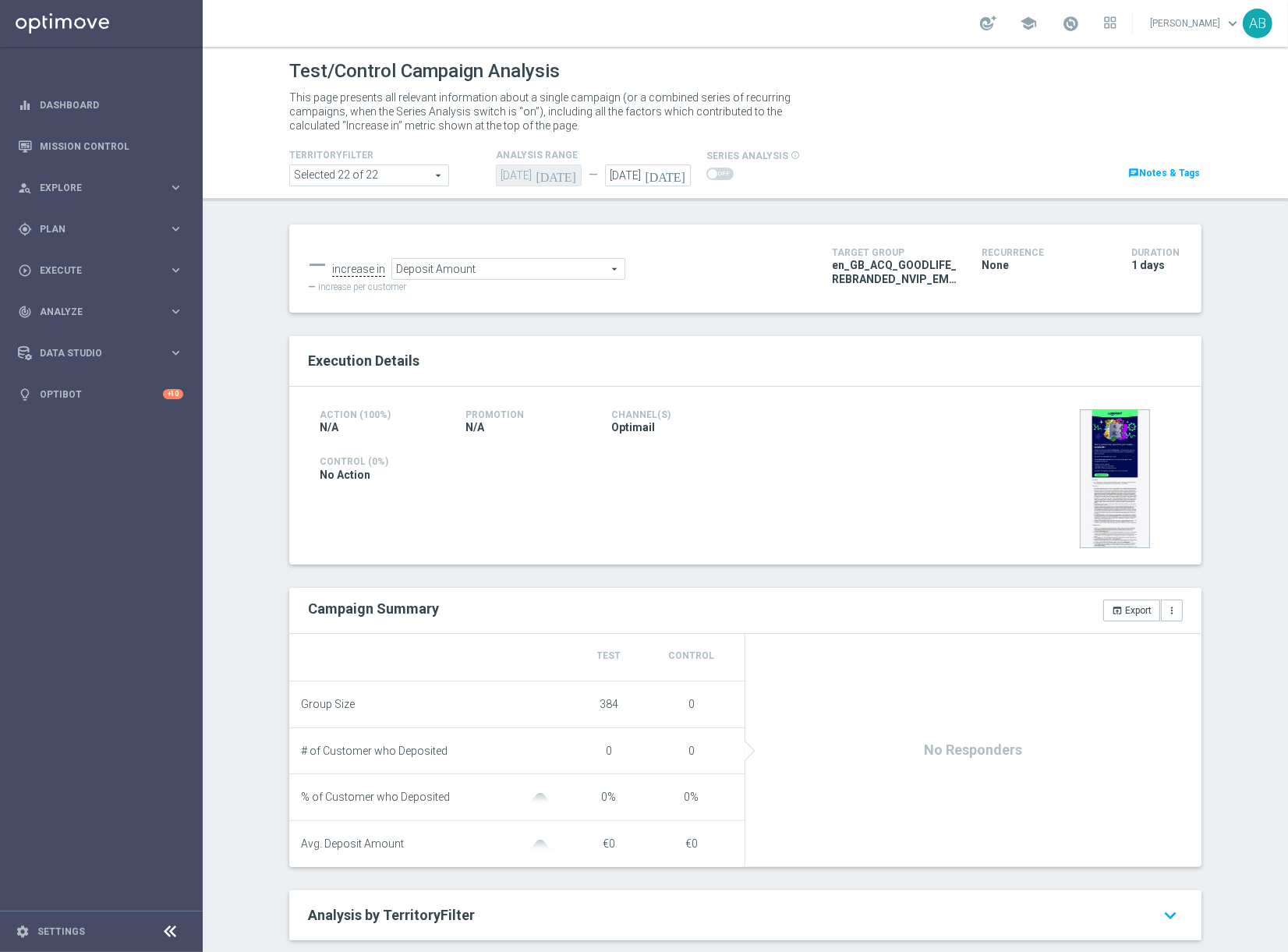
click at [686, 175] on icon "today" at bounding box center [668, 173] width 46 height 17
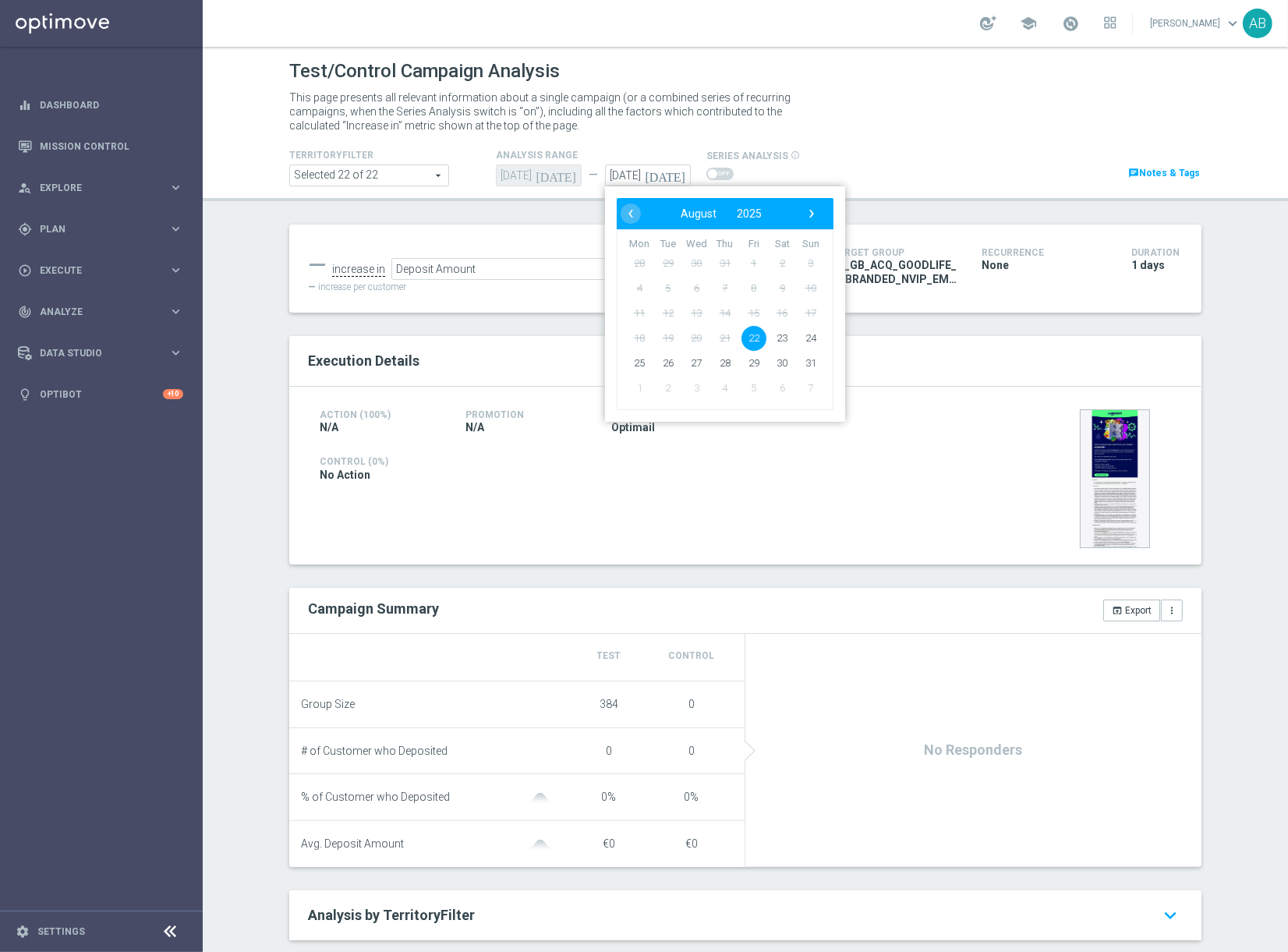
click at [682, 174] on icon "today" at bounding box center [668, 173] width 46 height 17
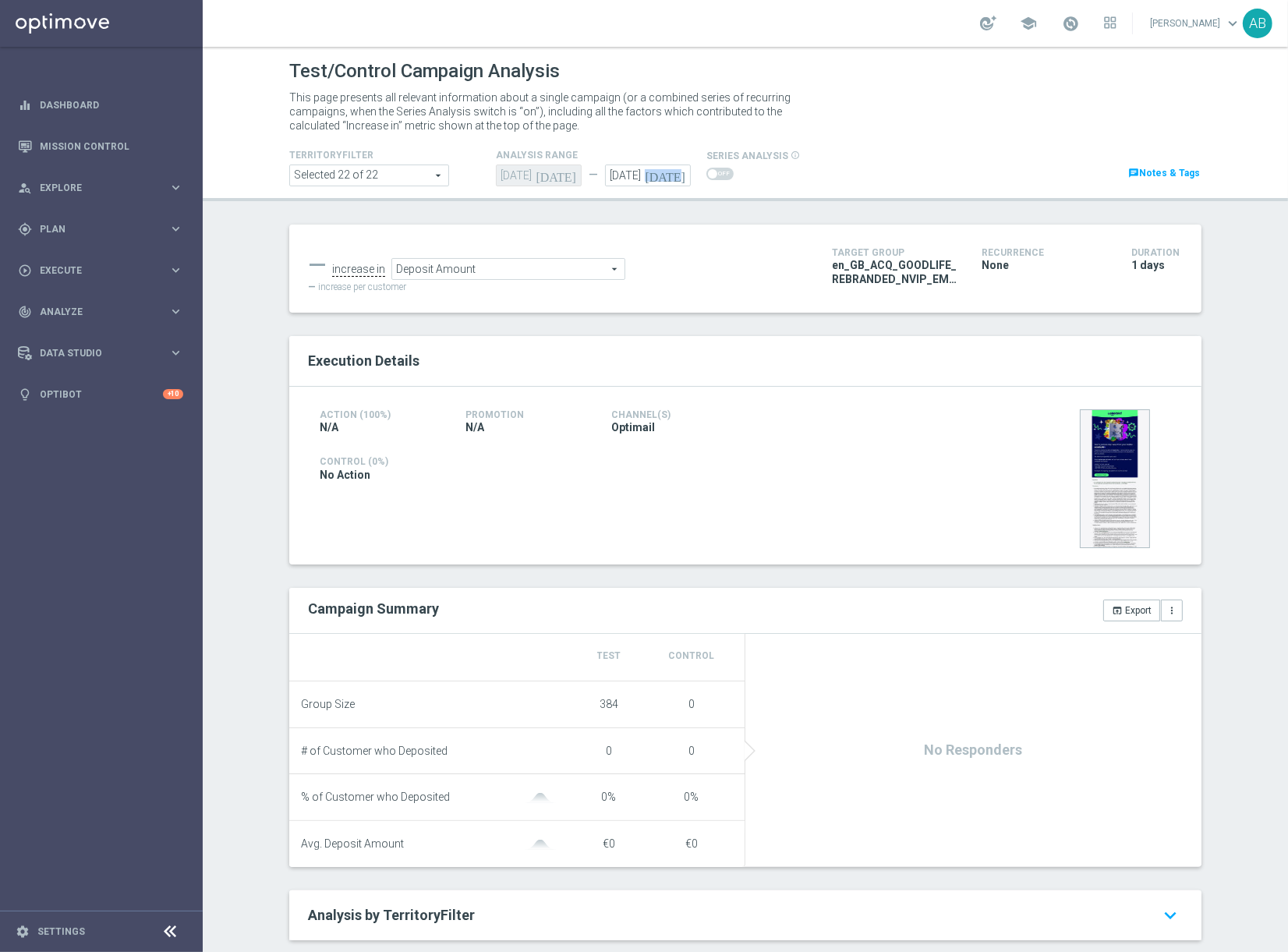
click at [682, 174] on icon "today" at bounding box center [668, 173] width 46 height 17
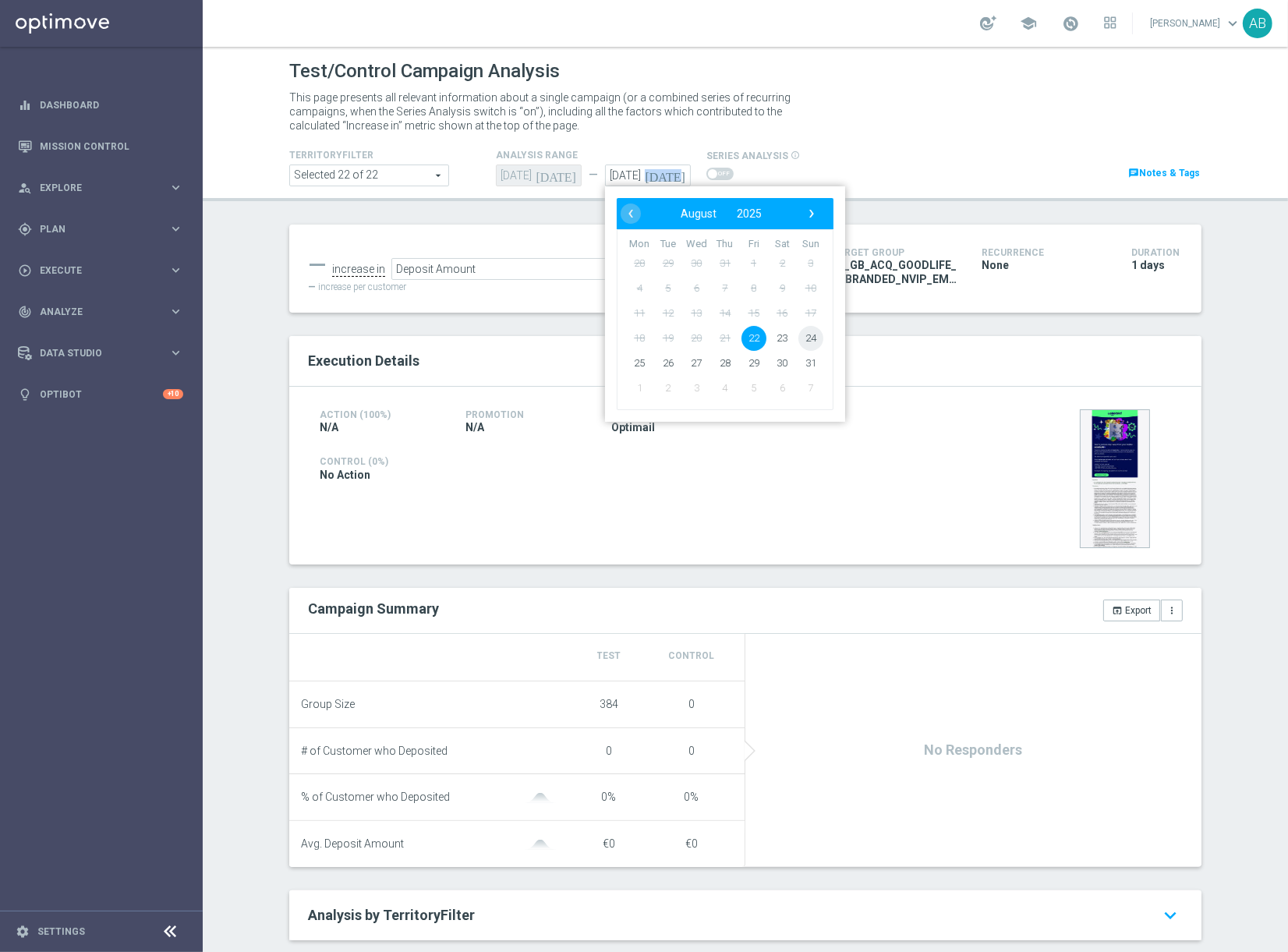
click at [814, 341] on span "24" at bounding box center [811, 339] width 25 height 25
type input "24 Aug 2025"
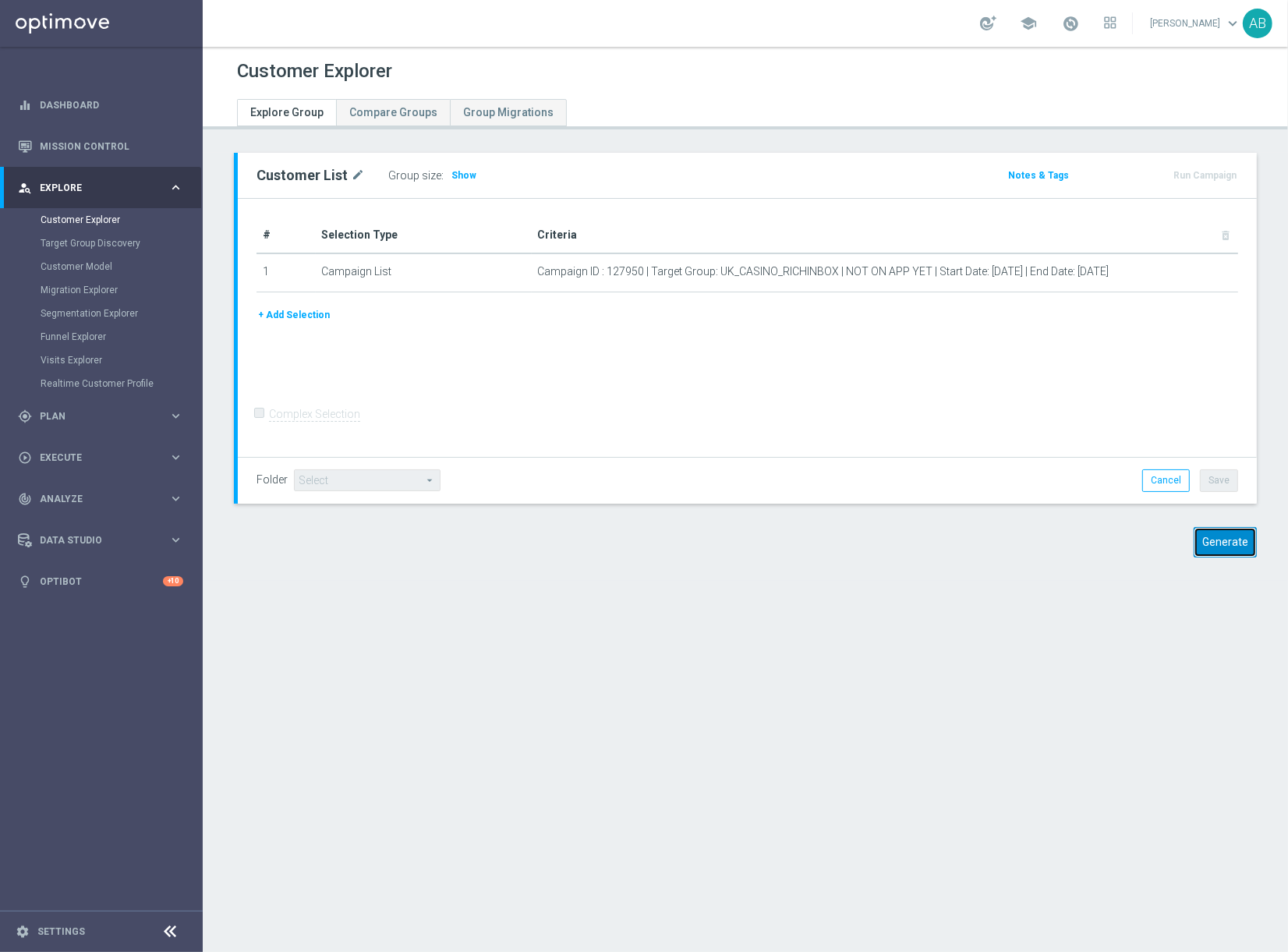
click at [1219, 542] on button "Generate" at bounding box center [1225, 542] width 64 height 31
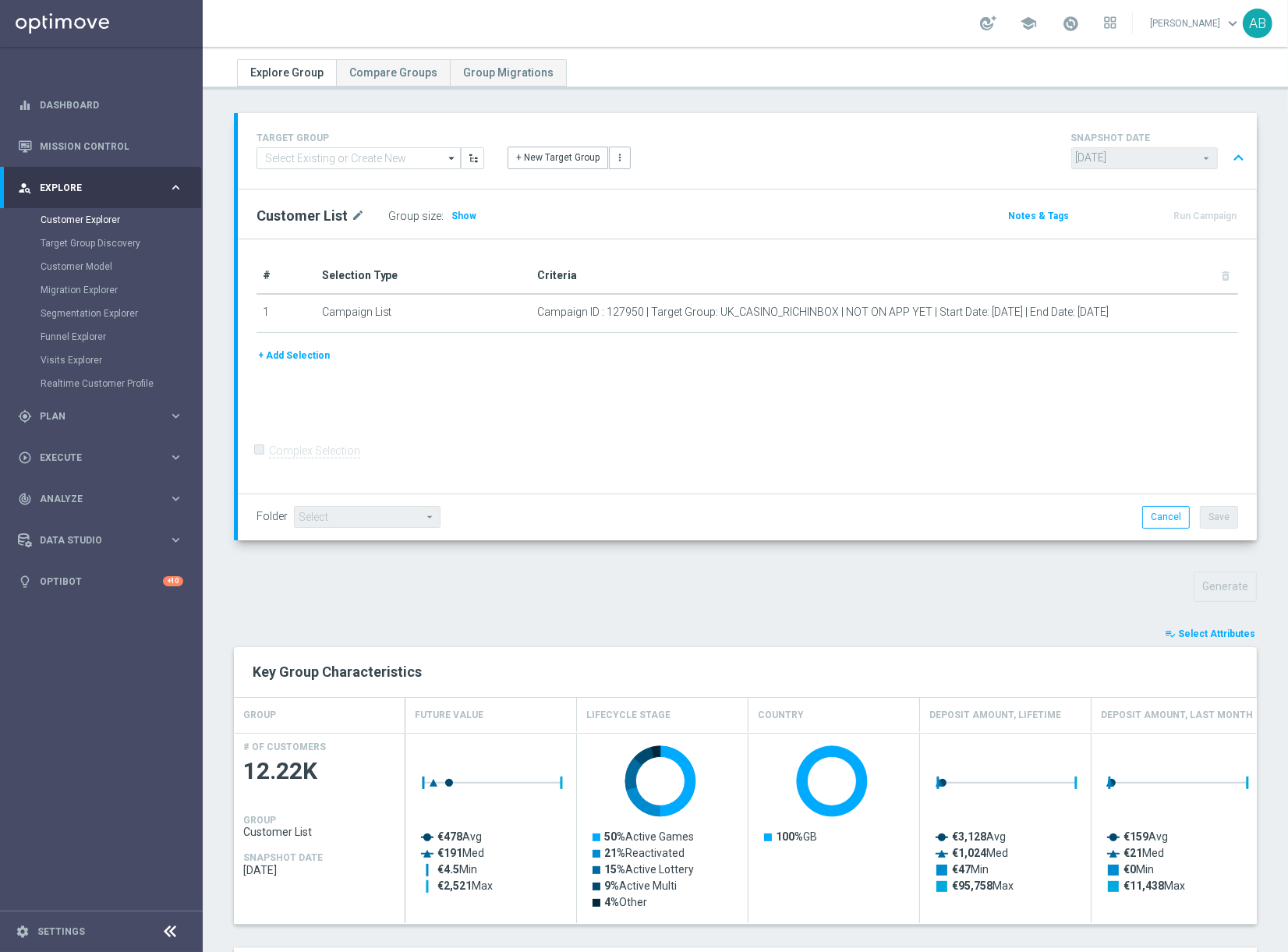
scroll to position [27, 0]
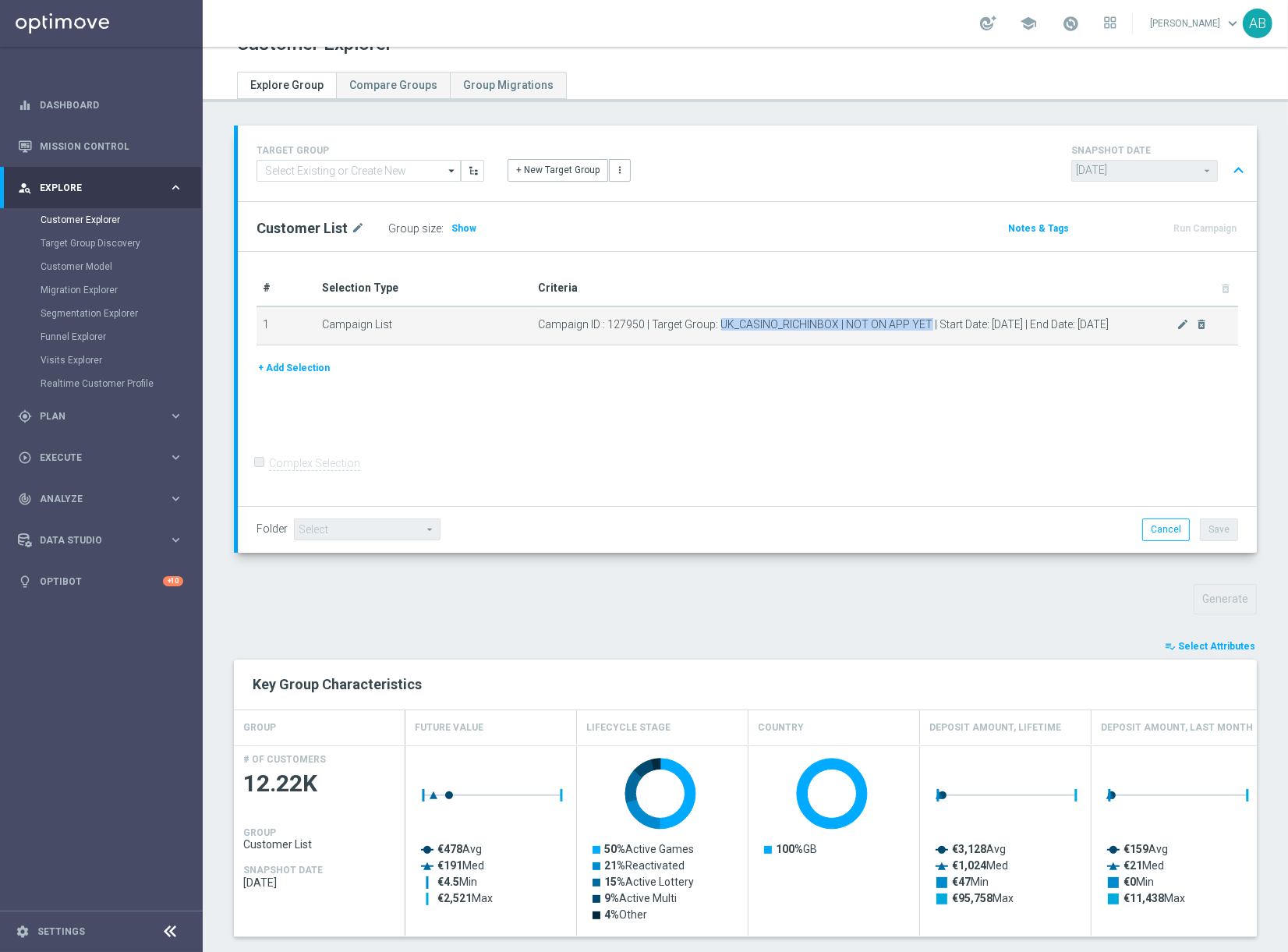
drag, startPoint x: 927, startPoint y: 325, endPoint x: 719, endPoint y: 322, distance: 208.0
click at [719, 322] on span "Campaign ID : 127950 | Target Group: UK_CASINO_RICHINBOX | NOT ON APP YET | Sta…" at bounding box center [857, 325] width 639 height 13
copy span "UK_CASINO_RICHINBOX | NOT ON APP YET"
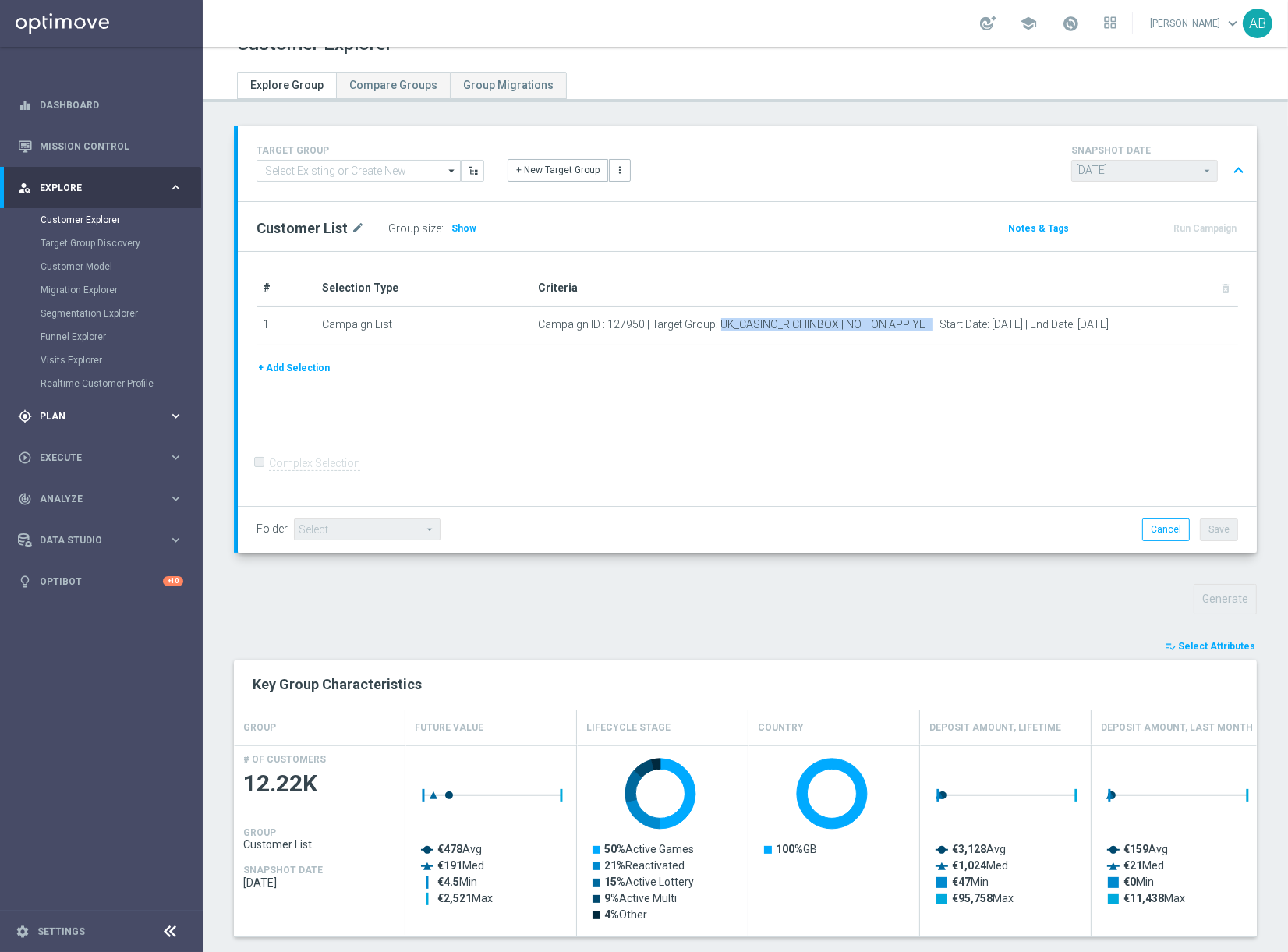
click at [65, 421] on div "gps_fixed Plan" at bounding box center [93, 416] width 151 height 14
click at [87, 258] on link "Target Groups" at bounding box center [101, 261] width 122 height 13
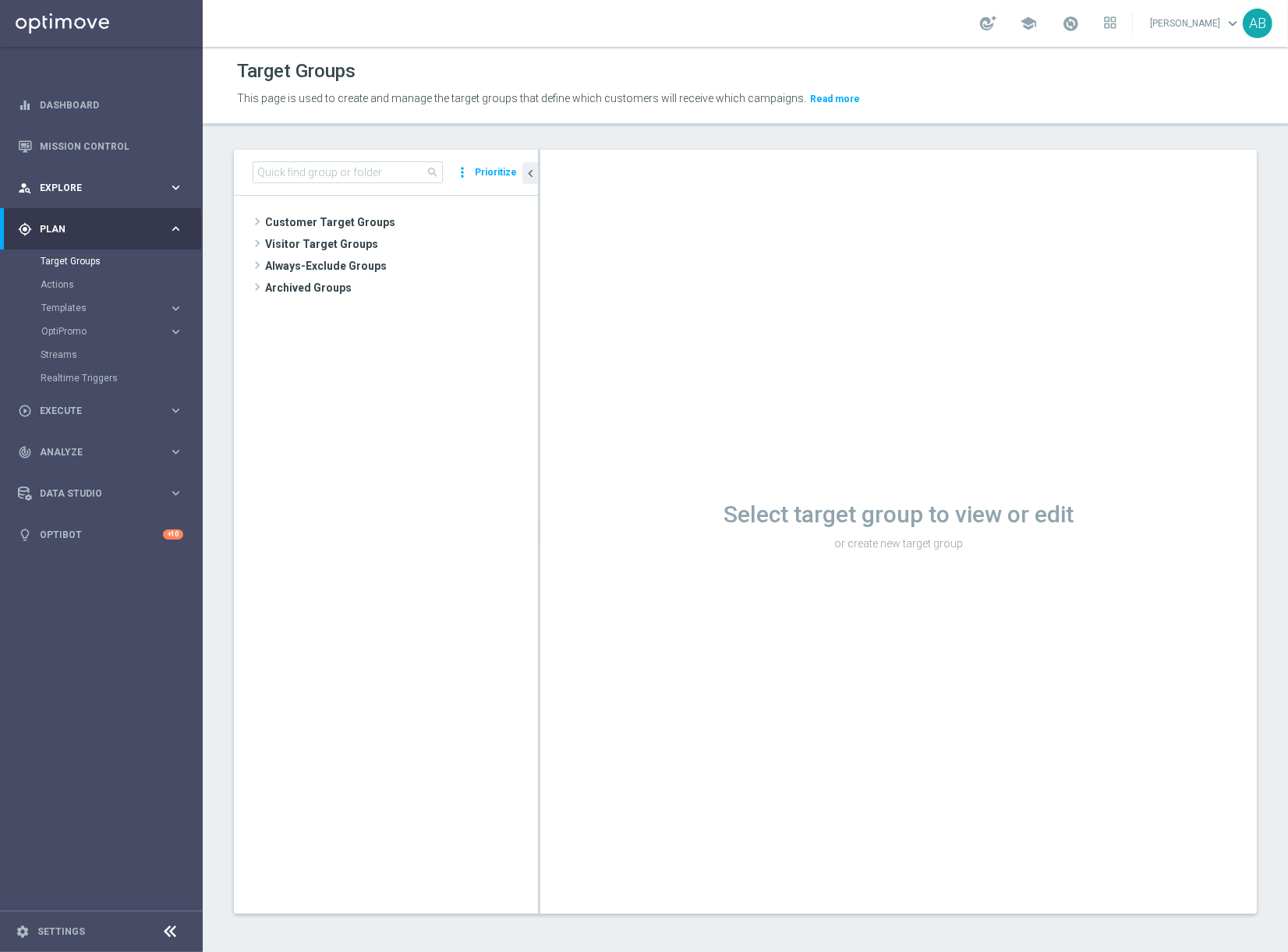
click at [65, 190] on span "Explore" at bounding box center [104, 188] width 129 height 9
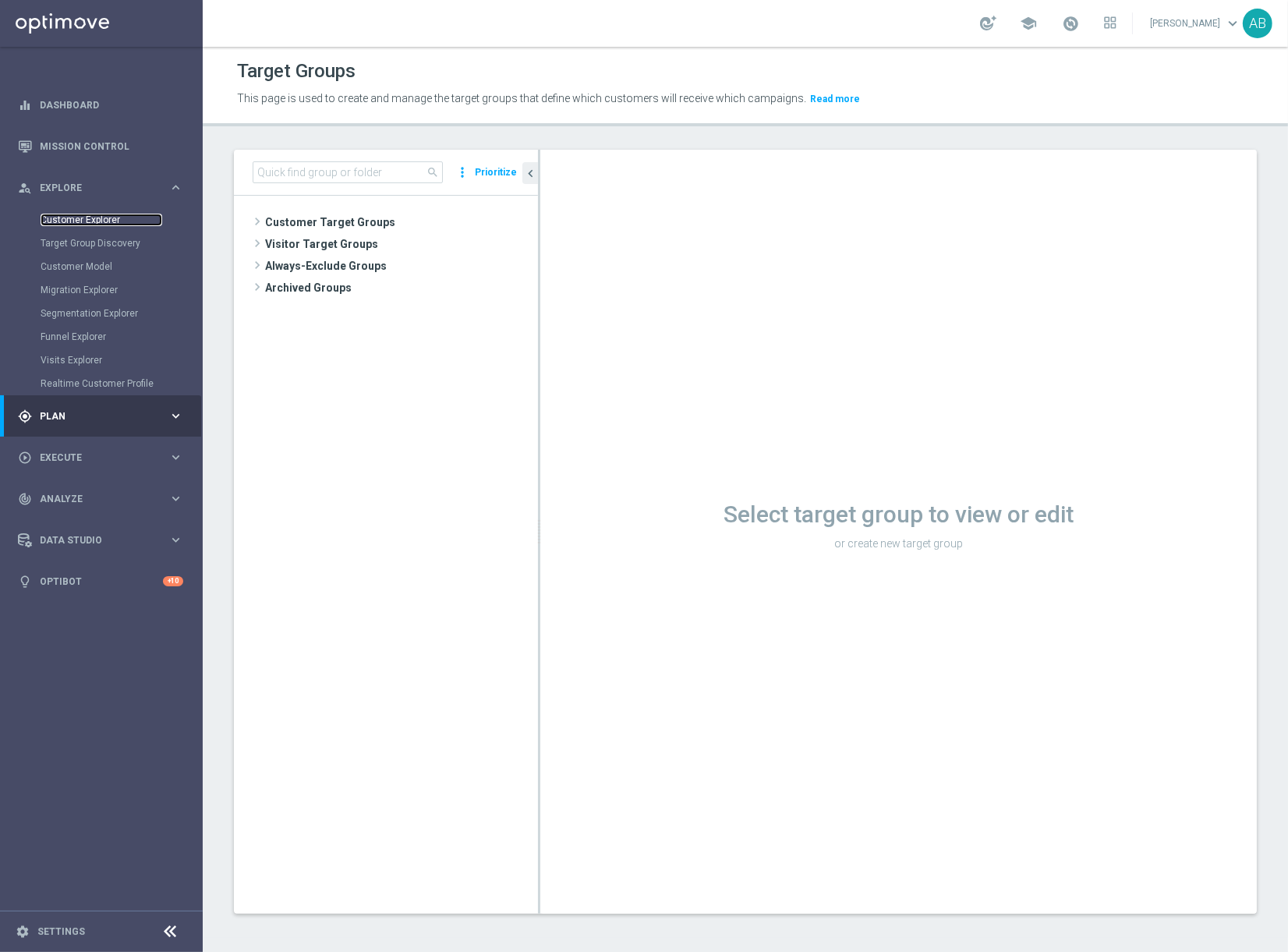
click at [67, 216] on link "Customer Explorer" at bounding box center [101, 220] width 122 height 13
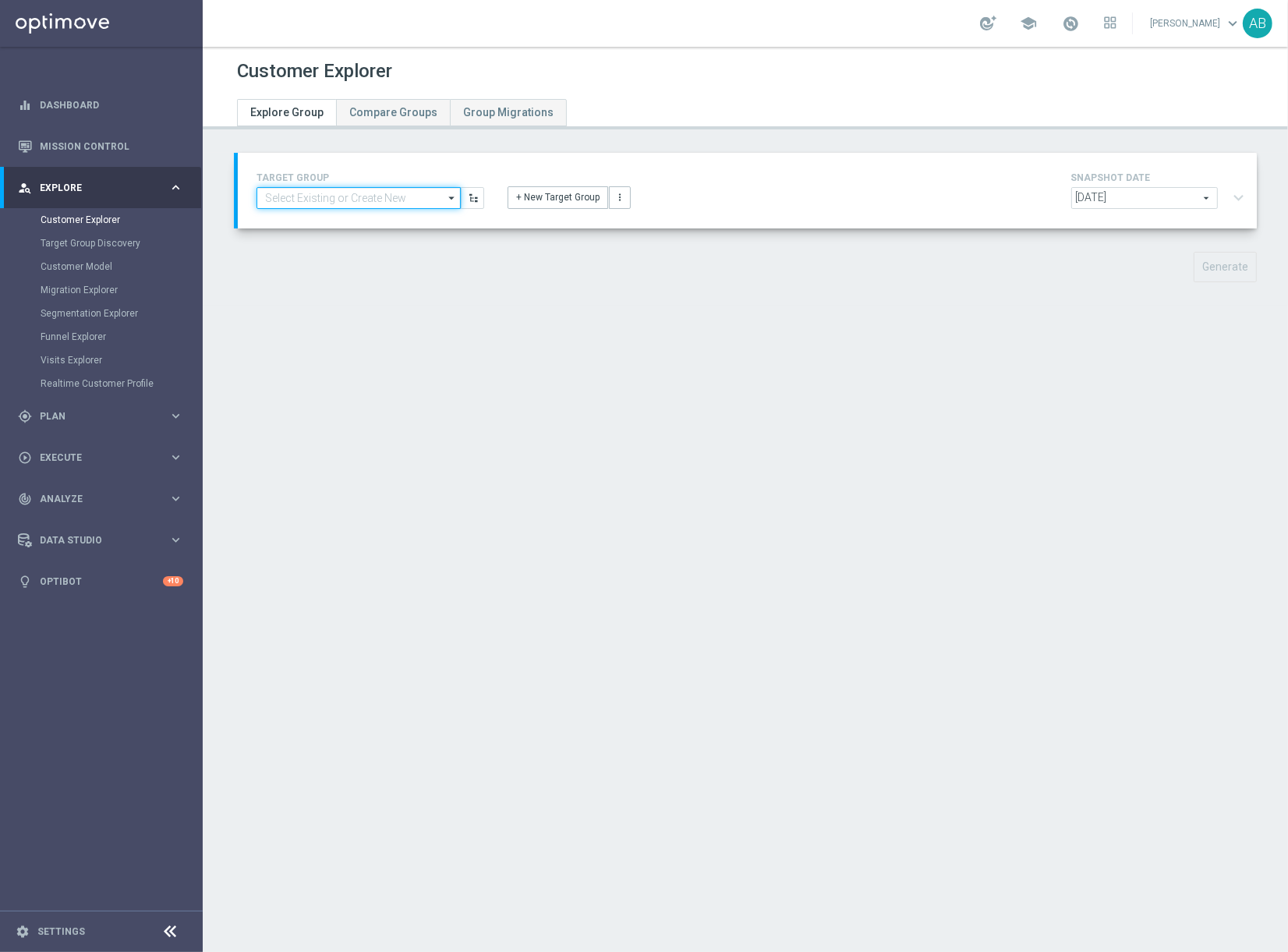
click at [299, 198] on input at bounding box center [358, 198] width 204 height 22
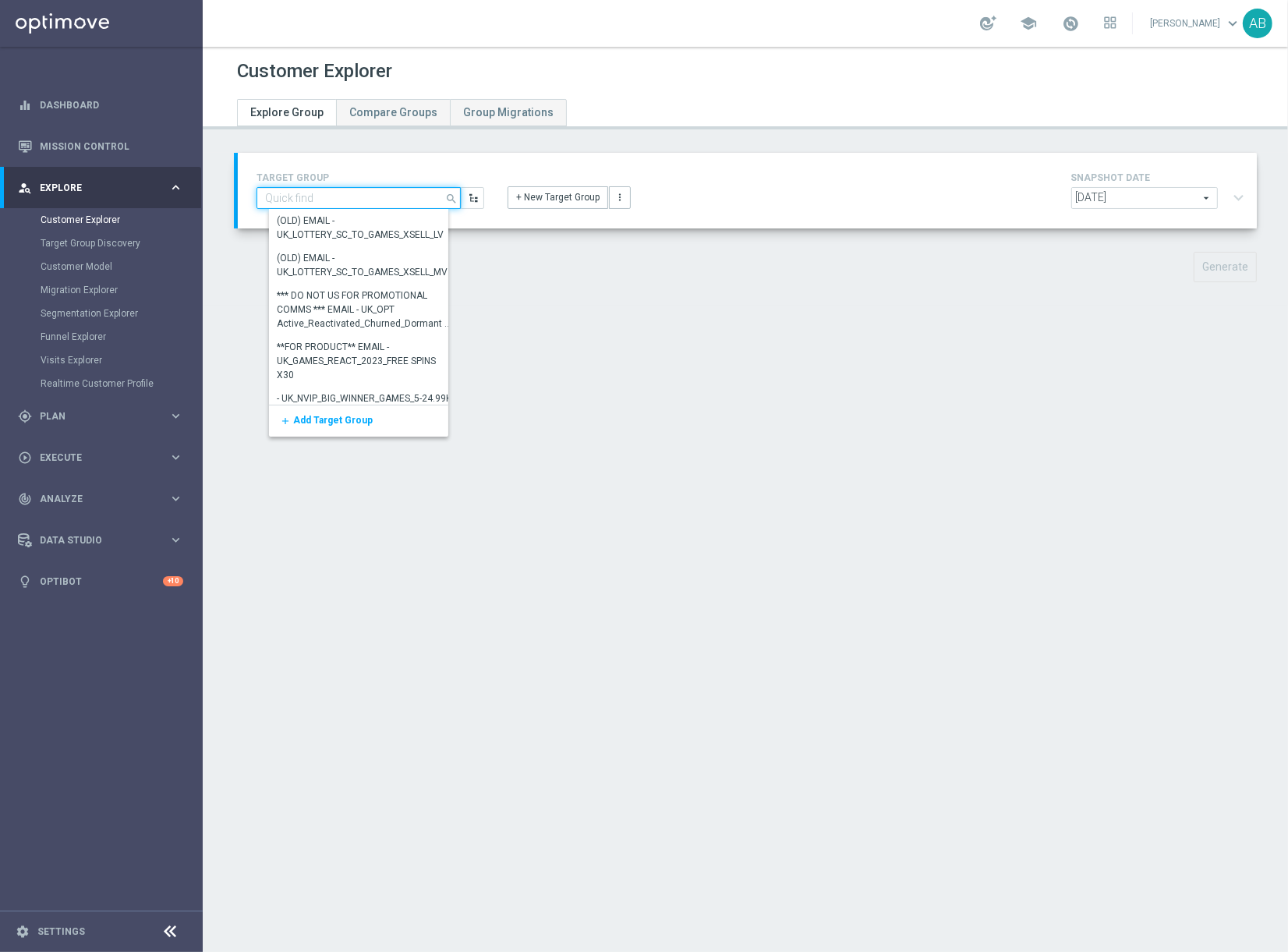
paste input "UK_CASINO_RICHINBOX | NOT ON APP YET"
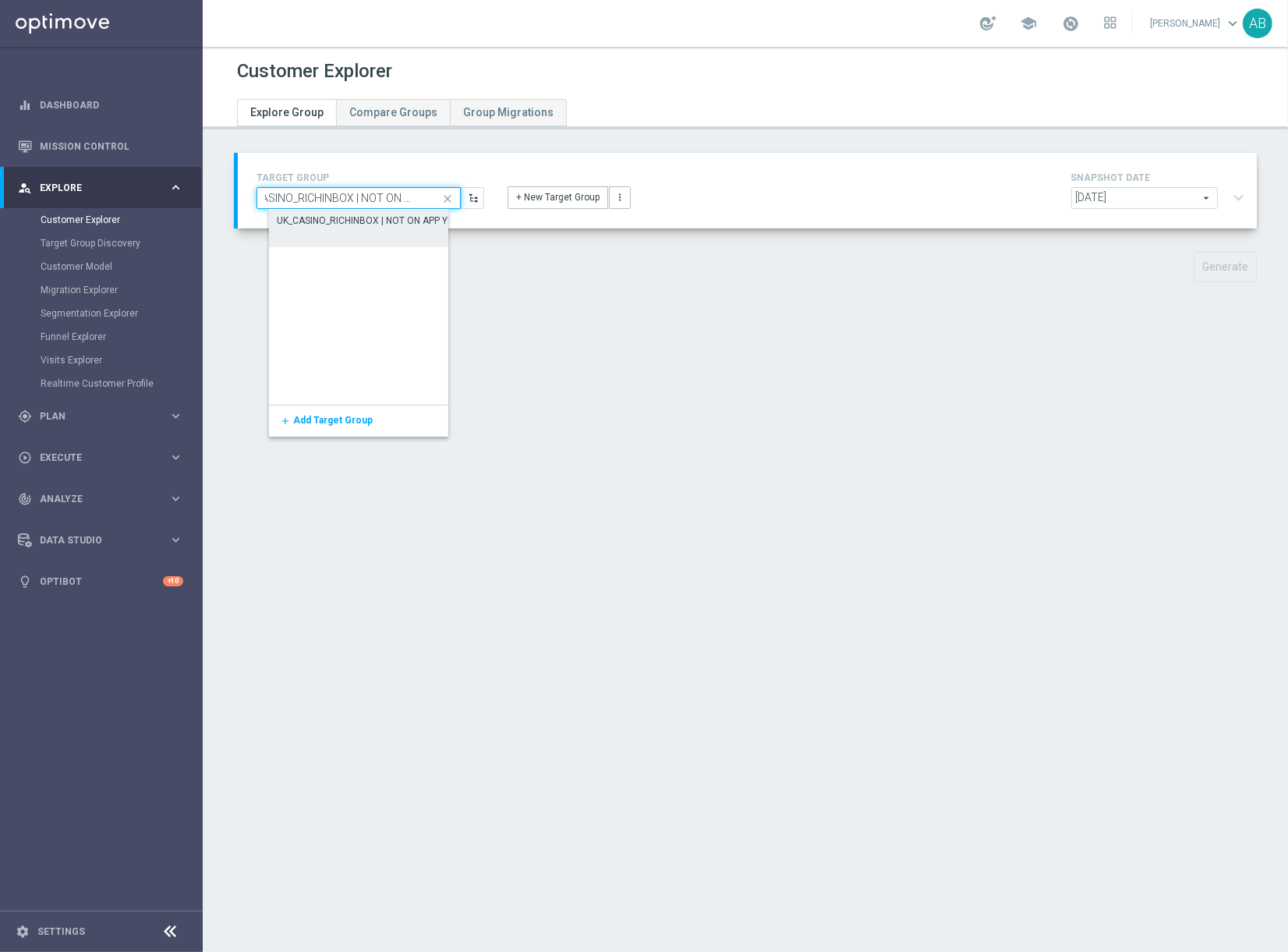
type input "UK_CASINO_RICHINBOX | NOT ON APP YET"
click at [325, 221] on div "UK_CASINO_RICHINBOX | NOT ON APP YET" at bounding box center [368, 220] width 182 height 14
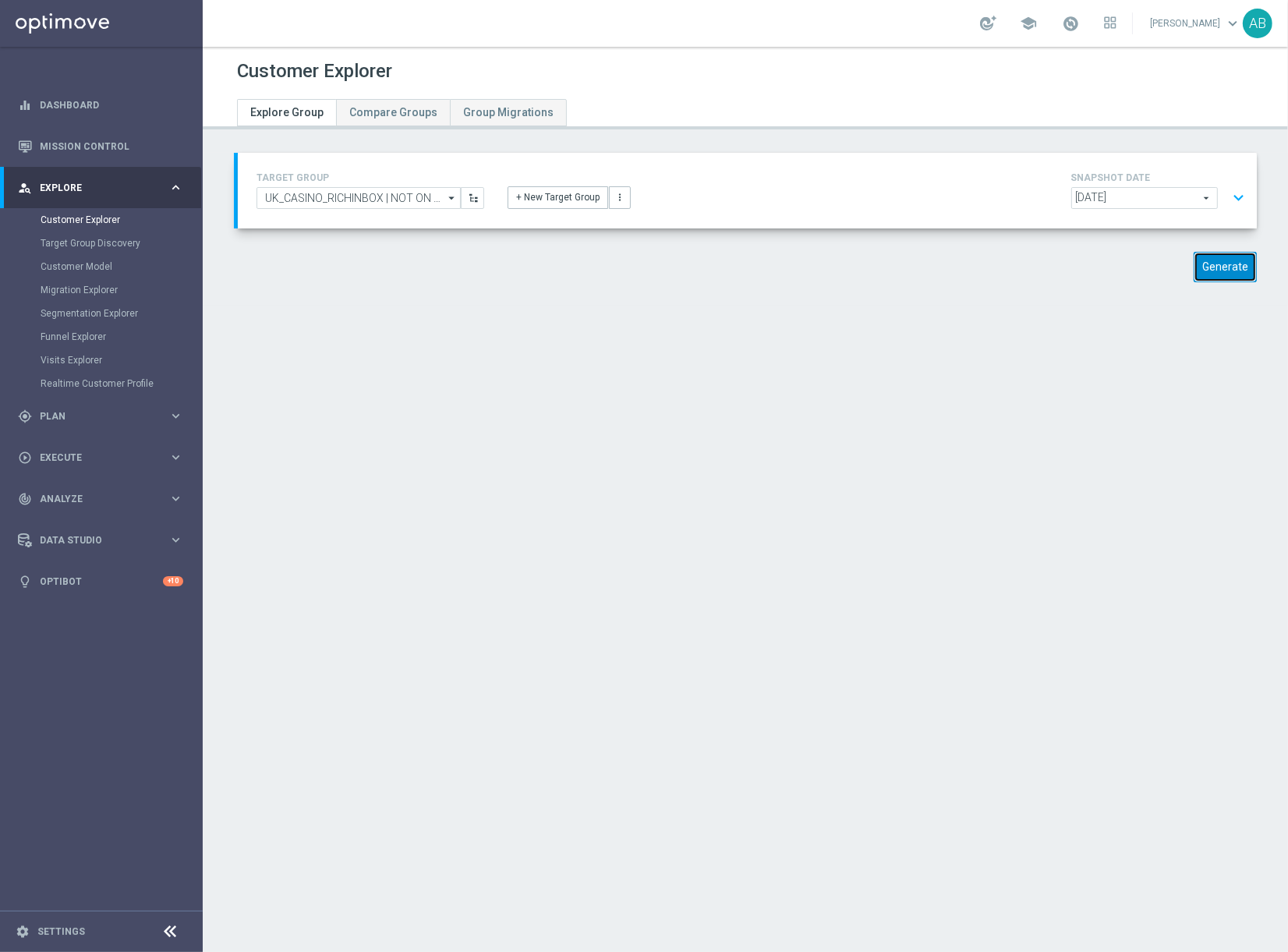
click at [1214, 271] on button "Generate" at bounding box center [1225, 267] width 64 height 31
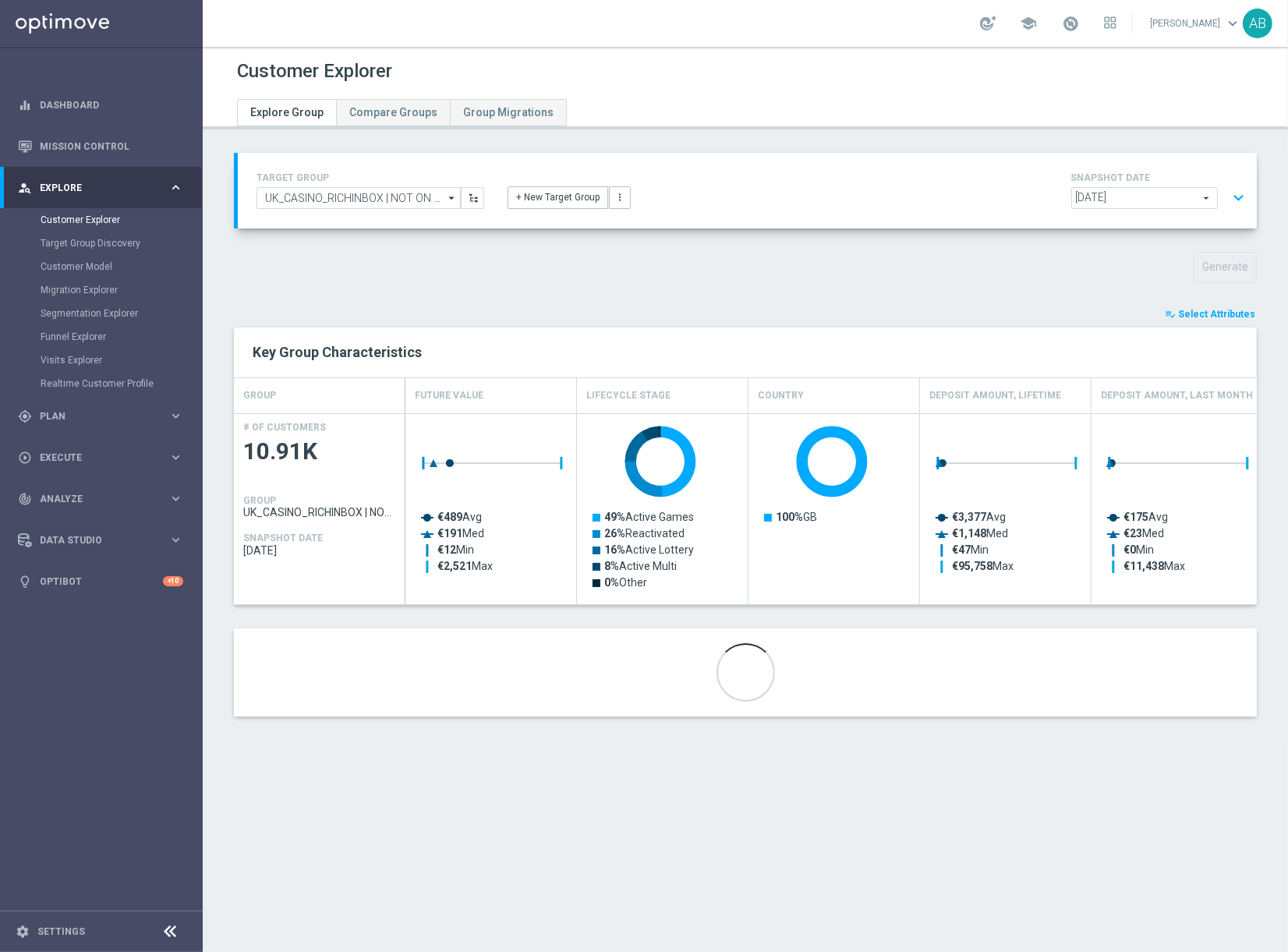
click at [1239, 204] on button "expand_more" at bounding box center [1239, 198] width 23 height 30
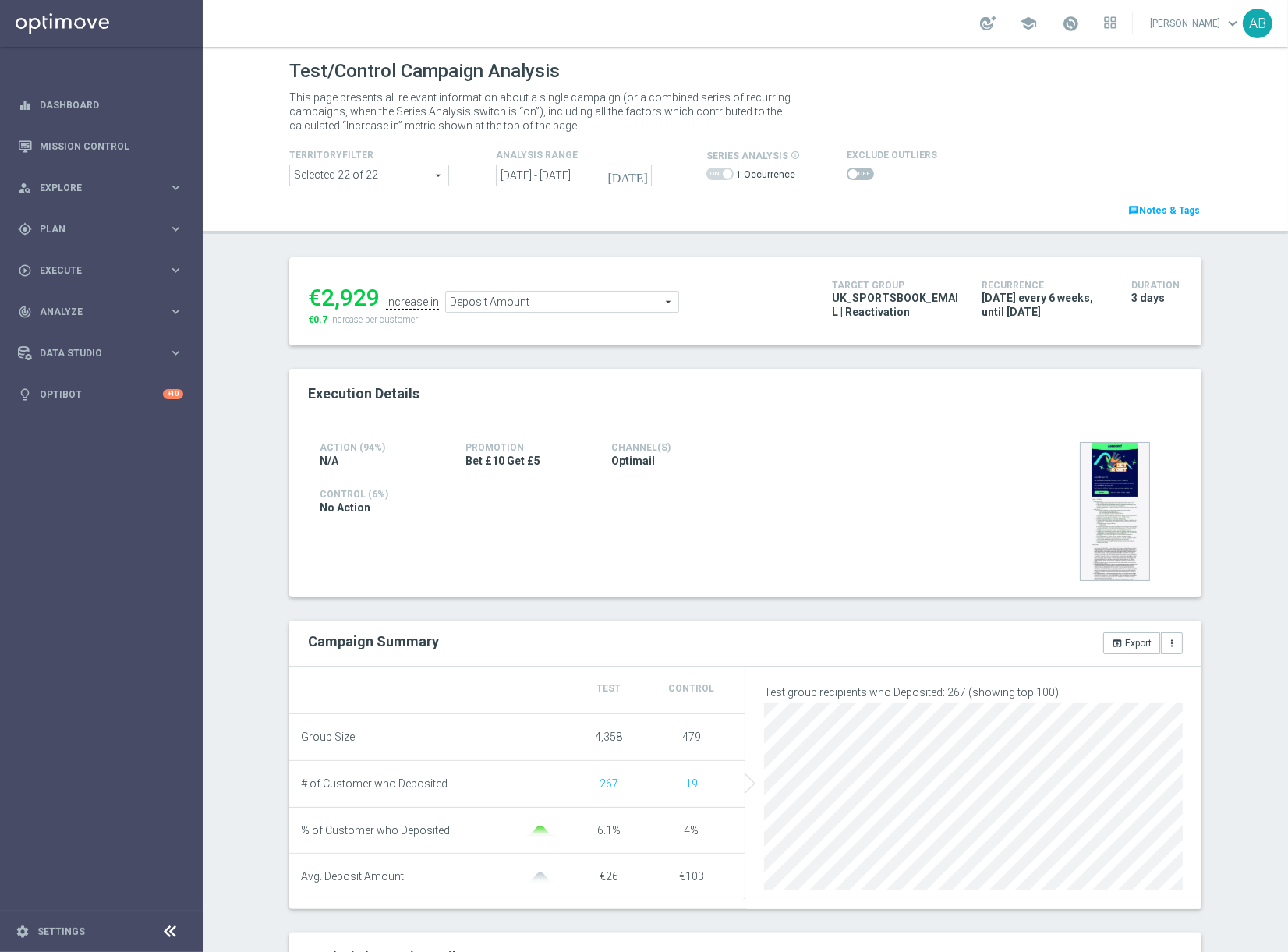
click at [650, 176] on button "today" at bounding box center [628, 176] width 47 height 24
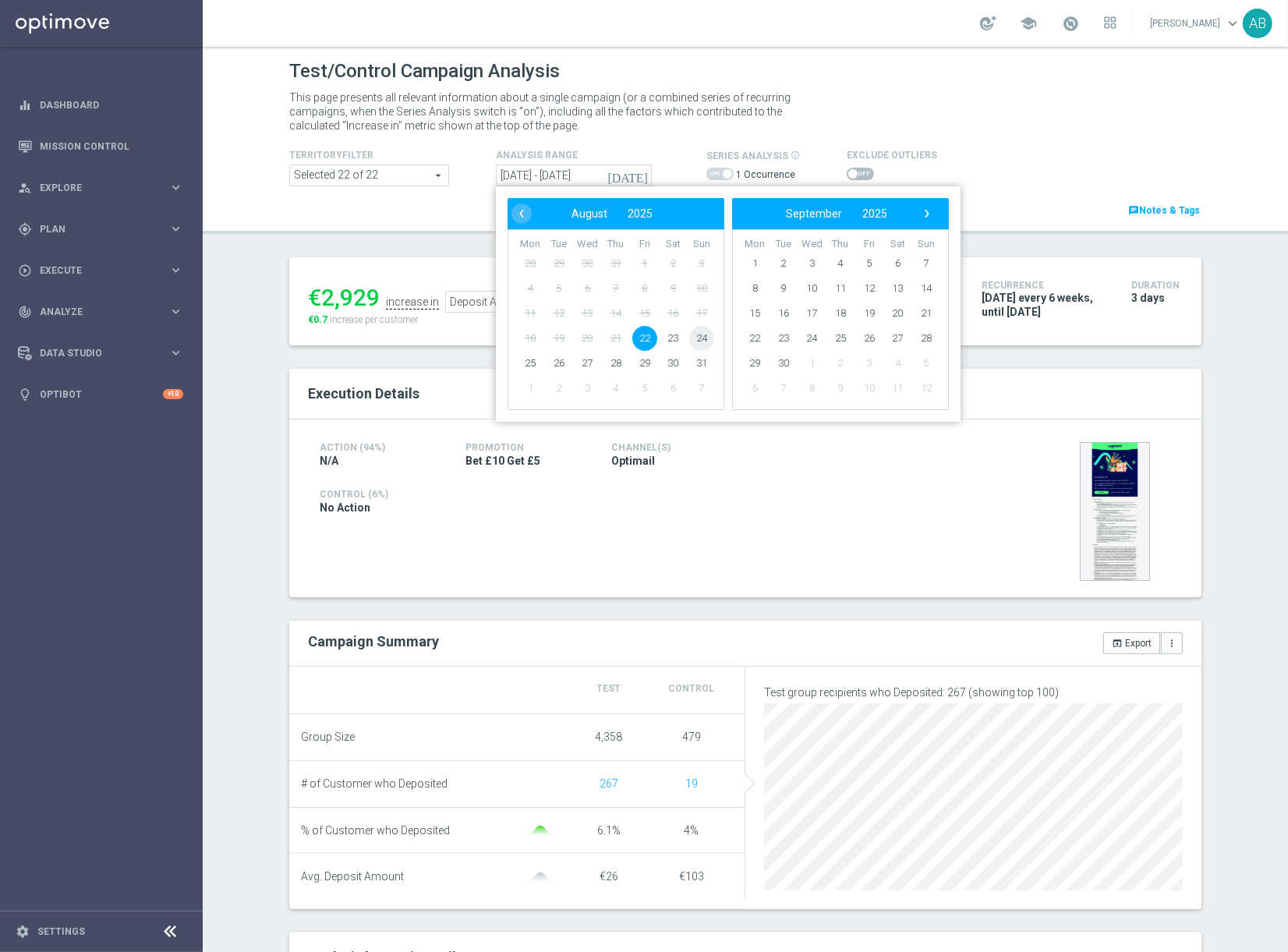
click at [707, 339] on span "24" at bounding box center [702, 339] width 25 height 25
click at [650, 336] on span "22" at bounding box center [645, 339] width 25 height 25
click at [698, 340] on span "24" at bounding box center [702, 339] width 25 height 25
type input "22 Aug 2025 - 24 Aug 2025"
